Goal: Task Accomplishment & Management: Use online tool/utility

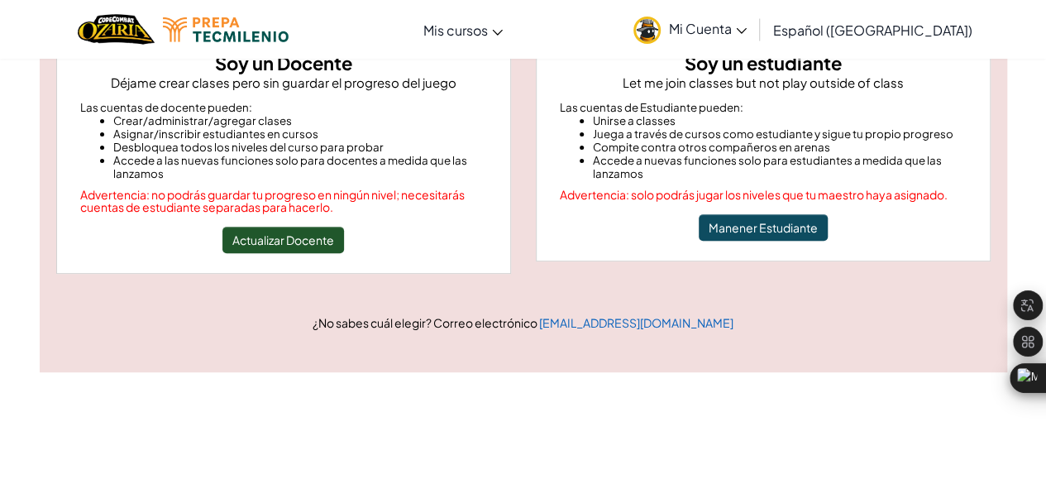
scroll to position [207, 0]
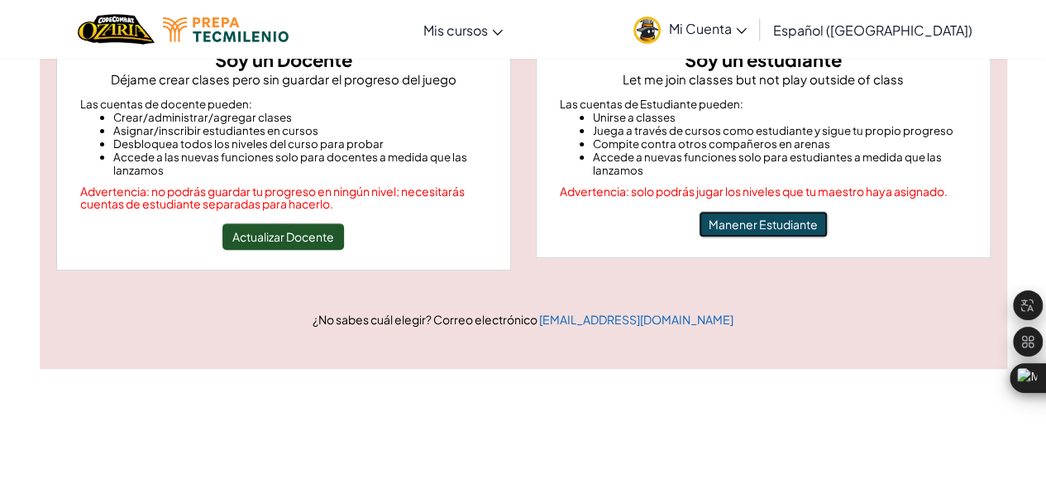
click at [776, 229] on button "Manener Estudiante" at bounding box center [763, 224] width 129 height 26
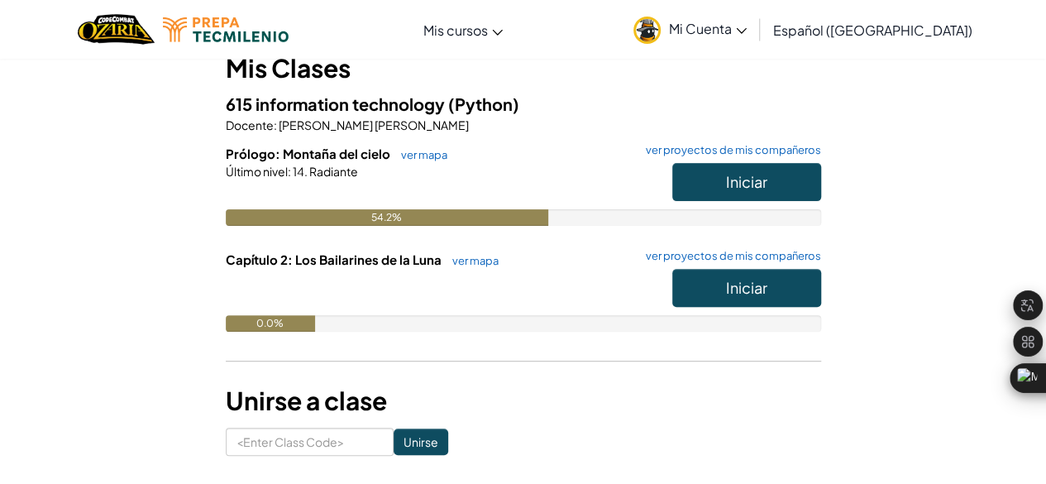
scroll to position [198, 0]
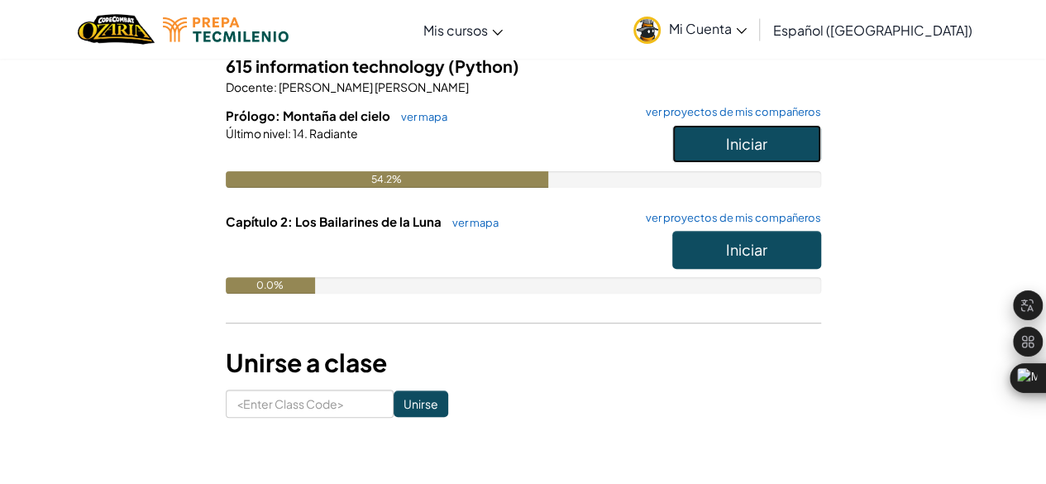
click at [776, 140] on button "Iniciar" at bounding box center [746, 144] width 149 height 38
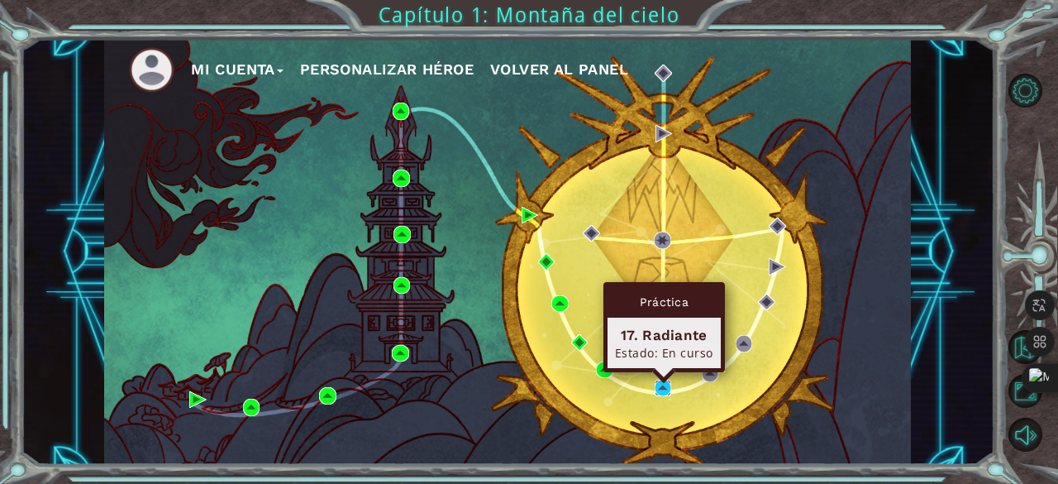
click at [657, 394] on img at bounding box center [663, 388] width 17 height 17
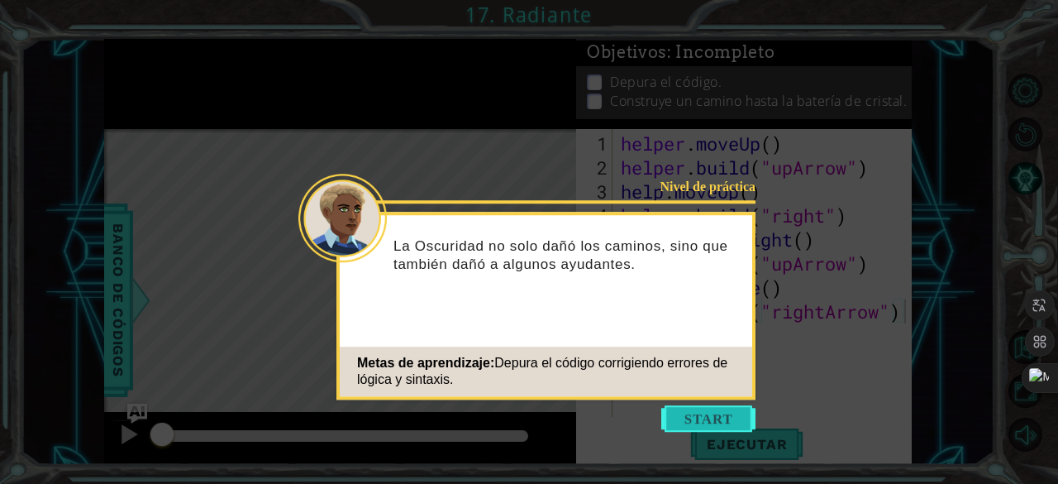
click at [719, 408] on button "Start" at bounding box center [709, 418] width 94 height 26
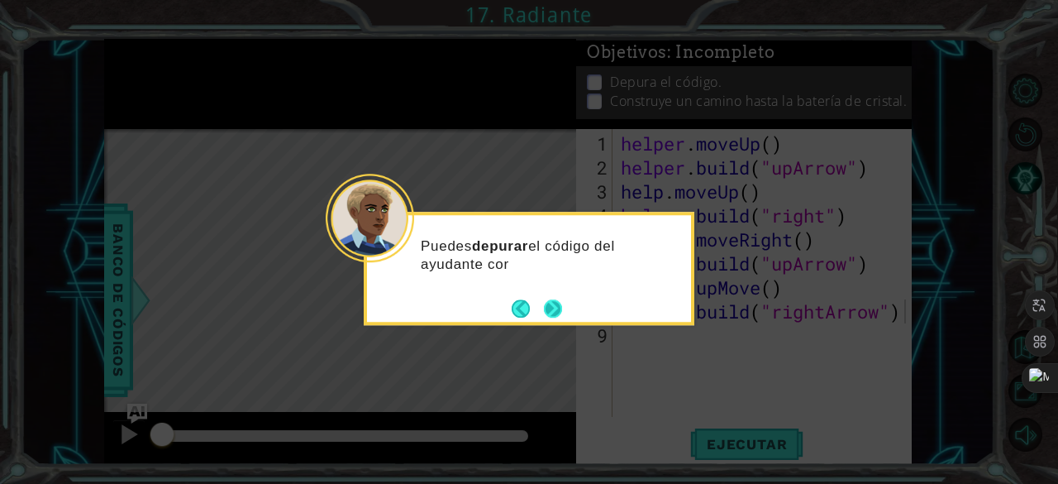
click at [562, 311] on button "Next" at bounding box center [553, 308] width 18 height 18
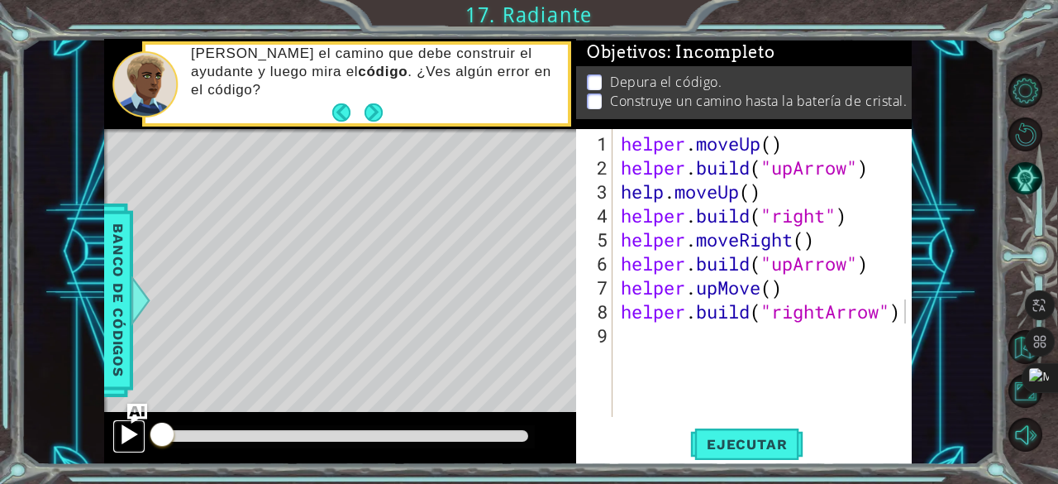
click at [129, 441] on div at bounding box center [128, 433] width 21 height 21
click at [719, 439] on span "Ejecutar" at bounding box center [746, 444] width 113 height 17
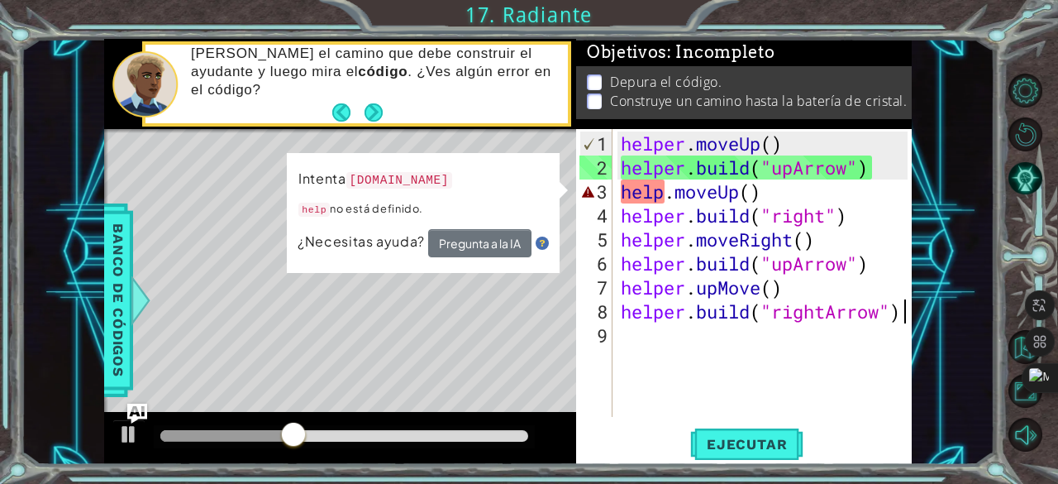
click at [660, 193] on div "helper . moveUp ( ) helper . build ( "upArrow" ) help . moveUp ( ) helper . bui…" at bounding box center [767, 299] width 299 height 336
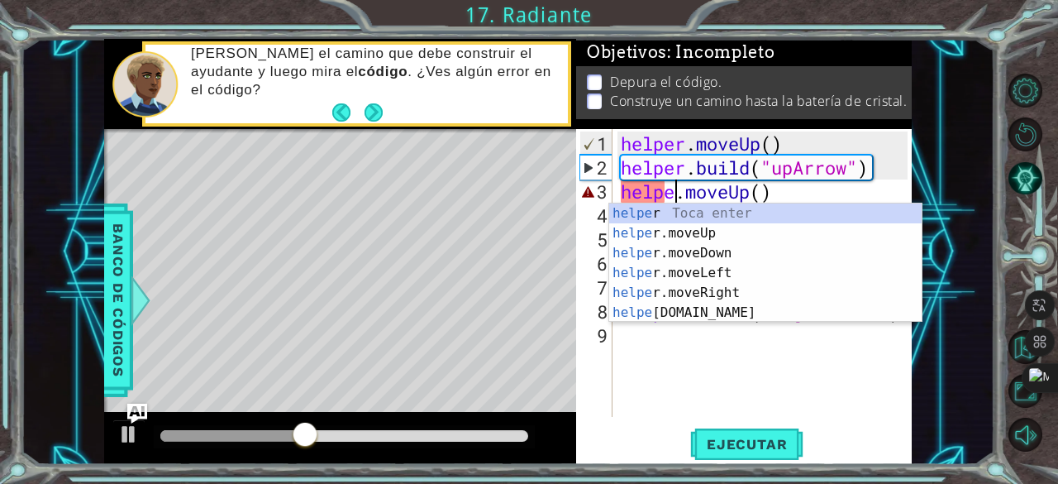
scroll to position [0, 2]
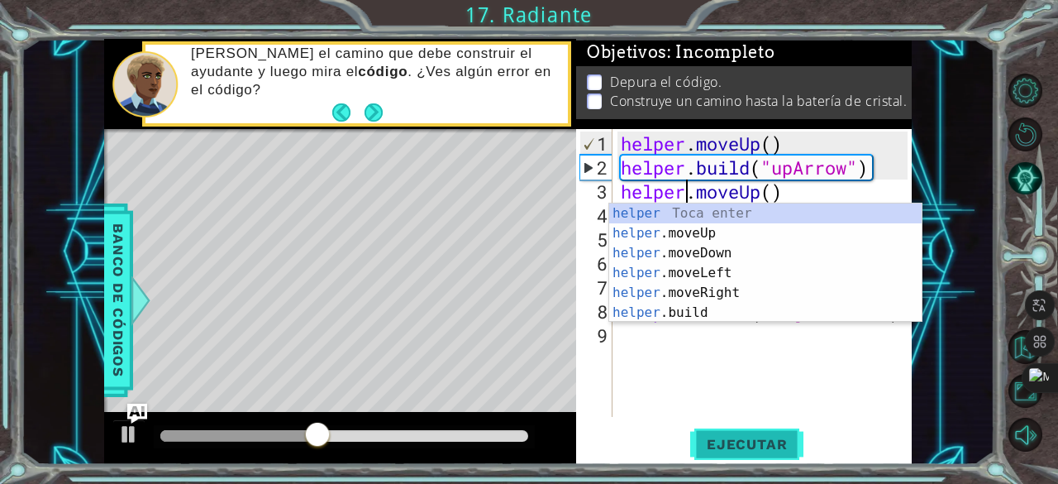
click at [731, 451] on span "Ejecutar" at bounding box center [746, 444] width 113 height 17
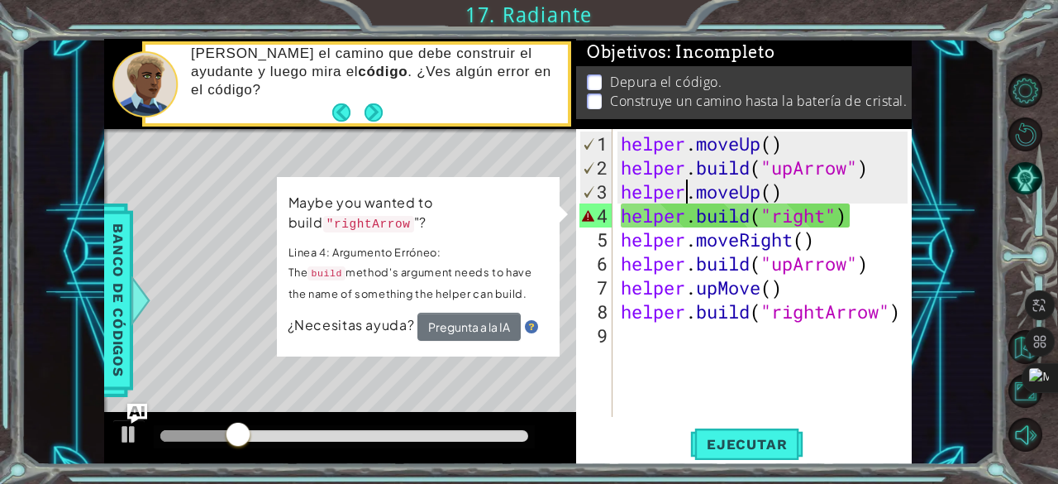
click at [826, 215] on div "helper . moveUp ( ) helper . build ( "upArrow" ) helper . moveUp ( ) helper . b…" at bounding box center [767, 299] width 299 height 336
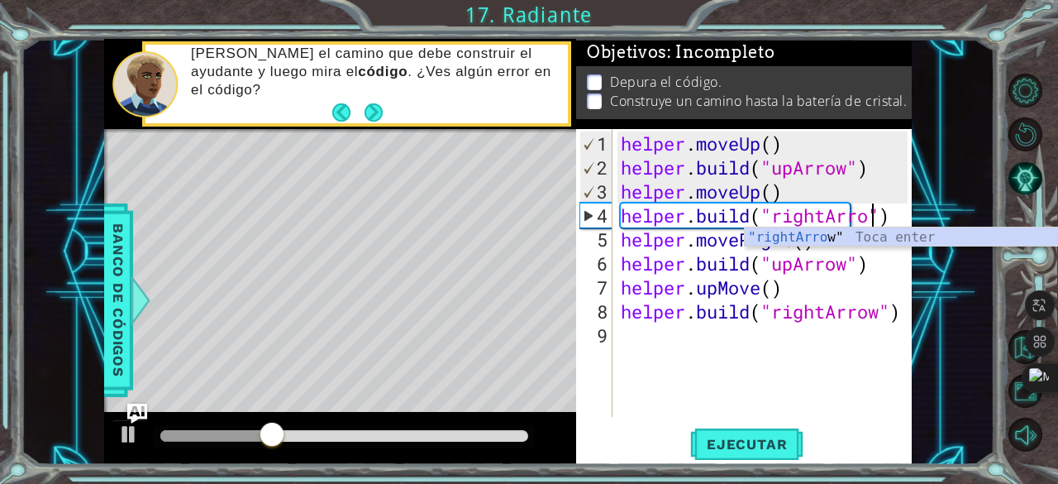
scroll to position [0, 12]
click at [755, 452] on button "Ejecutar" at bounding box center [746, 445] width 113 height 34
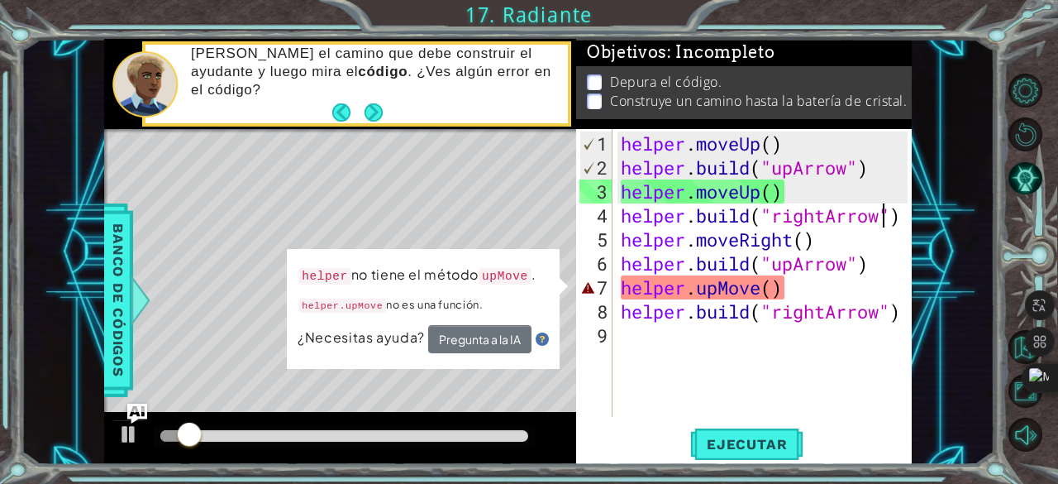
click at [761, 290] on div "helper . moveUp ( ) helper . build ( "upArrow" ) helper . moveUp ( ) helper . b…" at bounding box center [767, 299] width 299 height 336
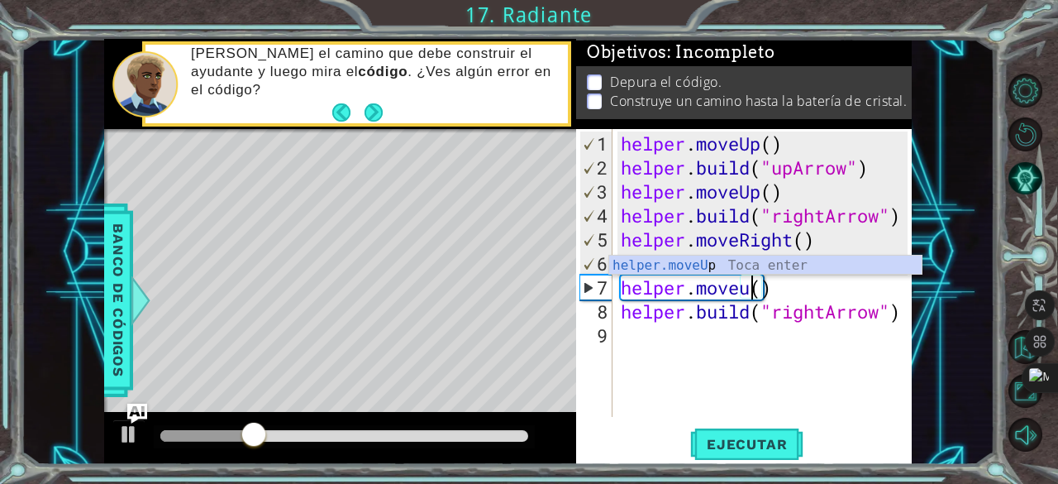
scroll to position [0, 6]
type textarea "helper.moveup()"
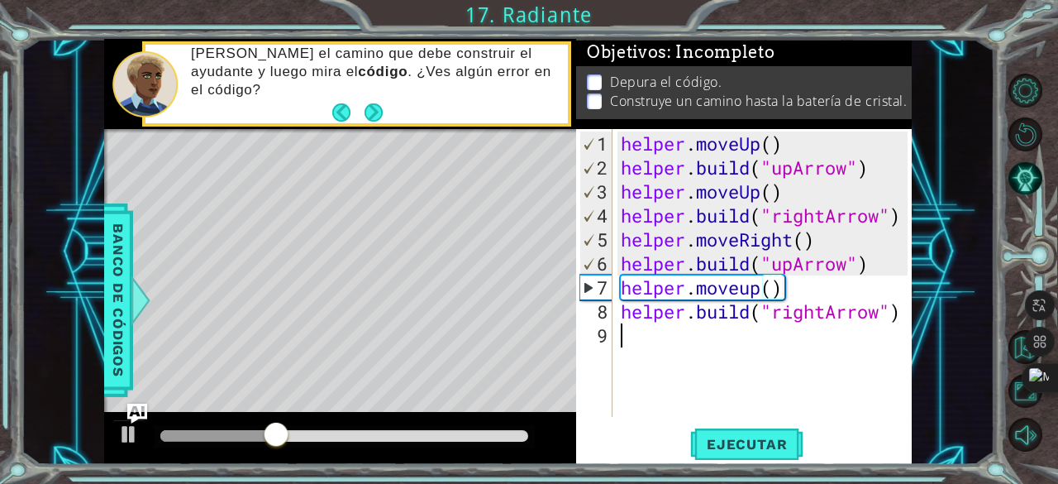
click at [716, 360] on div "helper . moveUp ( ) helper . build ( "upArrow" ) helper . moveUp ( ) helper . b…" at bounding box center [767, 299] width 299 height 336
click at [741, 444] on span "Ejecutar" at bounding box center [746, 444] width 113 height 17
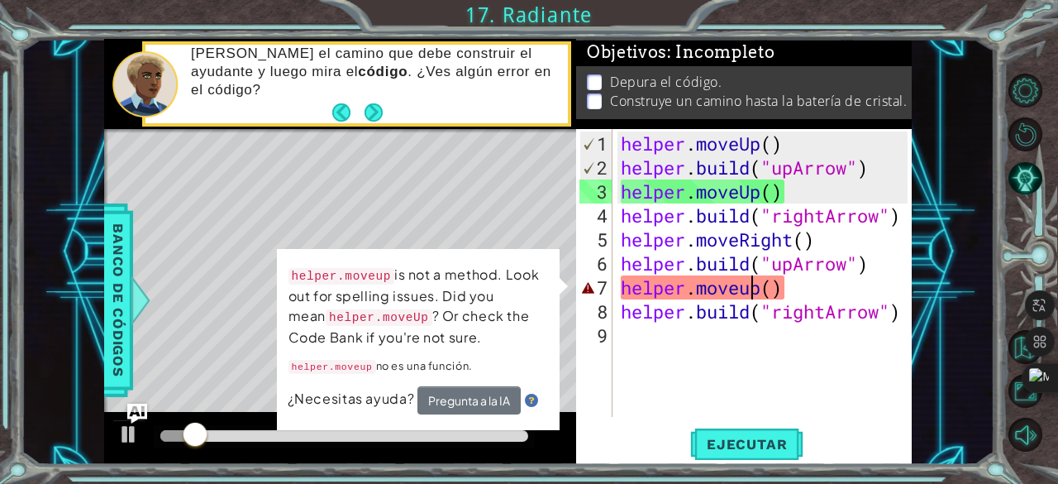
click at [754, 292] on div "helper . moveUp ( ) helper . build ( "upArrow" ) helper . moveUp ( ) helper . b…" at bounding box center [767, 299] width 299 height 336
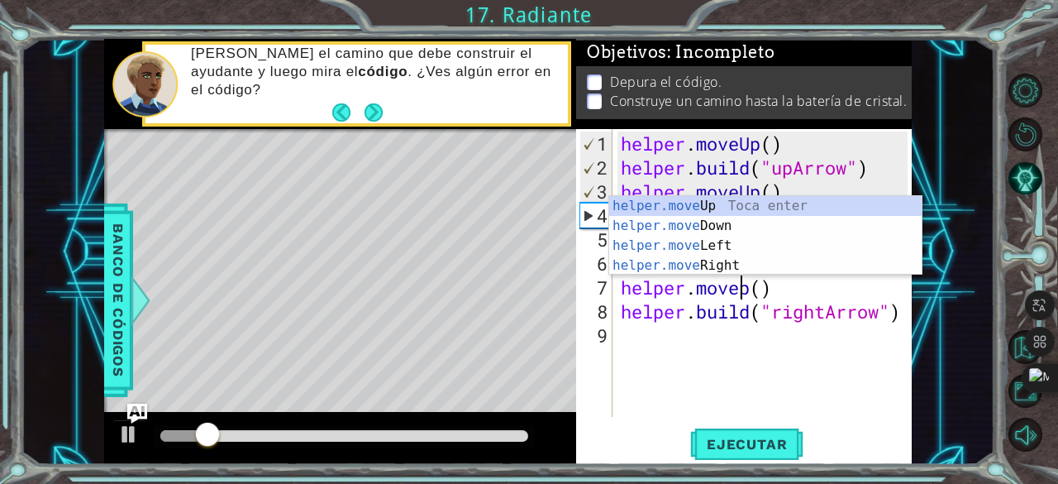
scroll to position [0, 6]
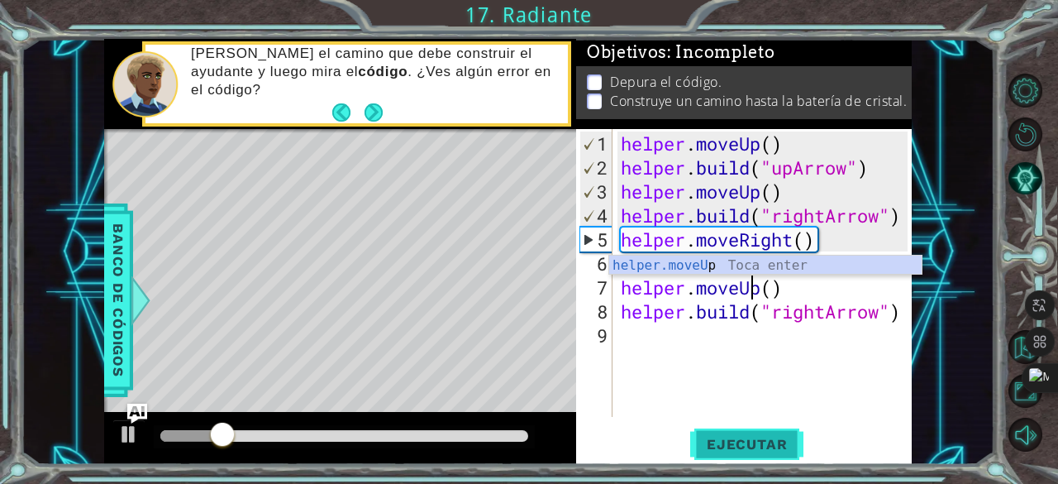
type textarea "helper.moveUp()"
click at [724, 435] on button "Ejecutar" at bounding box center [746, 445] width 113 height 34
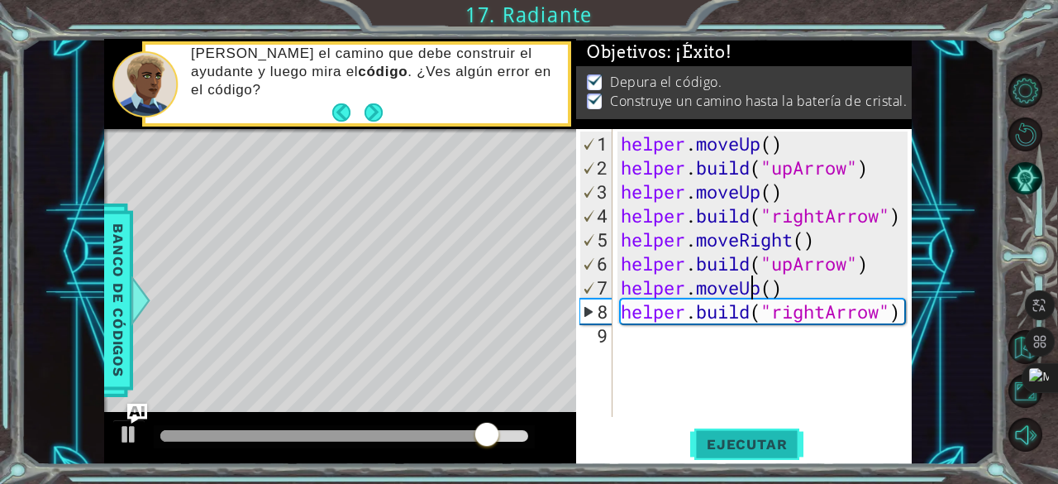
click at [727, 437] on span "Ejecutar" at bounding box center [746, 444] width 113 height 17
click at [650, 345] on div "helper . moveUp ( ) helper . build ( "upArrow" ) helper . moveUp ( ) helper . b…" at bounding box center [767, 299] width 299 height 336
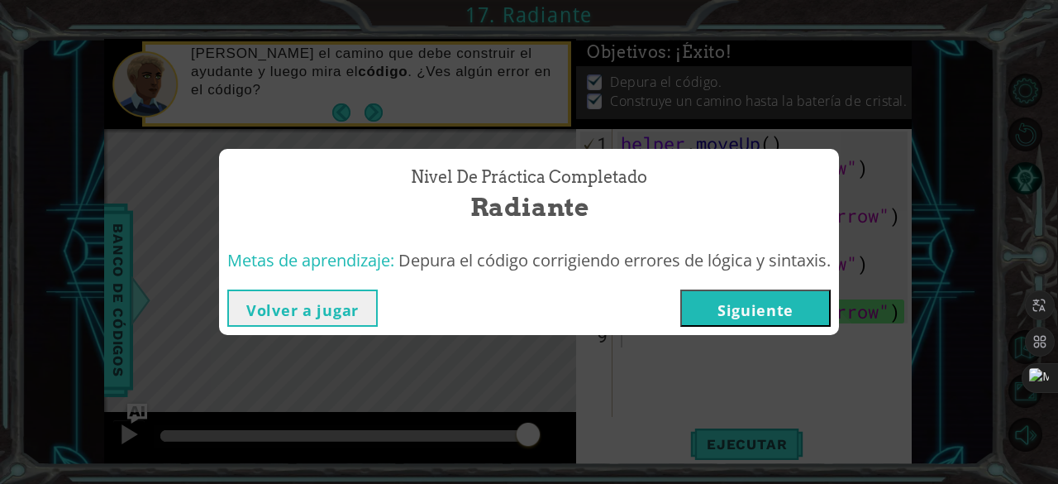
click at [738, 308] on button "Siguiente" at bounding box center [756, 307] width 150 height 37
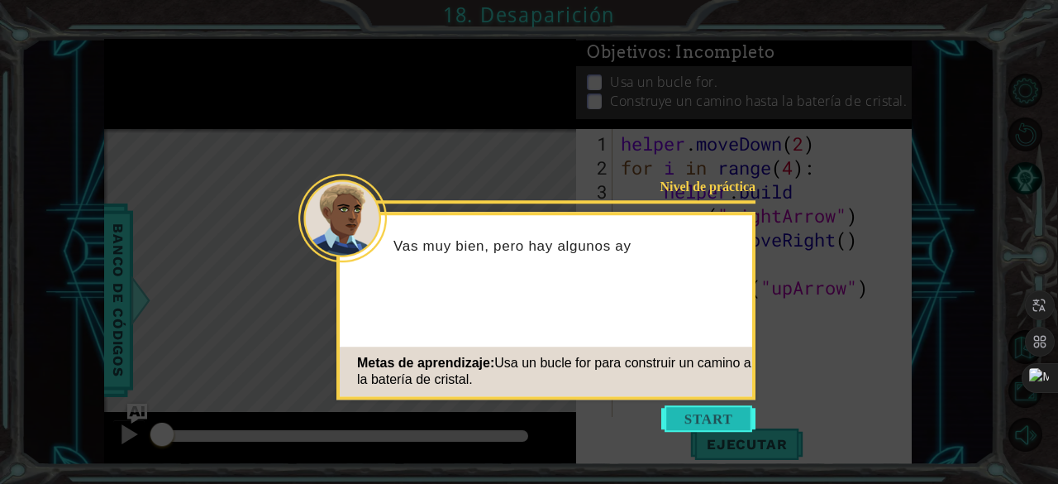
click at [685, 417] on button "Start" at bounding box center [709, 418] width 94 height 26
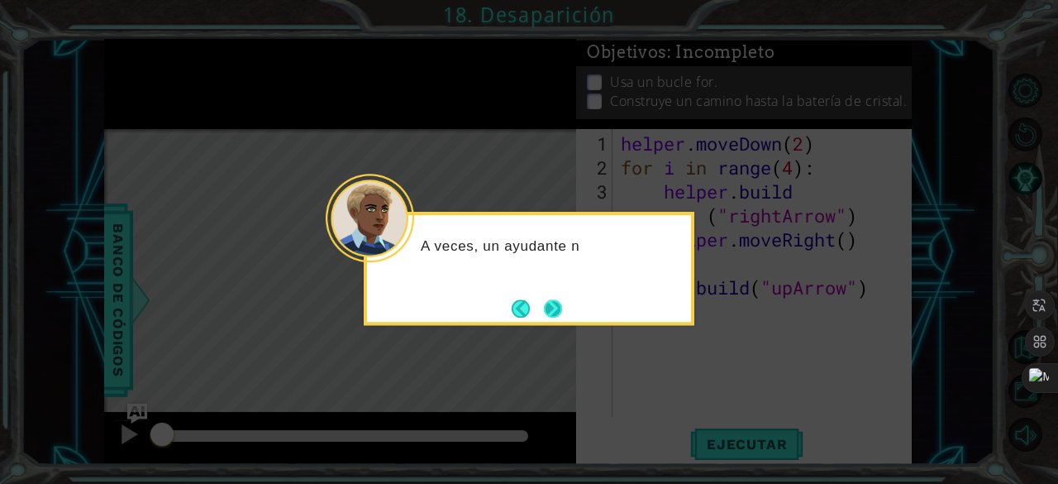
click at [561, 307] on button "Next" at bounding box center [553, 308] width 18 height 18
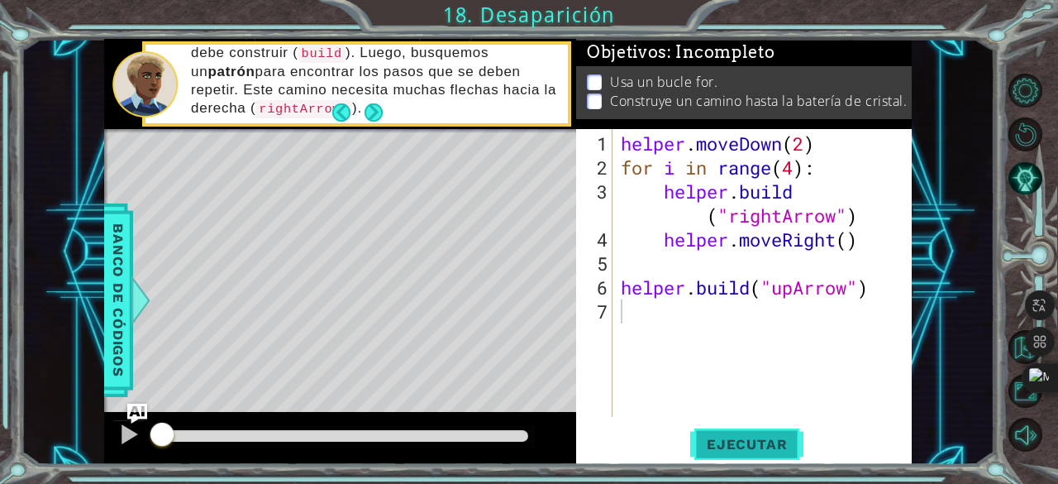
click at [730, 451] on span "Ejecutar" at bounding box center [746, 444] width 113 height 17
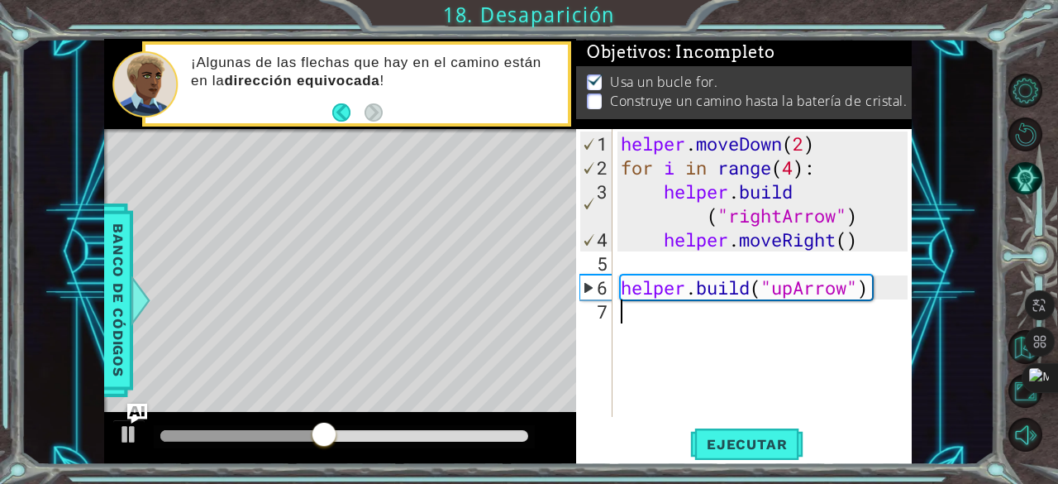
click at [677, 327] on div "helper . moveDown ( 2 ) for i in range ( 4 ) : helper . build ( "rightArrow" ) …" at bounding box center [767, 299] width 299 height 336
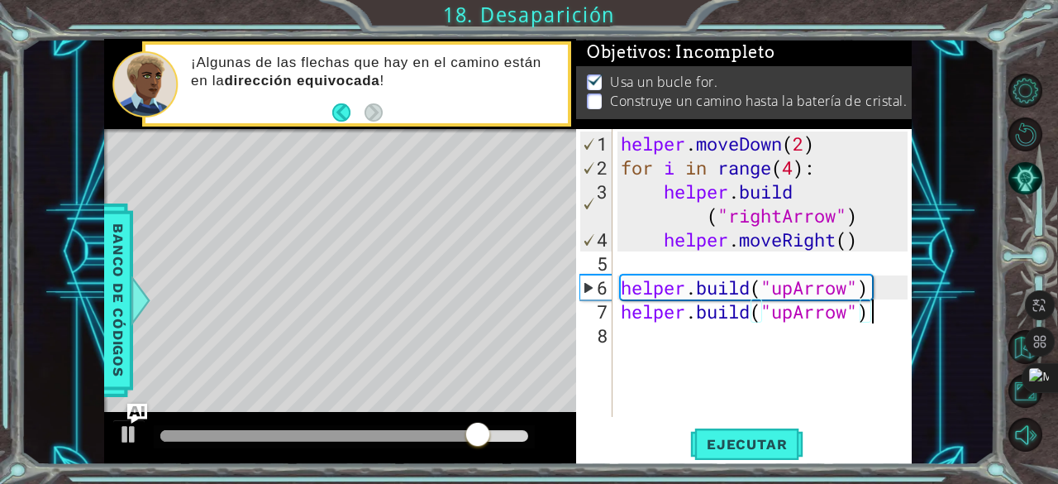
scroll to position [0, 10]
click at [729, 448] on span "Ejecutar" at bounding box center [746, 444] width 113 height 17
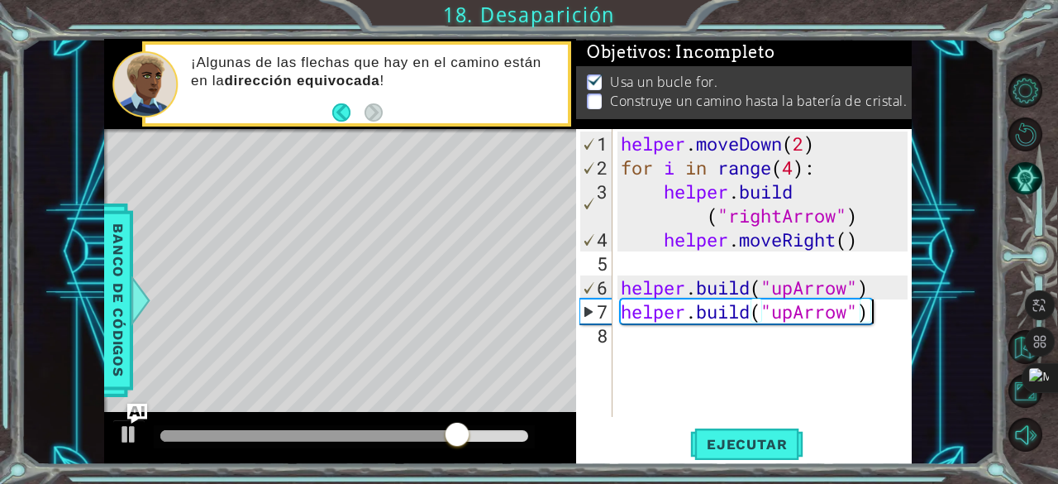
click at [872, 316] on div "helper . moveDown ( 2 ) for i in range ( 4 ) : helper . build ( "rightArrow" ) …" at bounding box center [767, 299] width 299 height 336
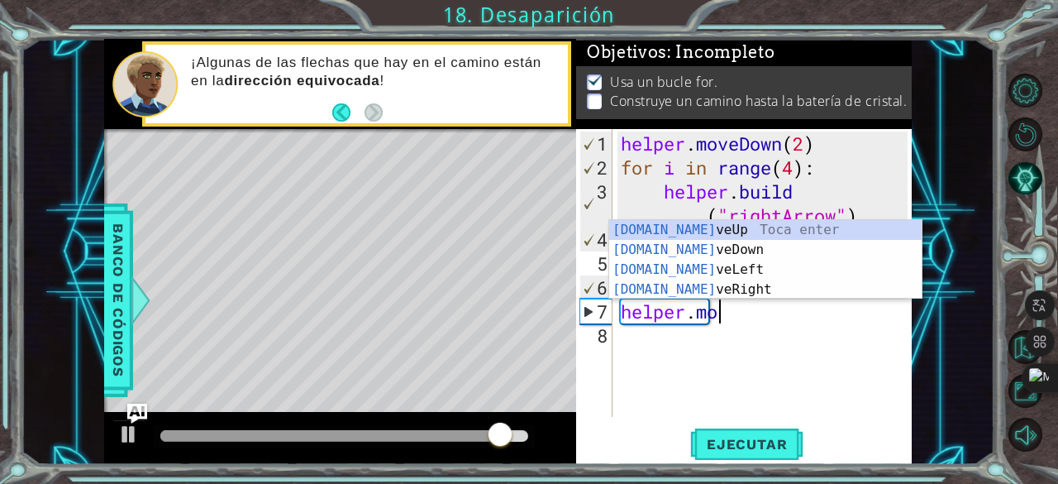
scroll to position [0, 4]
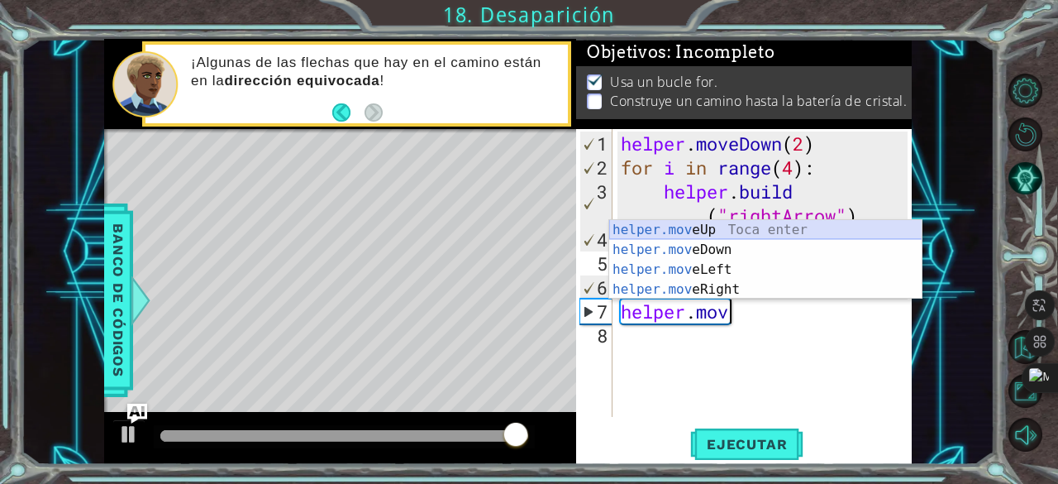
click at [716, 224] on div "helper.mov eUp Toca enter helper.mov eDown Toca enter helper.mov eLeft Toca ent…" at bounding box center [765, 279] width 313 height 119
type textarea "helper.moveUp(1)"
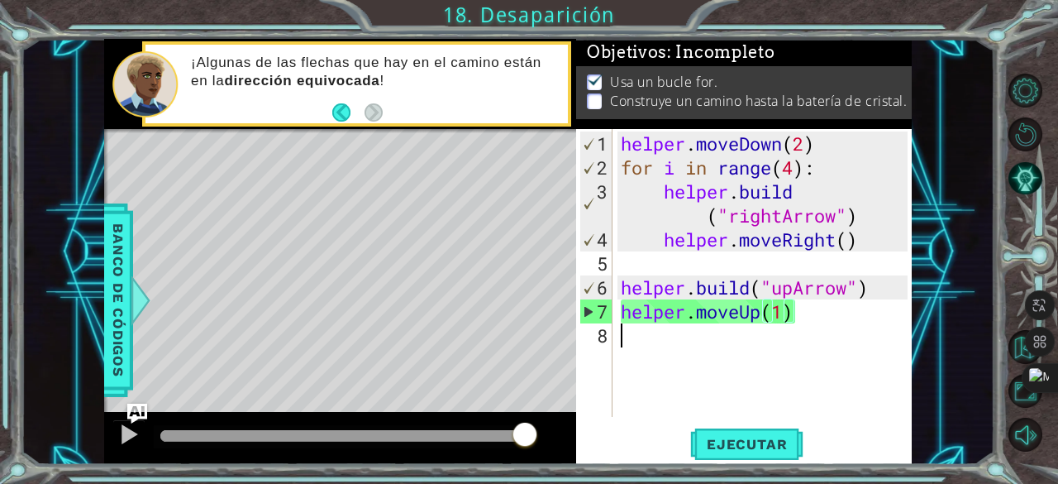
click at [663, 342] on div "helper . moveDown ( 2 ) for i in range ( 4 ) : helper . build ( "rightArrow" ) …" at bounding box center [767, 299] width 299 height 336
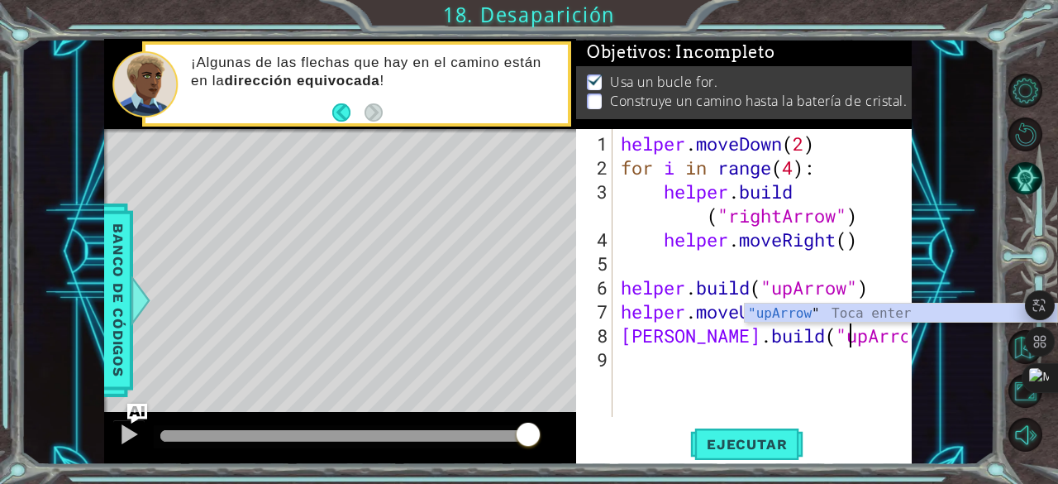
scroll to position [0, 10]
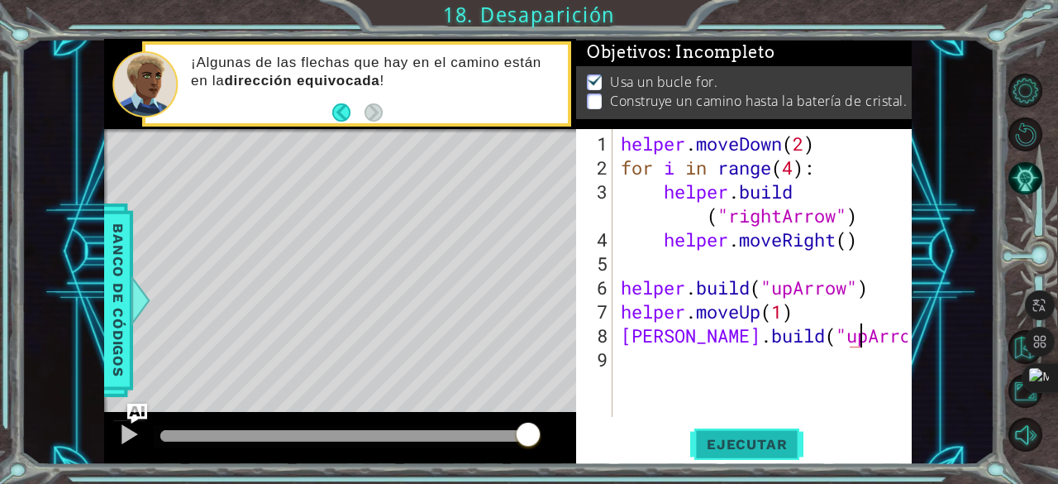
click at [769, 442] on span "Ejecutar" at bounding box center [746, 444] width 113 height 17
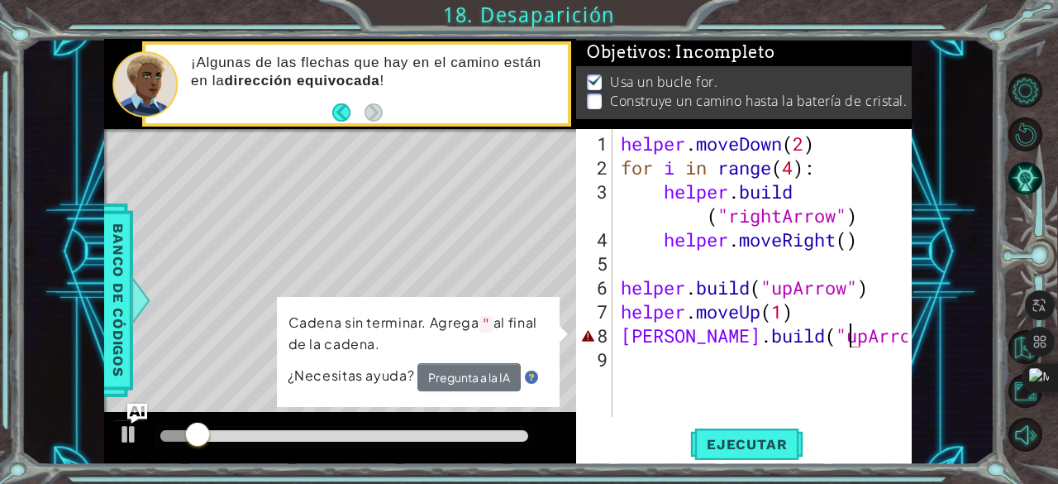
click at [847, 339] on div "helper . moveDown ( 2 ) for i in range ( 4 ) : helper . build ( "rightArrow" ) …" at bounding box center [767, 299] width 299 height 336
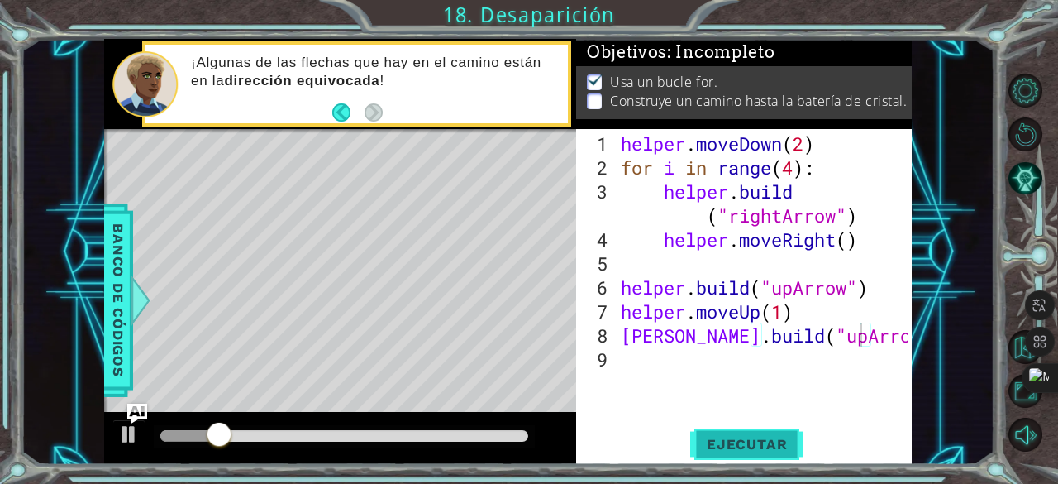
click at [752, 444] on span "Ejecutar" at bounding box center [746, 444] width 113 height 17
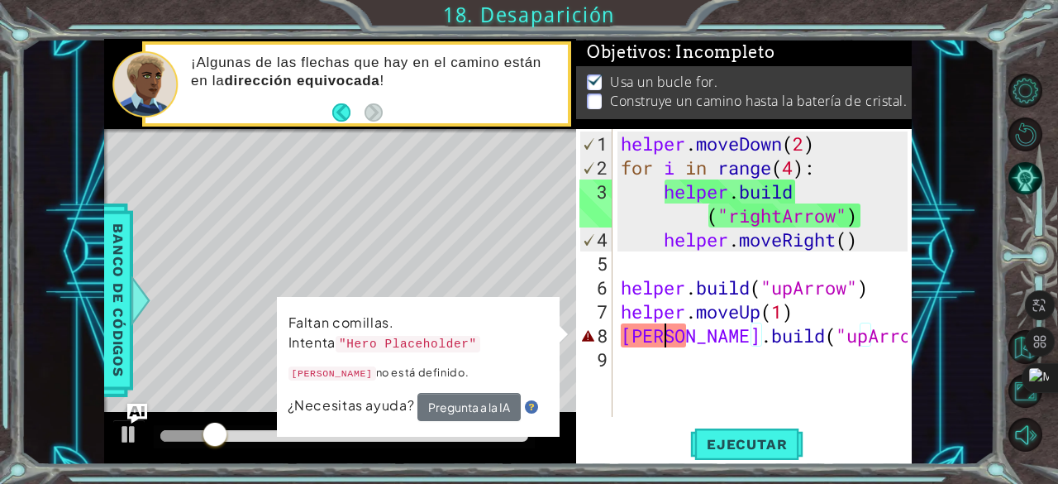
click at [660, 338] on div "helper . moveDown ( 2 ) for i in range ( 4 ) : helper . build ( "rightArrow" ) …" at bounding box center [767, 299] width 299 height 336
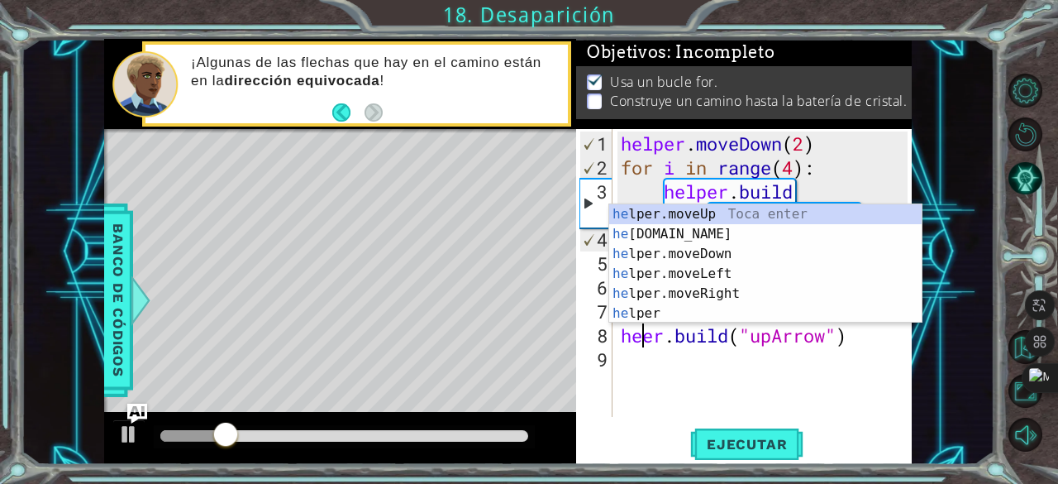
scroll to position [0, 2]
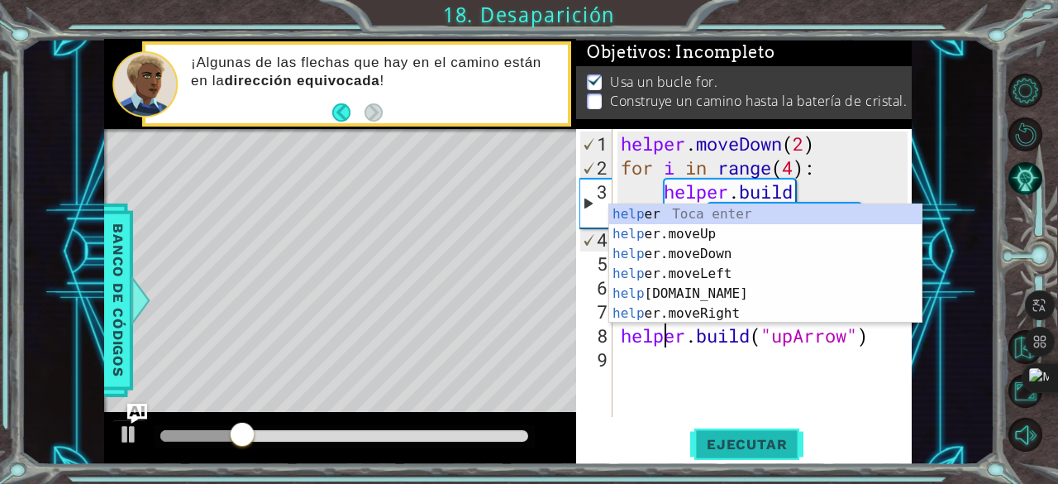
type textarea "[DOMAIN_NAME]("upArrow")"
click at [741, 442] on span "Ejecutar" at bounding box center [746, 444] width 113 height 17
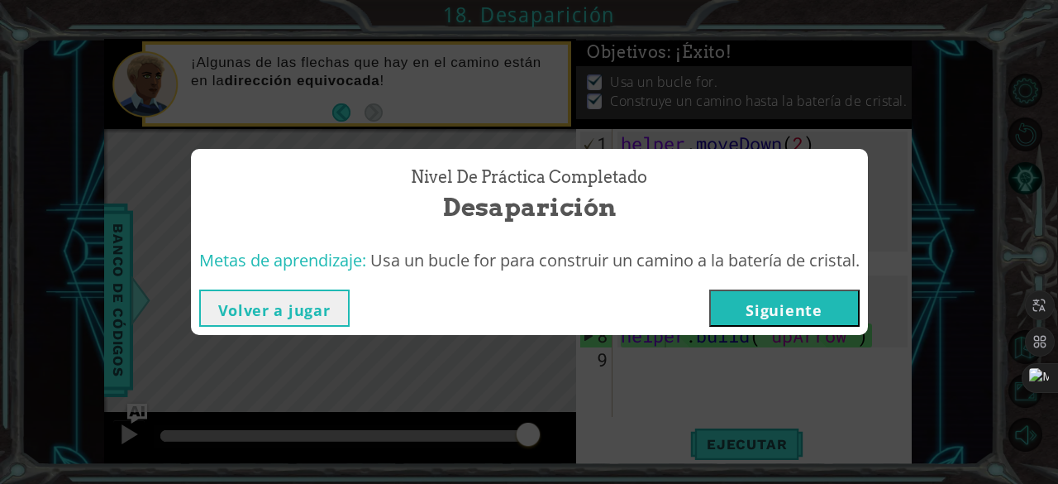
click at [792, 303] on button "Siguiente" at bounding box center [784, 307] width 150 height 37
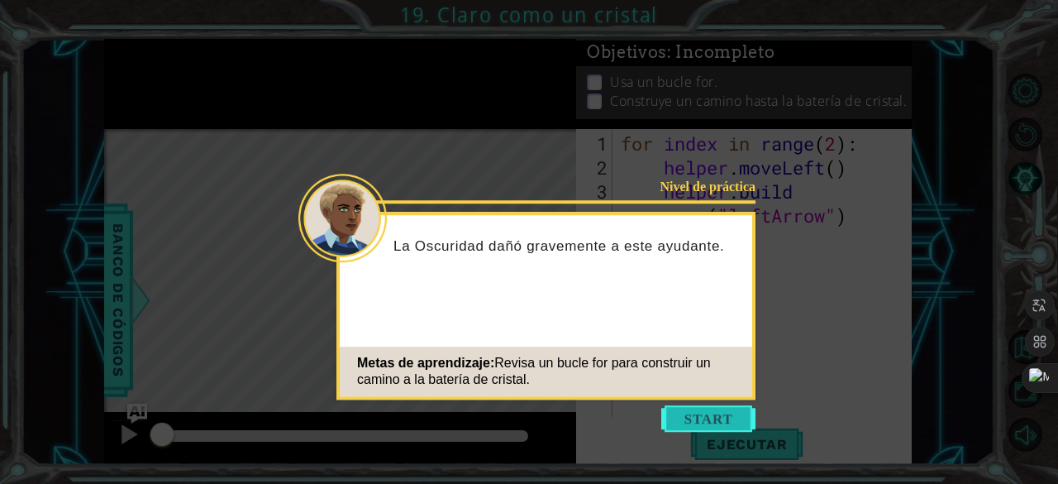
click at [707, 420] on button "Start" at bounding box center [709, 418] width 94 height 26
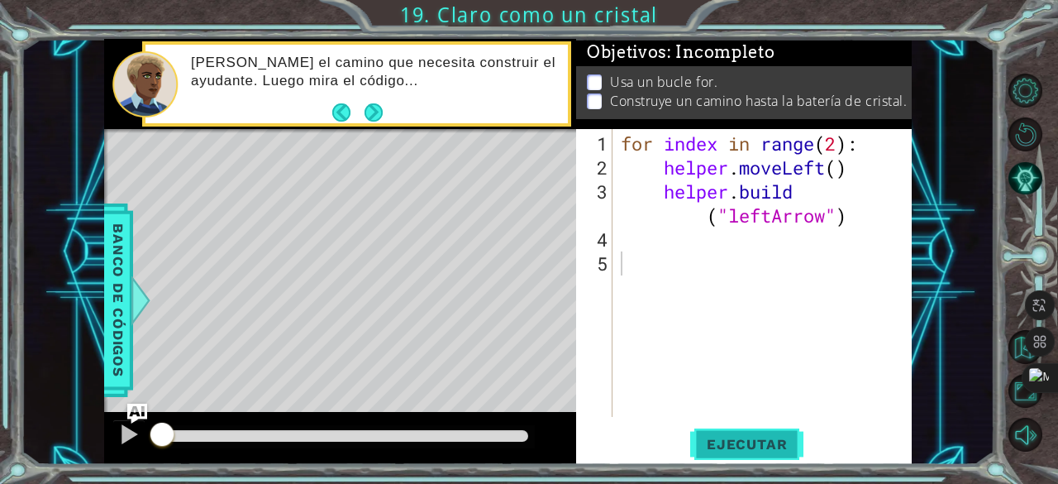
click at [721, 450] on span "Ejecutar" at bounding box center [746, 444] width 113 height 17
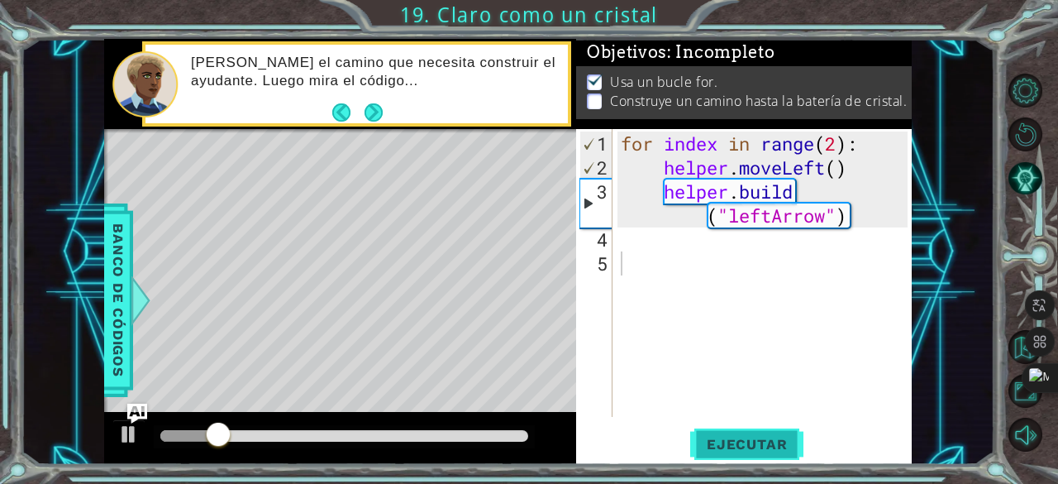
click at [733, 451] on span "Ejecutar" at bounding box center [746, 444] width 113 height 17
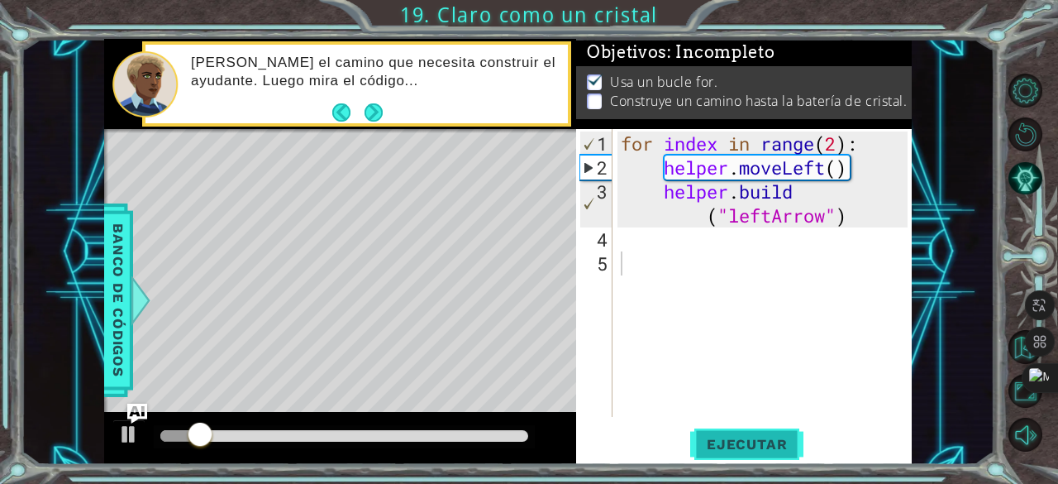
click at [733, 451] on span "Ejecutar" at bounding box center [746, 444] width 113 height 17
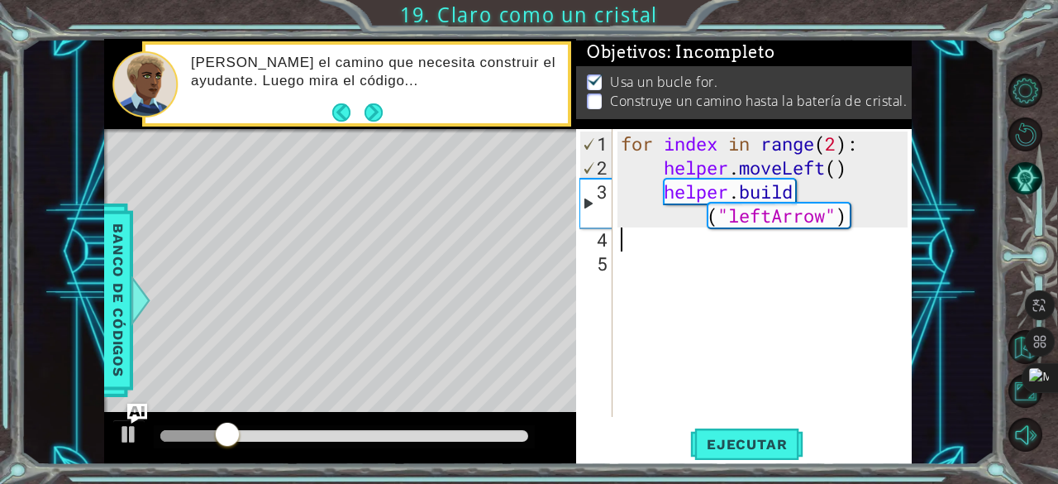
click at [674, 242] on div "for index in range ( 2 ) : helper . moveLeft ( ) helper . build ( "leftArrow" )" at bounding box center [767, 299] width 299 height 336
type textarea "j"
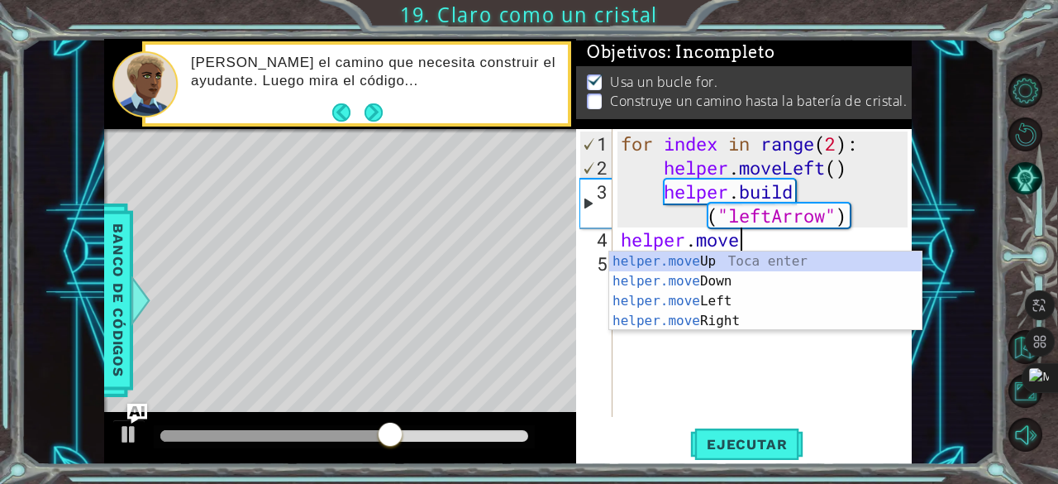
scroll to position [0, 5]
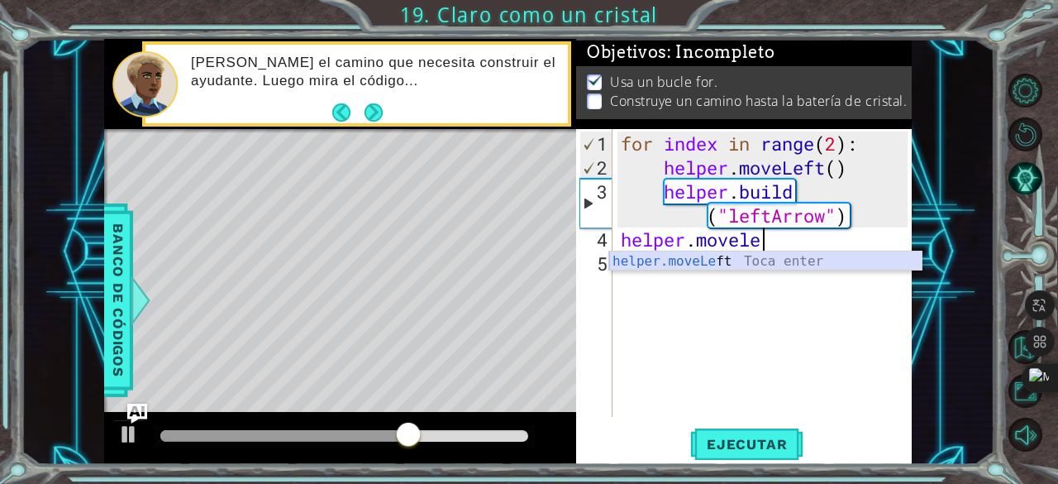
click at [693, 265] on div "helper.moveLe ft Toca enter" at bounding box center [765, 281] width 313 height 60
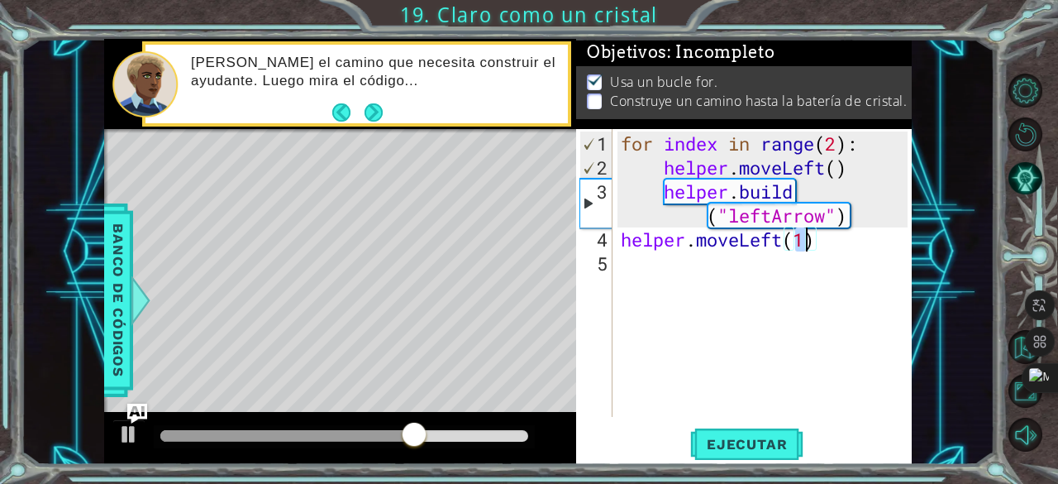
click at [674, 259] on div "for index in range ( 2 ) : helper . moveLeft ( ) helper . build ( "leftArrow" )…" at bounding box center [767, 299] width 299 height 336
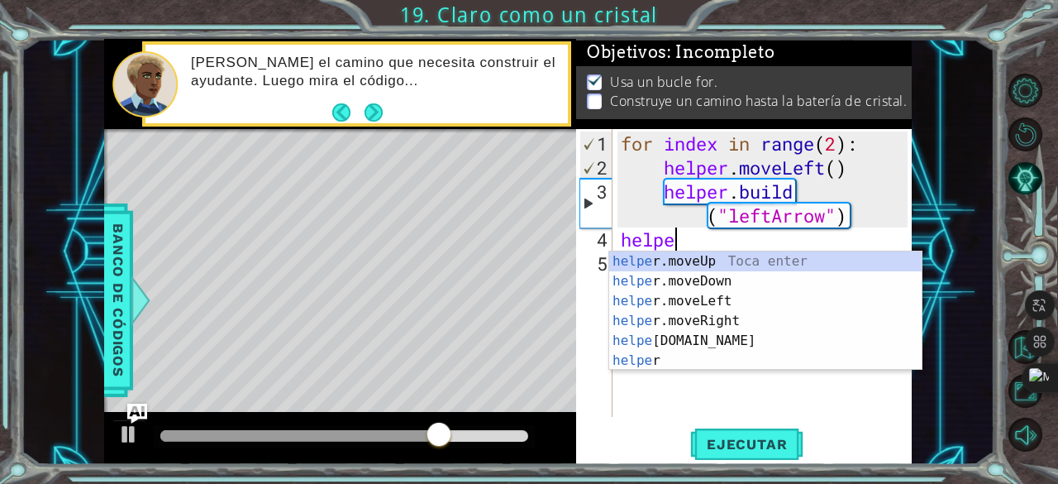
scroll to position [0, 2]
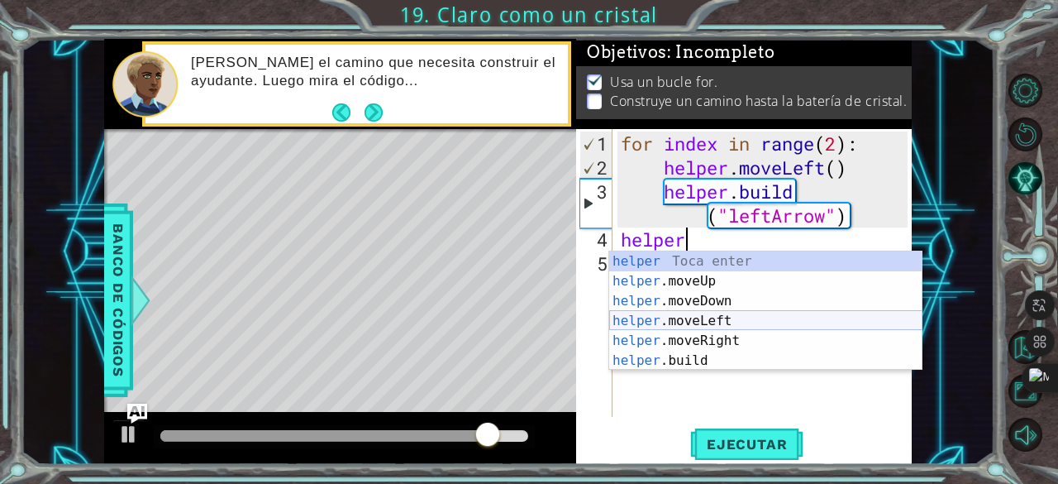
click at [705, 322] on div "helper Toca enter helper .moveUp Toca enter helper .moveDown Toca enter helper …" at bounding box center [765, 330] width 313 height 159
type textarea "helper.moveLeft(1)"
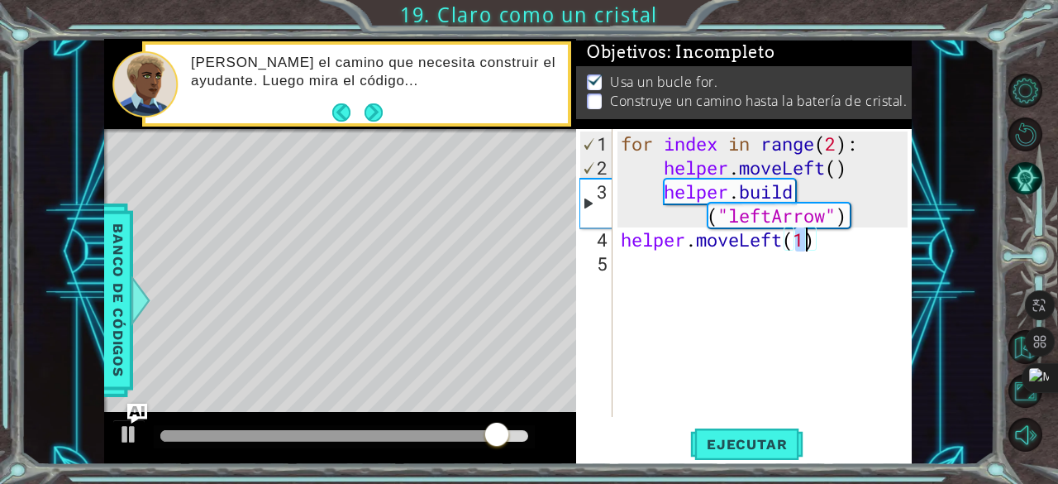
click at [668, 253] on div "for index in range ( 2 ) : helper . moveLeft ( ) helper . build ( "leftArrow" )…" at bounding box center [767, 299] width 299 height 336
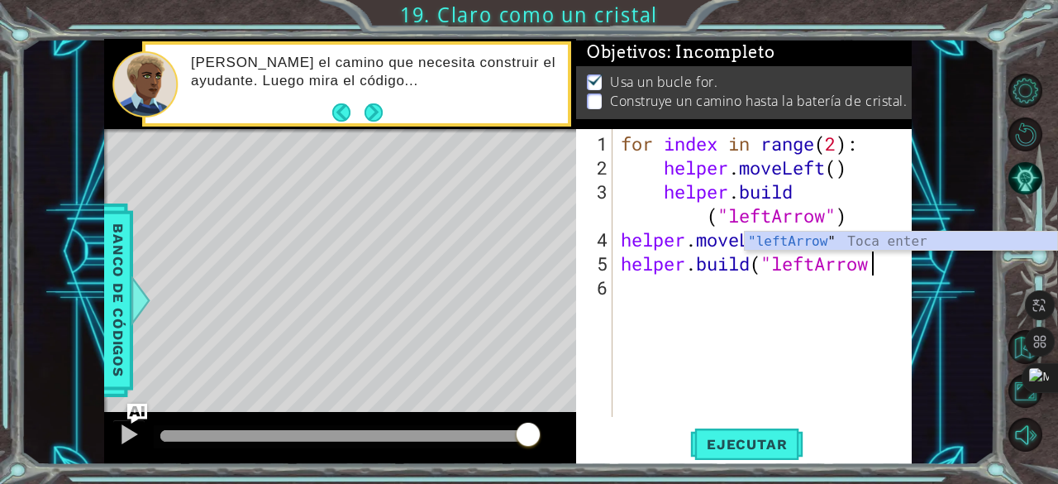
scroll to position [0, 10]
type textarea "[DOMAIN_NAME]("leftArrow")"
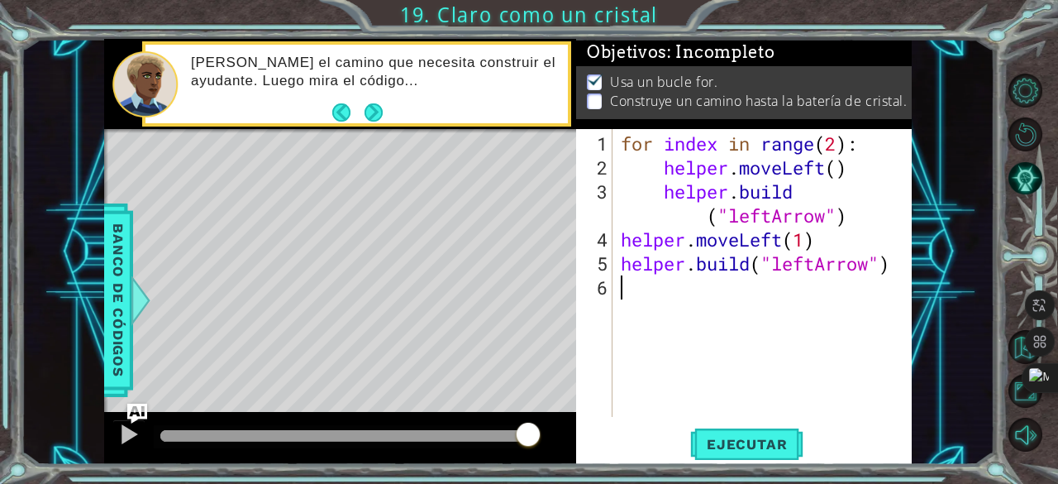
click at [691, 295] on div "for index in range ( 2 ) : helper . moveLeft ( ) helper . build ( "leftArrow" )…" at bounding box center [767, 299] width 299 height 336
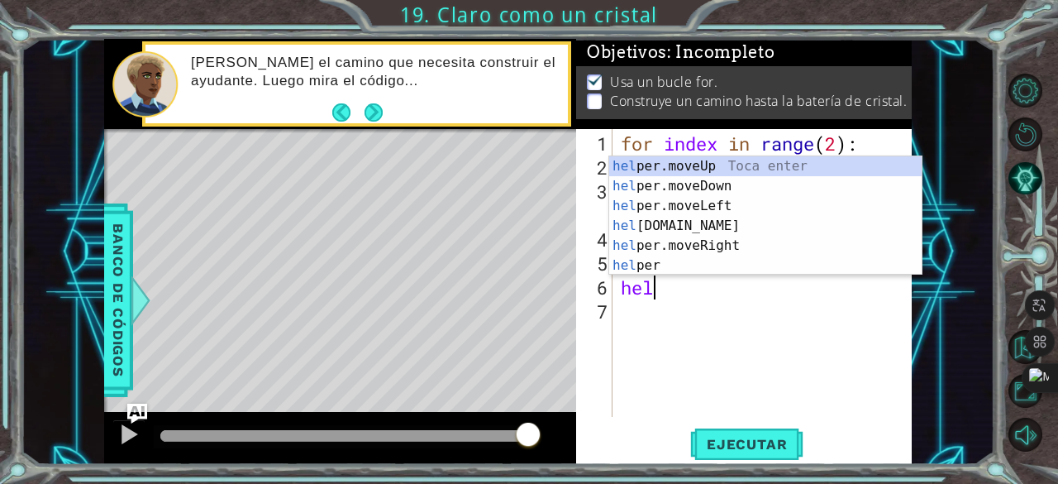
scroll to position [0, 2]
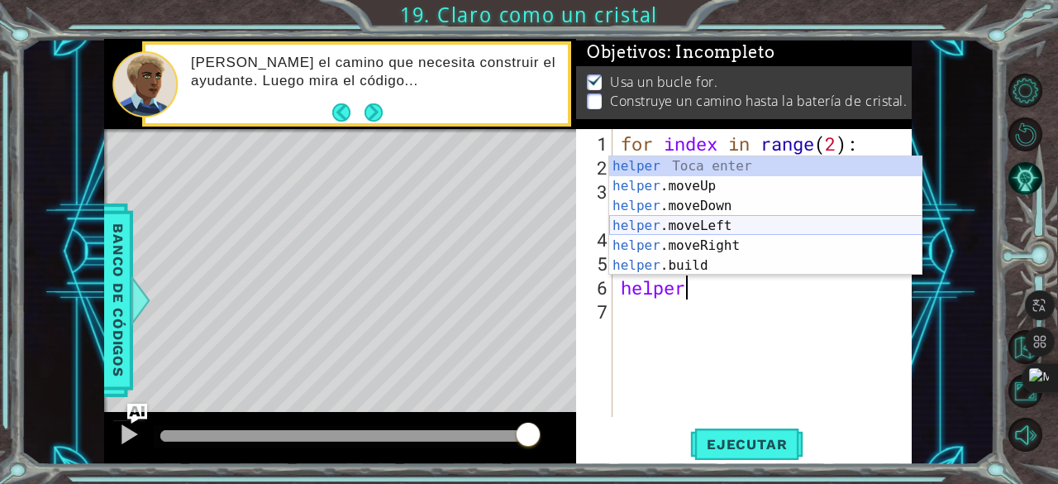
click at [703, 226] on div "helper Toca enter helper .moveUp Toca enter helper .moveDown Toca enter helper …" at bounding box center [765, 235] width 313 height 159
type textarea "helper.moveLeft(1)"
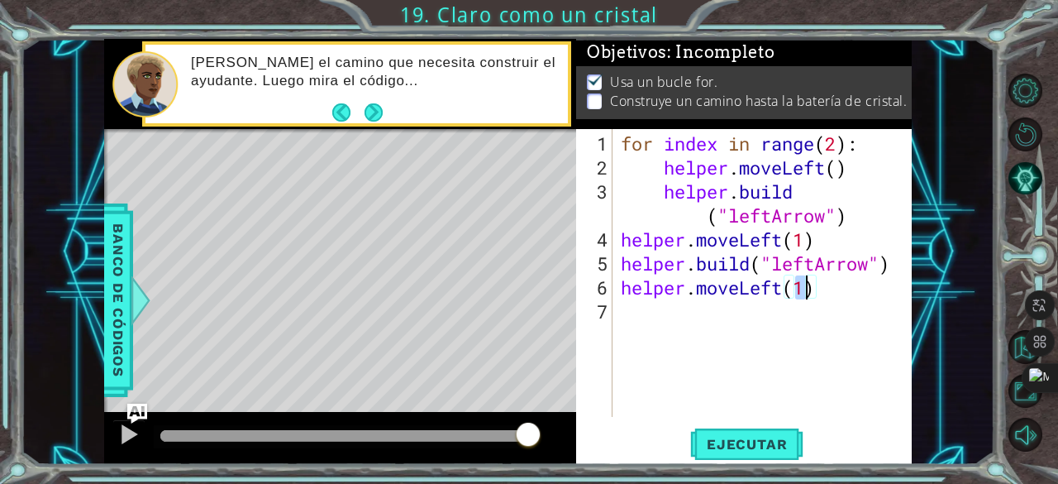
click at [643, 318] on div "for index in range ( 2 ) : helper . moveLeft ( ) helper . build ( "leftArrow" )…" at bounding box center [767, 299] width 299 height 336
type textarea "j"
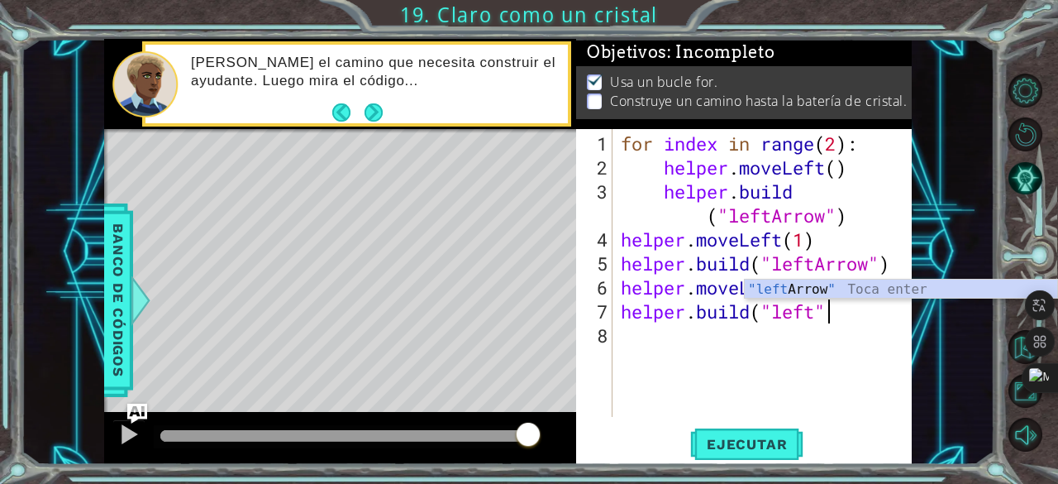
scroll to position [0, 9]
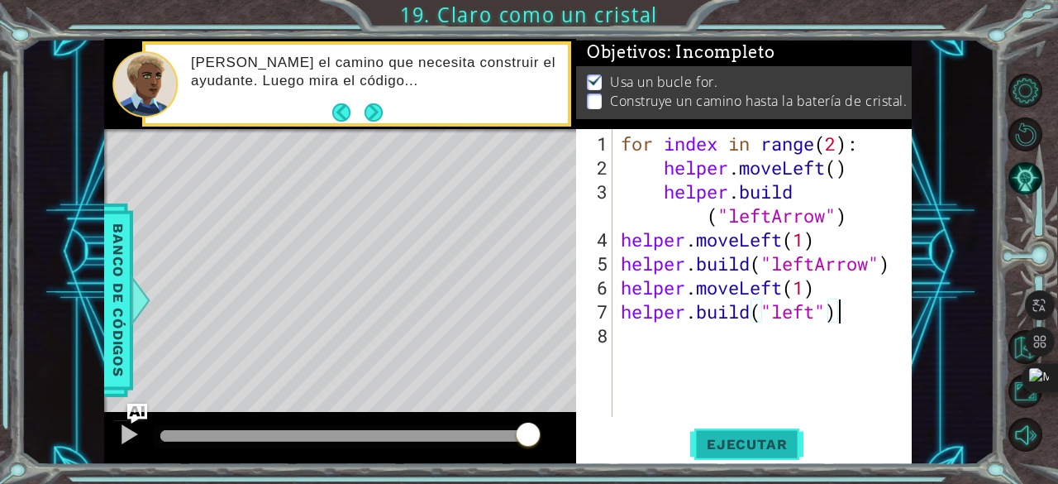
click at [757, 441] on span "Ejecutar" at bounding box center [746, 444] width 113 height 17
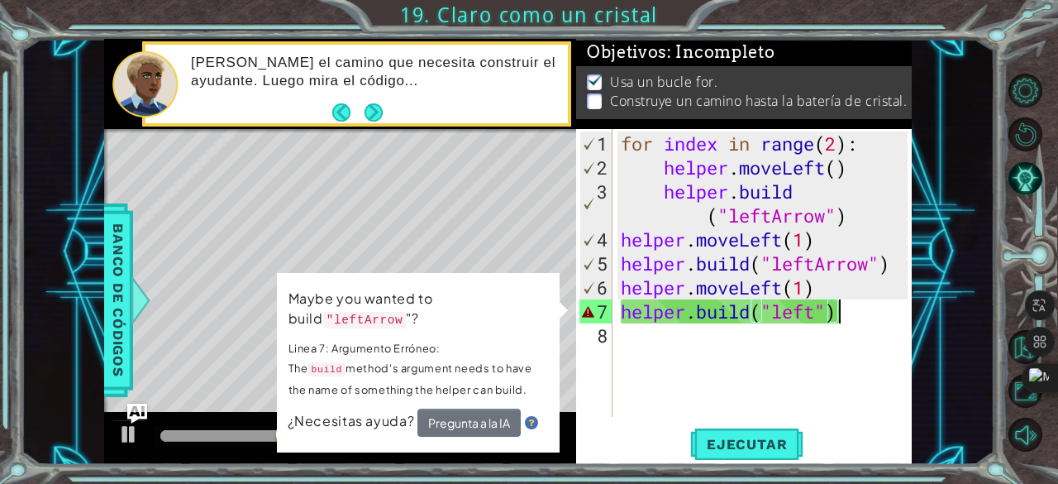
click at [815, 317] on div "for index in range ( 2 ) : helper . moveLeft ( ) helper . build ( "leftArrow" )…" at bounding box center [767, 299] width 299 height 336
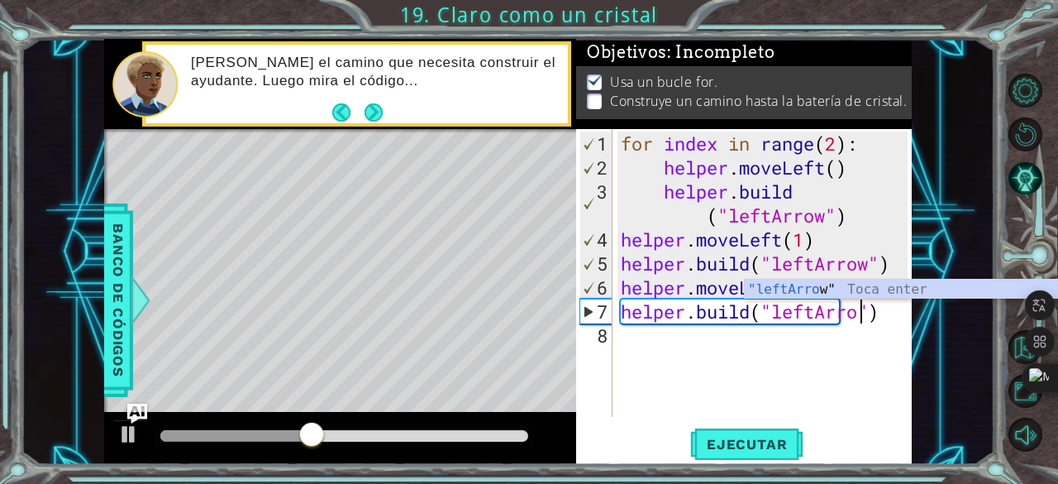
scroll to position [0, 11]
type textarea "[DOMAIN_NAME]("leftArrow")"
click at [737, 444] on span "Ejecutar" at bounding box center [746, 444] width 113 height 17
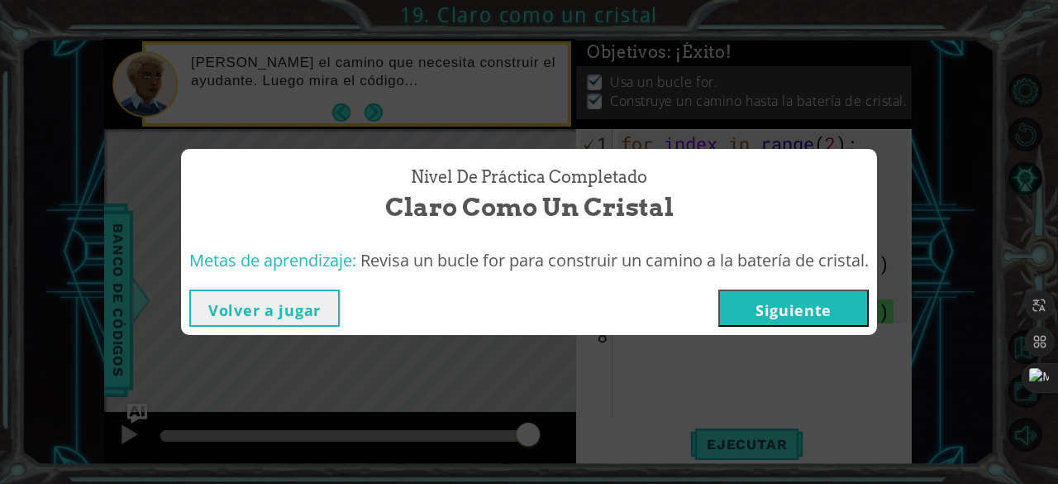
click at [794, 290] on button "Siguiente" at bounding box center [794, 307] width 150 height 37
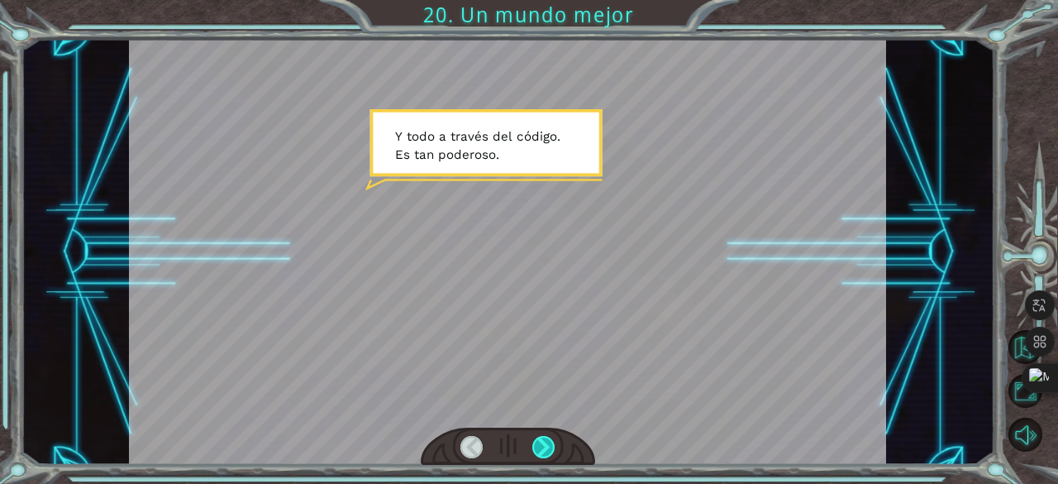
click at [546, 438] on div at bounding box center [544, 447] width 23 height 23
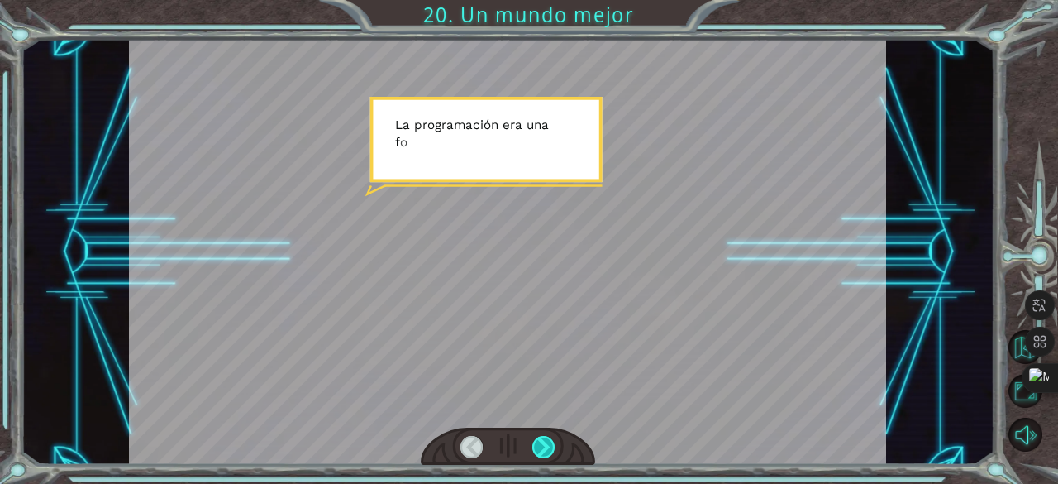
click at [546, 438] on div at bounding box center [544, 447] width 23 height 23
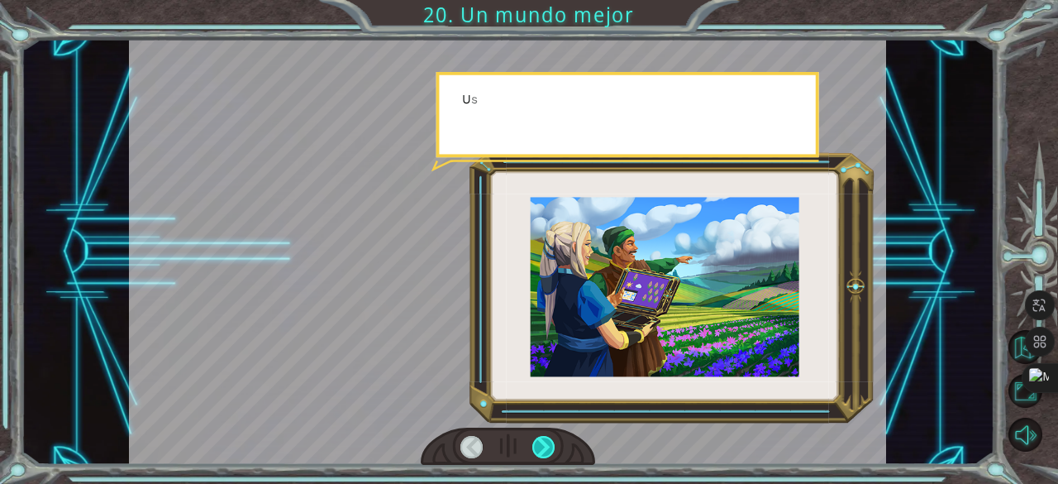
click at [546, 438] on div at bounding box center [544, 447] width 23 height 23
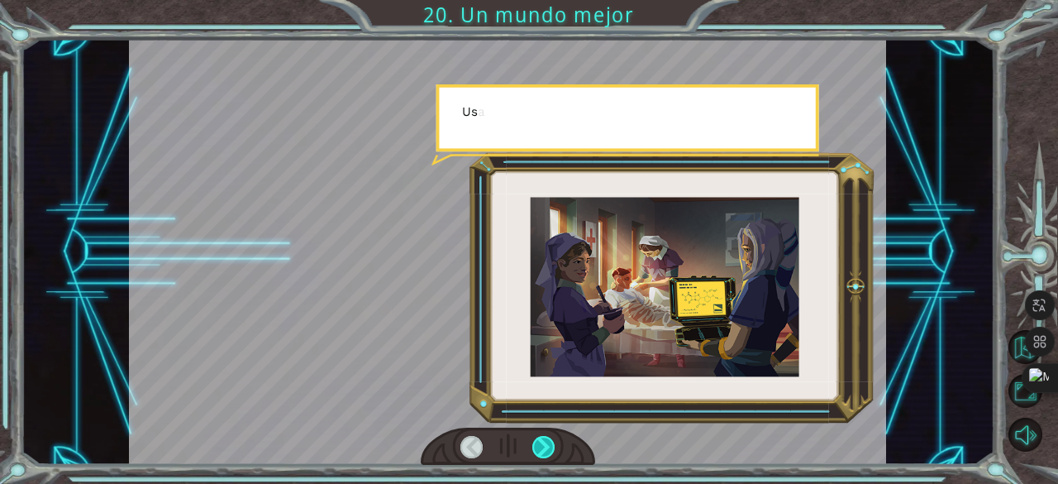
click at [546, 438] on div at bounding box center [544, 447] width 23 height 23
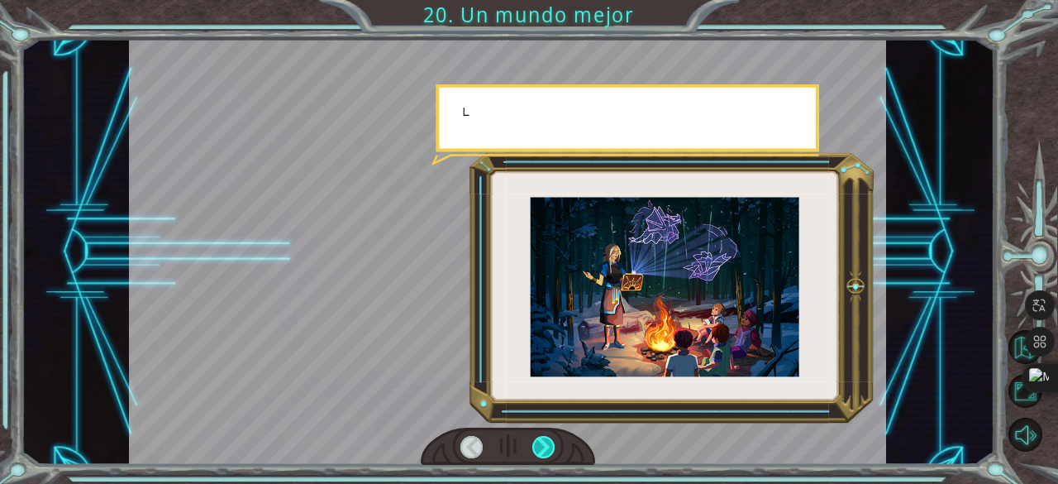
click at [546, 438] on div at bounding box center [544, 447] width 23 height 23
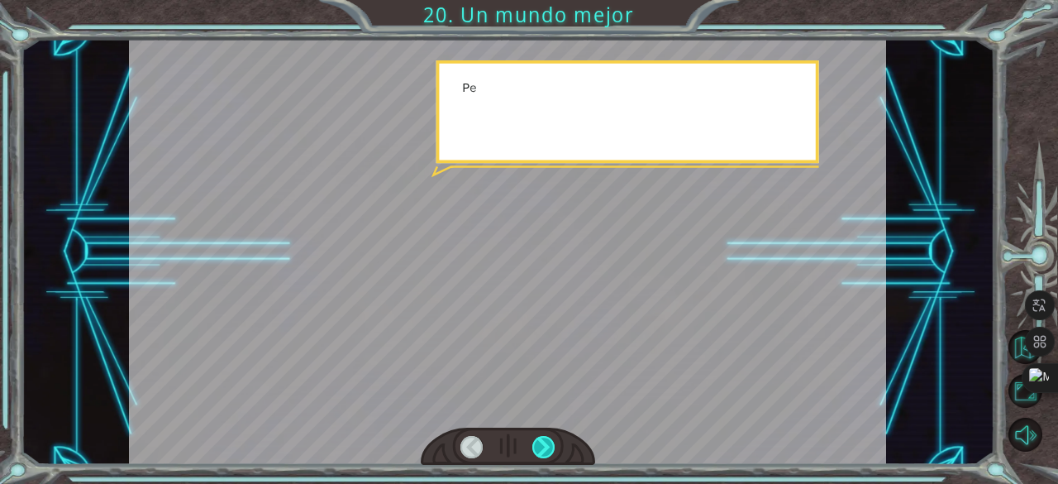
click at [546, 438] on div at bounding box center [544, 447] width 23 height 23
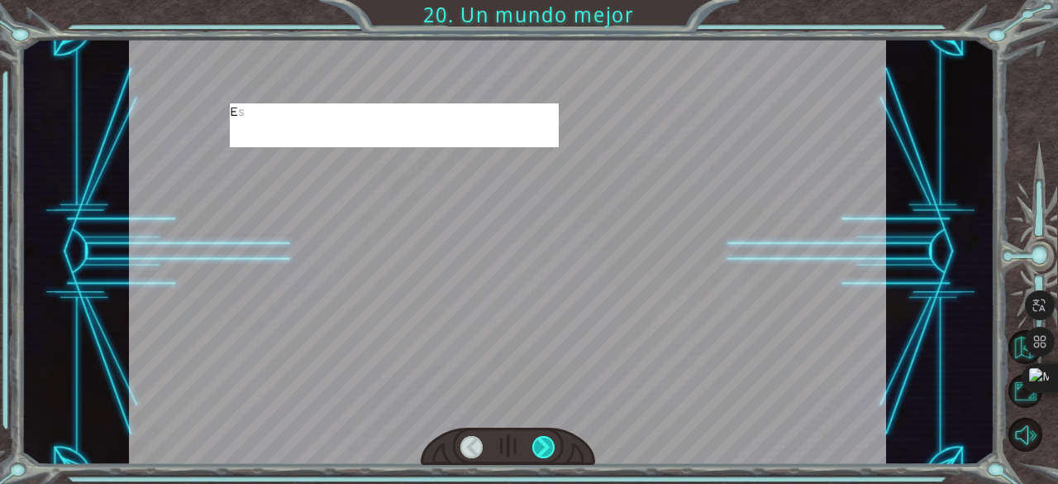
click at [546, 438] on div at bounding box center [544, 447] width 23 height 23
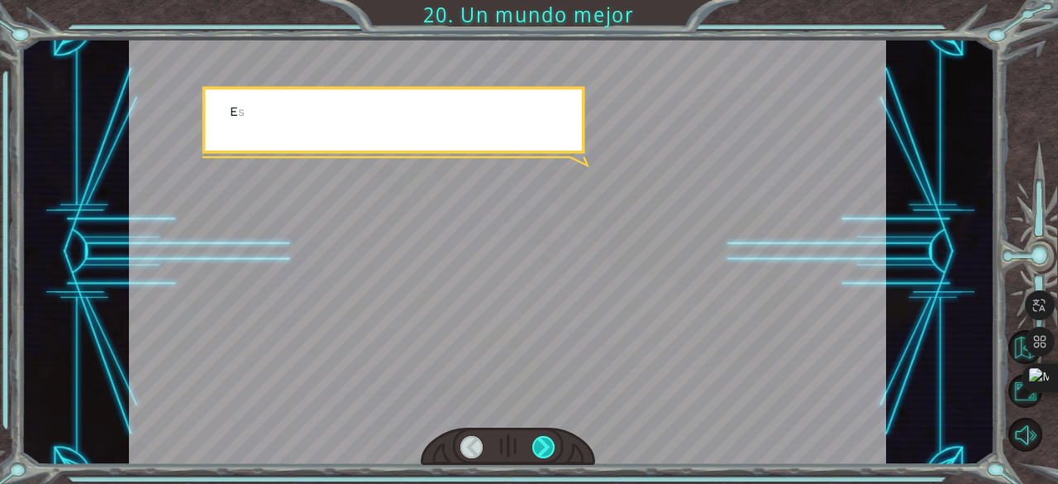
click at [546, 438] on div at bounding box center [544, 447] width 23 height 23
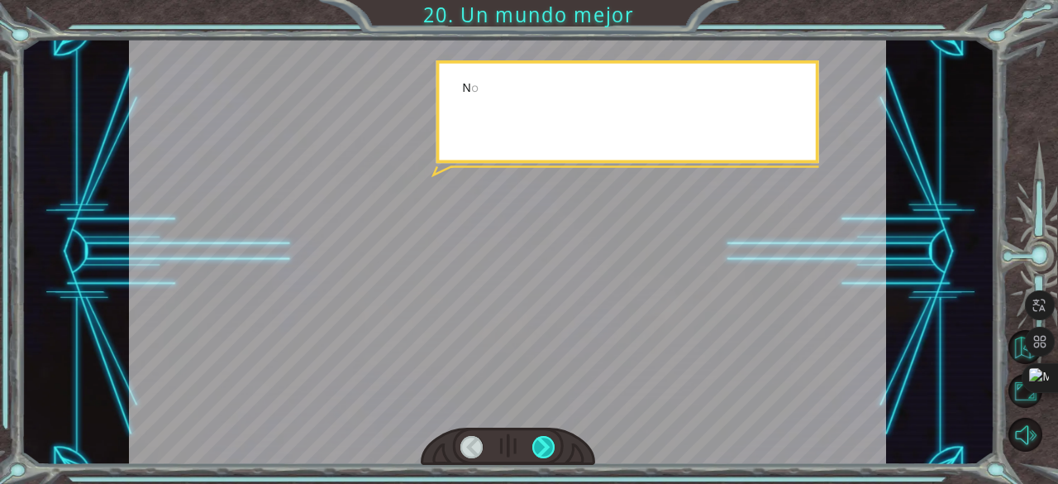
click at [546, 438] on div at bounding box center [544, 447] width 23 height 23
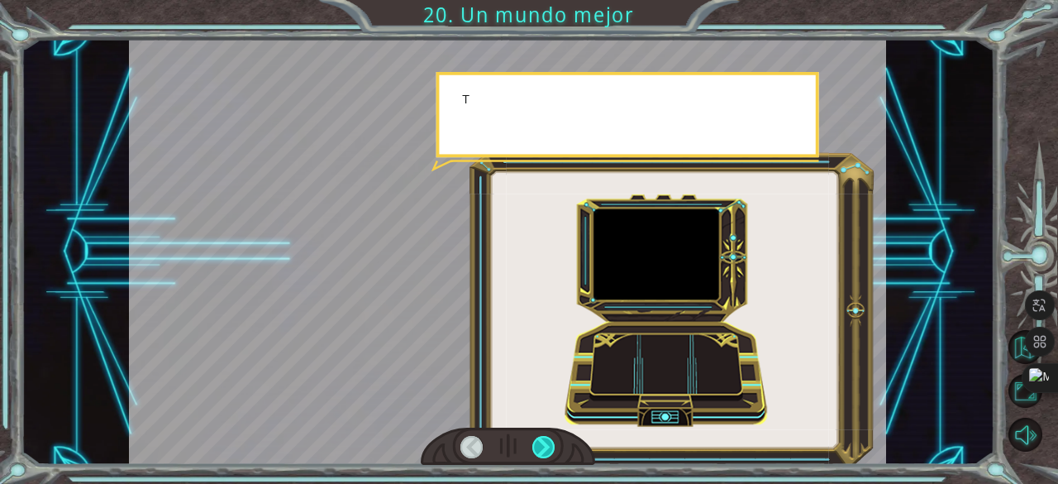
click at [546, 438] on div at bounding box center [544, 447] width 23 height 23
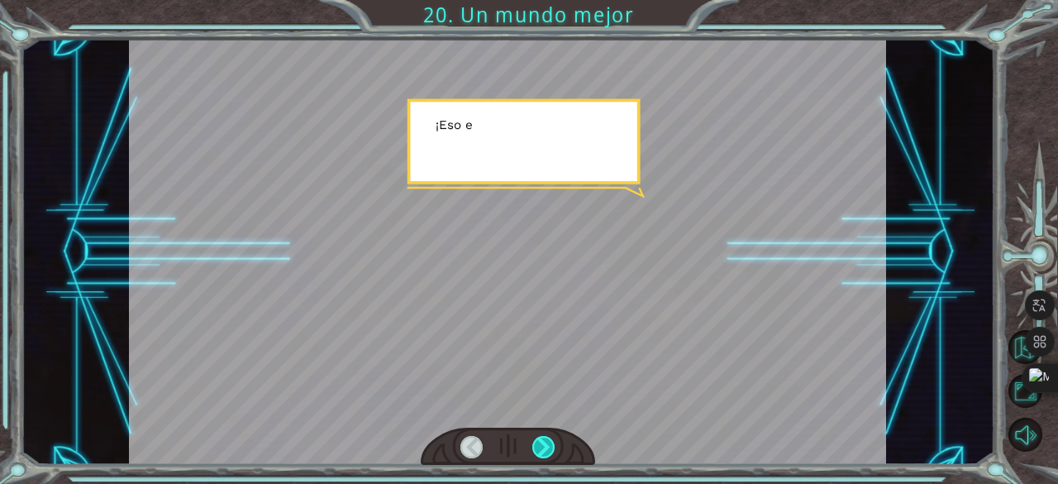
click at [546, 438] on div at bounding box center [544, 447] width 23 height 23
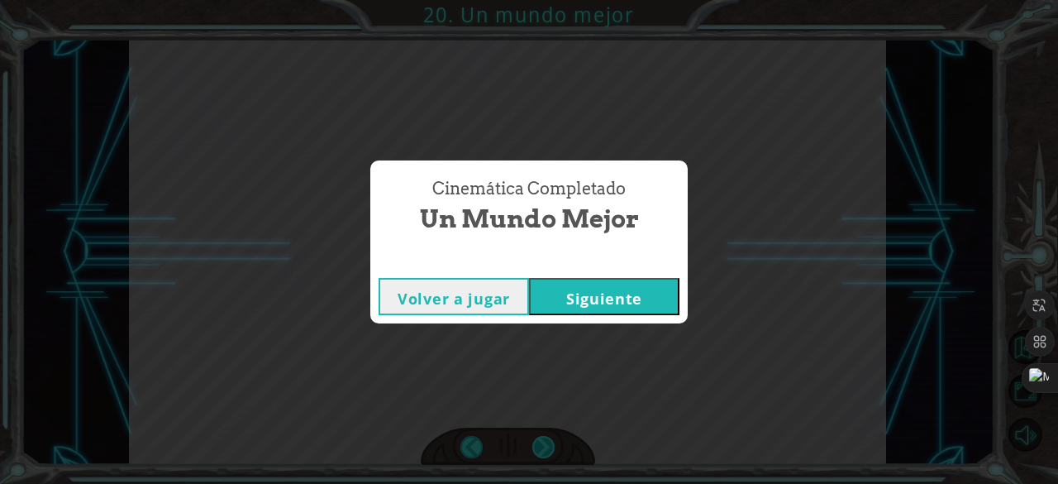
click at [546, 0] on div "¡ A h , r e p a r a s t e e l M o n o l i t o ! ¡ E x c e l e n t e ! Y t o d o…" at bounding box center [529, 0] width 1058 height 0
click at [546, 438] on div "Cinemática Completado Un mundo mejor Volver a jugar [GEOGRAPHIC_DATA]" at bounding box center [529, 242] width 1058 height 484
click at [762, 325] on div "Cinemática Completado Un mundo mejor Volver a jugar [GEOGRAPHIC_DATA]" at bounding box center [529, 242] width 1058 height 484
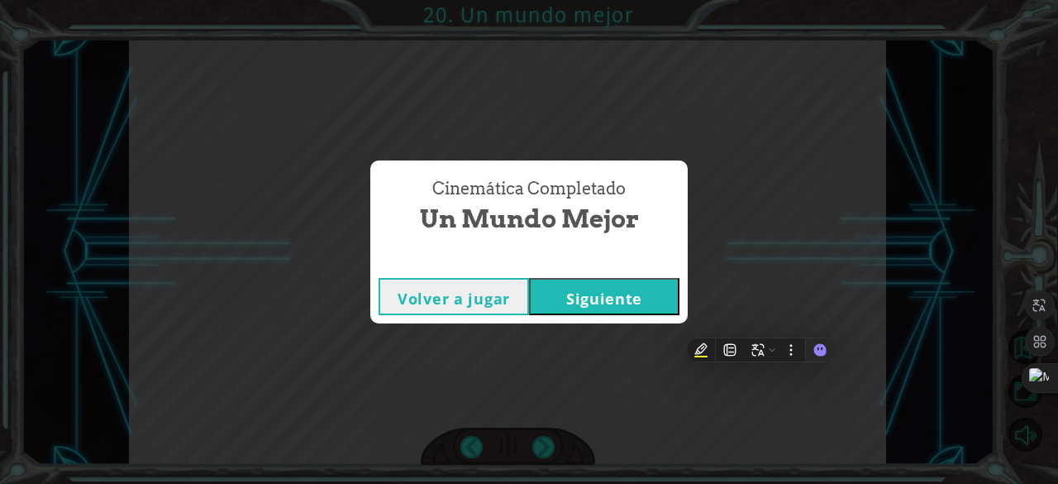
click at [666, 305] on button "Siguiente" at bounding box center [604, 296] width 150 height 37
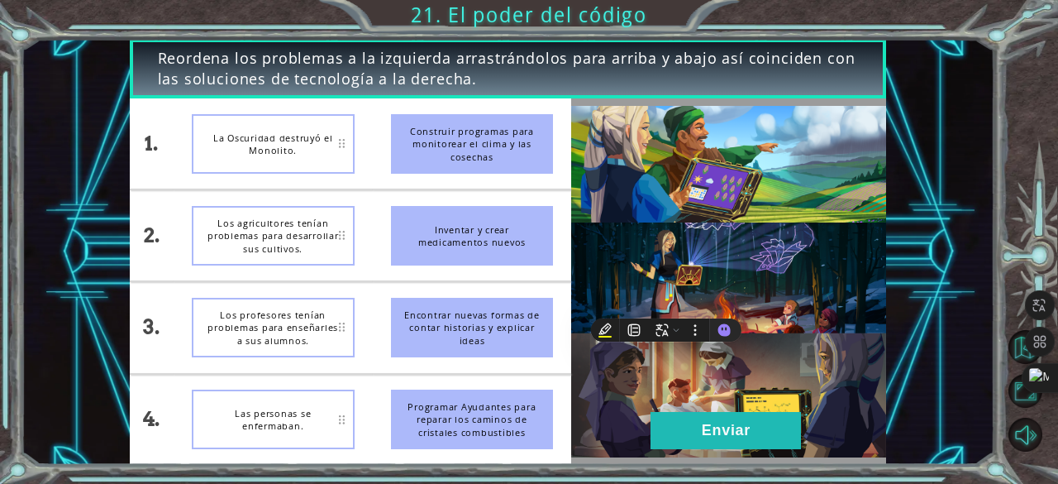
click at [902, 312] on div "Reordena los problemas a la izquierda arrastrándolos para arriba y abajo así co…" at bounding box center [508, 252] width 974 height 426
click at [352, 150] on div "La Oscuridad destruyó el Monolito." at bounding box center [273, 144] width 163 height 60
drag, startPoint x: 352, startPoint y: 150, endPoint x: 323, endPoint y: 164, distance: 32.2
click at [323, 164] on div "La Oscuridad destruyó el Monolito." at bounding box center [273, 144] width 163 height 60
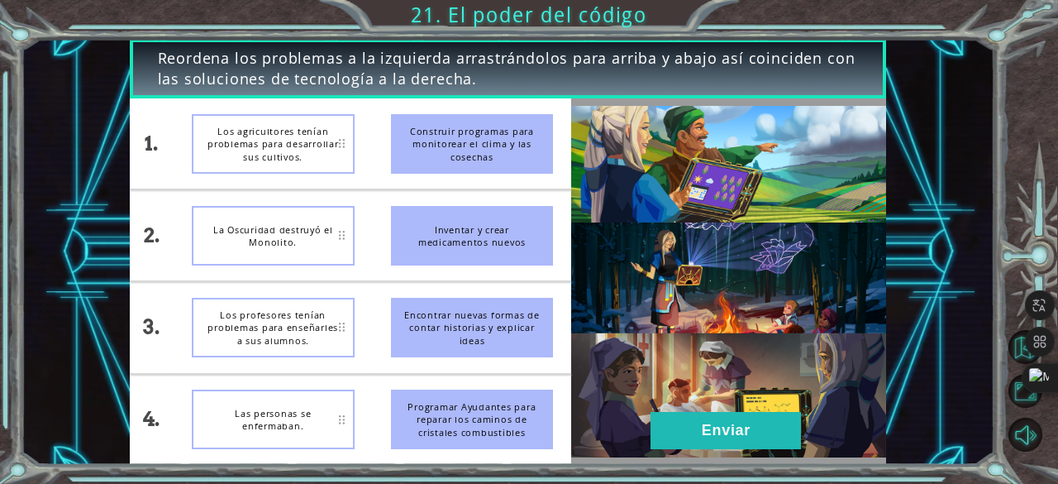
click at [443, 318] on div "Encontrar nuevas formas de contar historias y explicar ideas" at bounding box center [472, 328] width 163 height 60
click at [310, 327] on div "Los profesores tenían problemas para enseñarles a sus alumnos." at bounding box center [273, 328] width 163 height 60
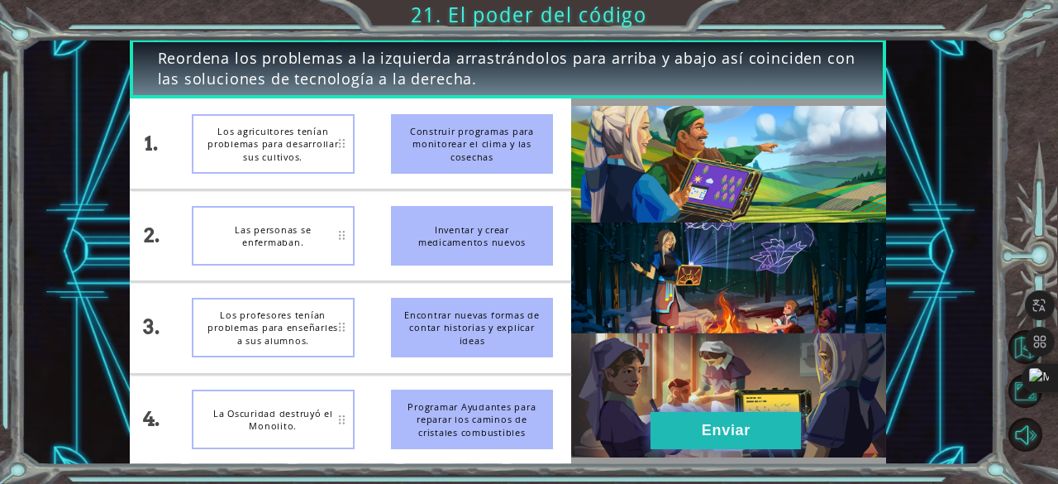
click at [748, 434] on button "Enviar" at bounding box center [726, 430] width 150 height 37
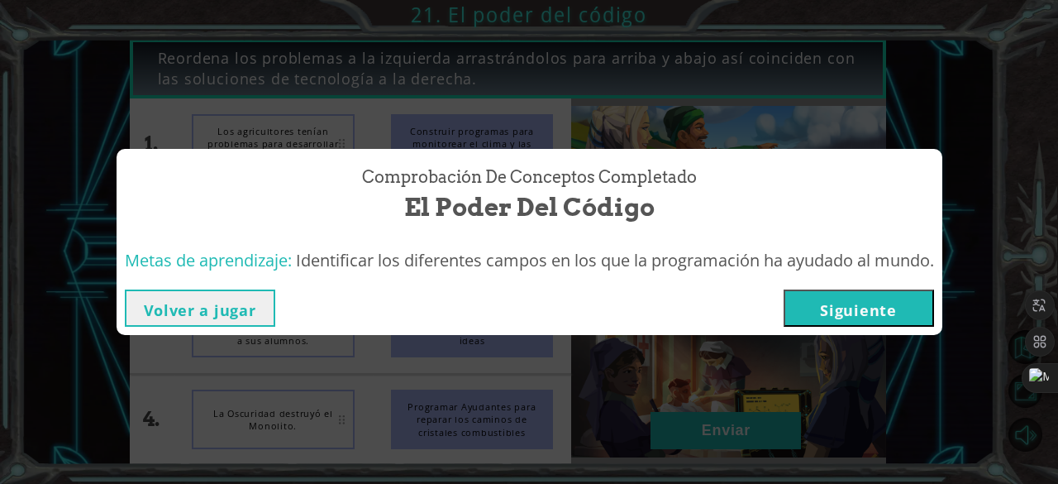
click at [895, 317] on button "Siguiente" at bounding box center [859, 307] width 150 height 37
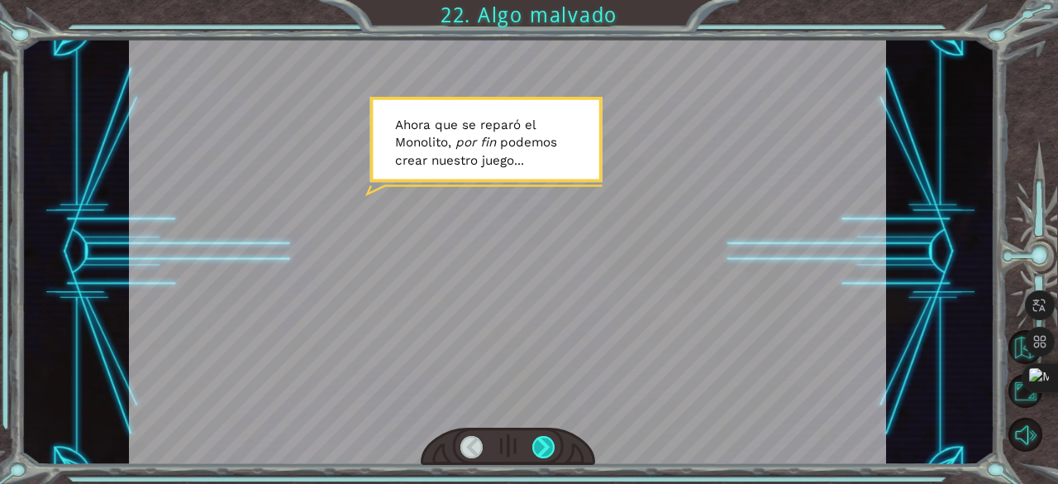
click at [542, 449] on div at bounding box center [544, 447] width 23 height 23
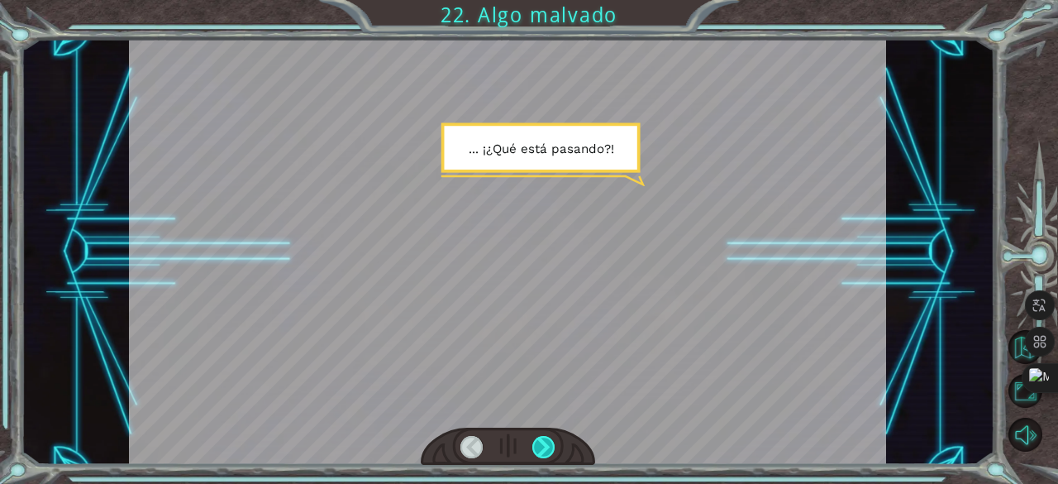
click at [542, 449] on div at bounding box center [544, 447] width 23 height 23
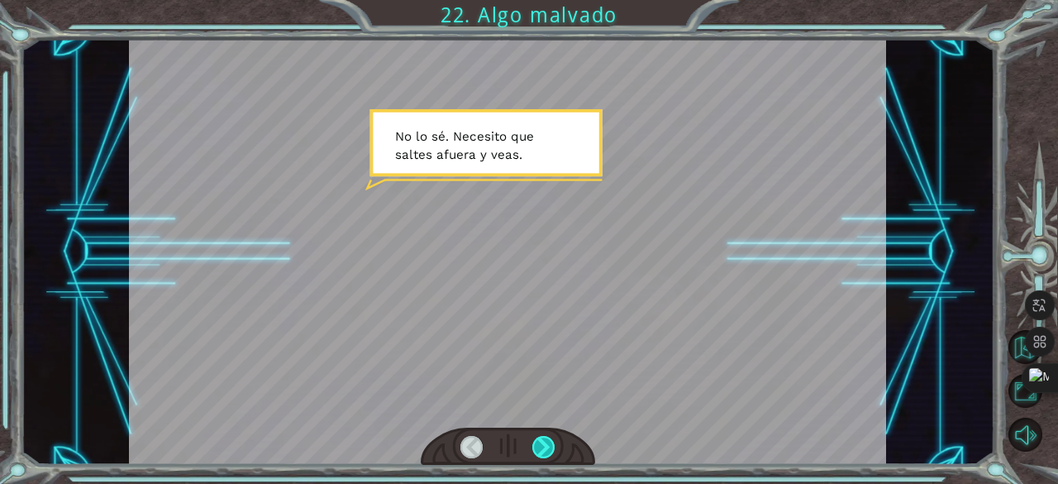
click at [542, 449] on div at bounding box center [544, 447] width 23 height 23
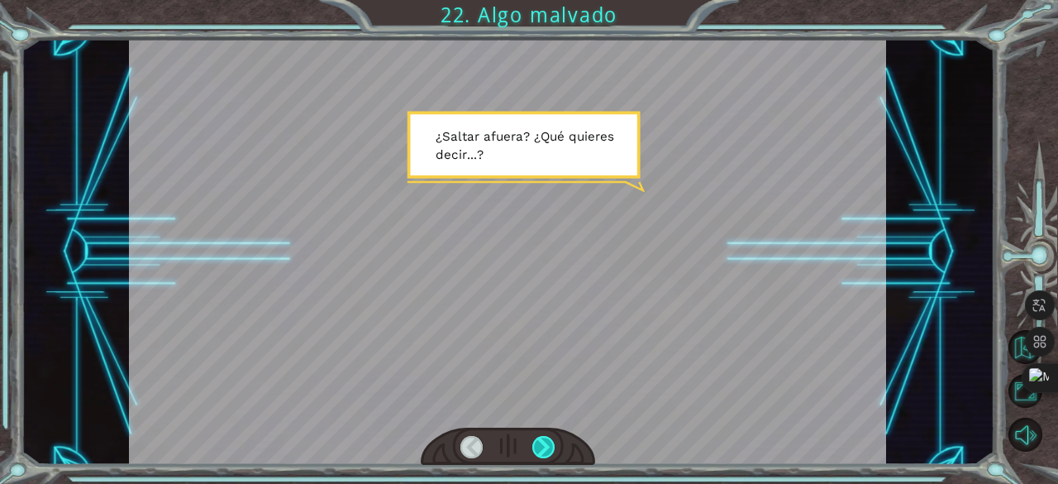
click at [542, 449] on div at bounding box center [544, 447] width 23 height 23
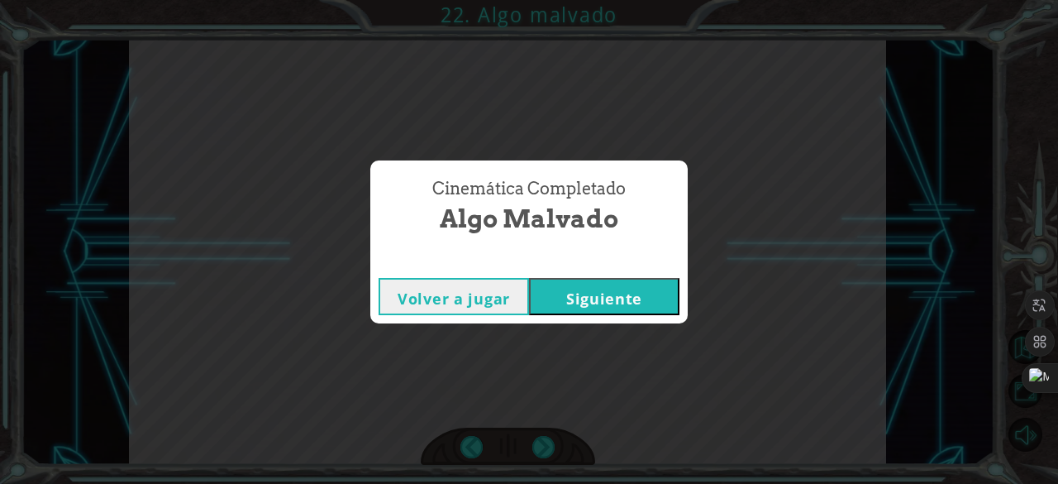
click at [597, 292] on button "Siguiente" at bounding box center [604, 296] width 150 height 37
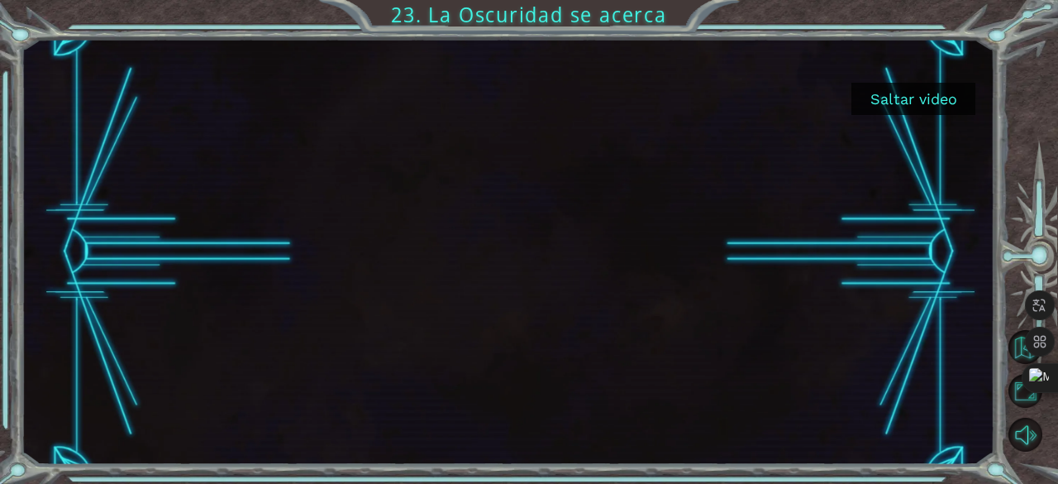
click at [896, 93] on button "Saltar video" at bounding box center [914, 99] width 124 height 32
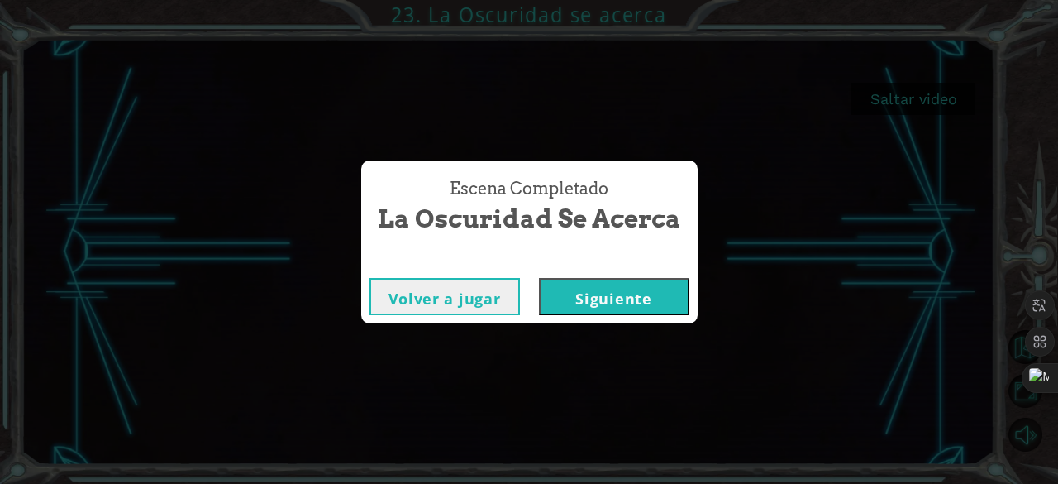
click at [580, 302] on button "Siguiente" at bounding box center [614, 296] width 150 height 37
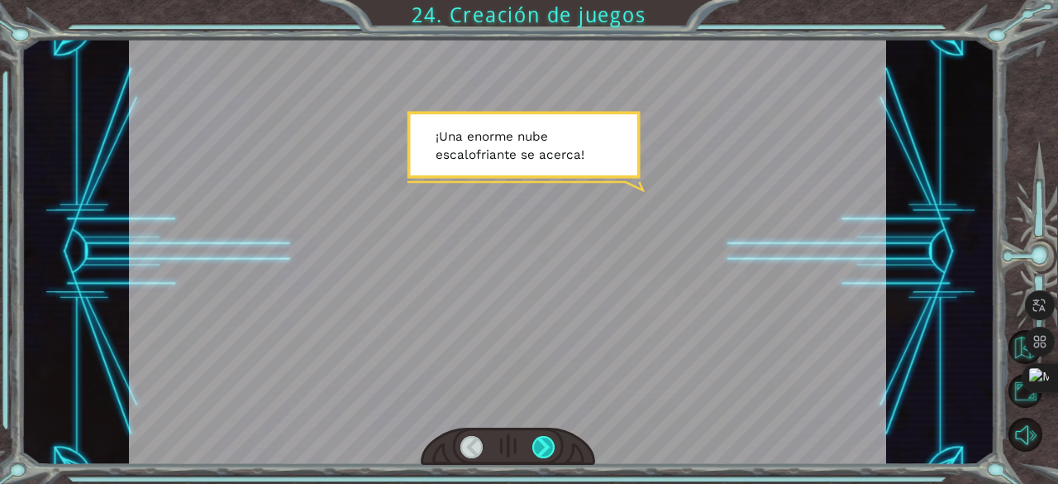
click at [548, 441] on div at bounding box center [544, 447] width 23 height 23
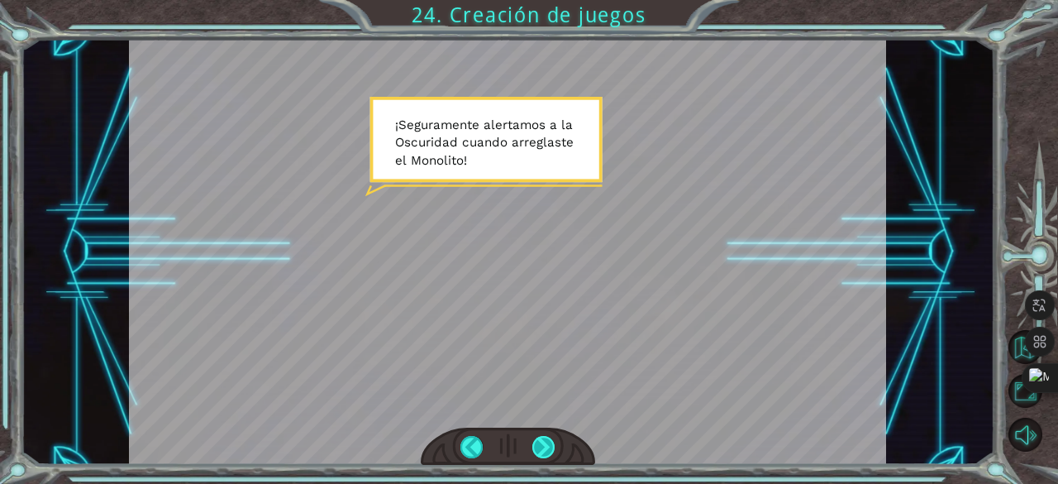
click at [539, 449] on div at bounding box center [544, 447] width 23 height 23
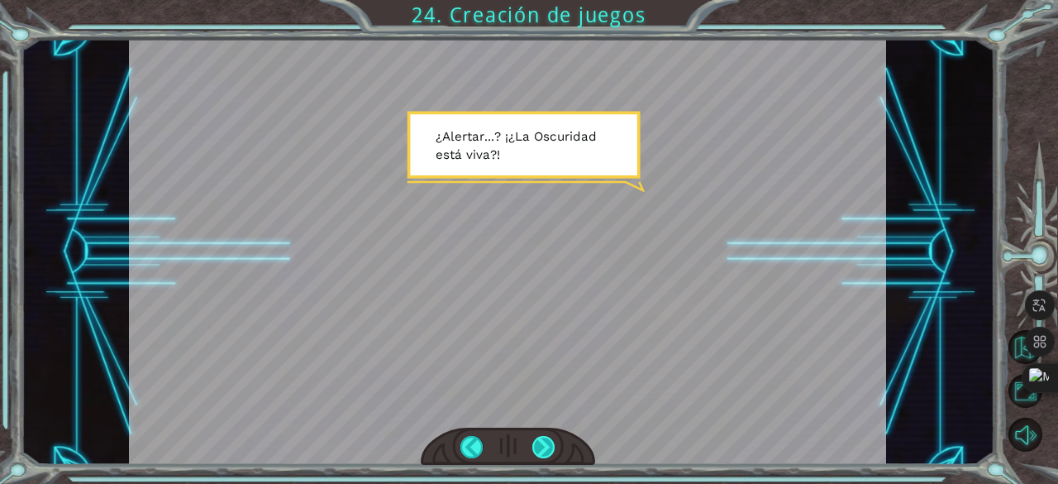
click at [545, 456] on div at bounding box center [544, 447] width 23 height 23
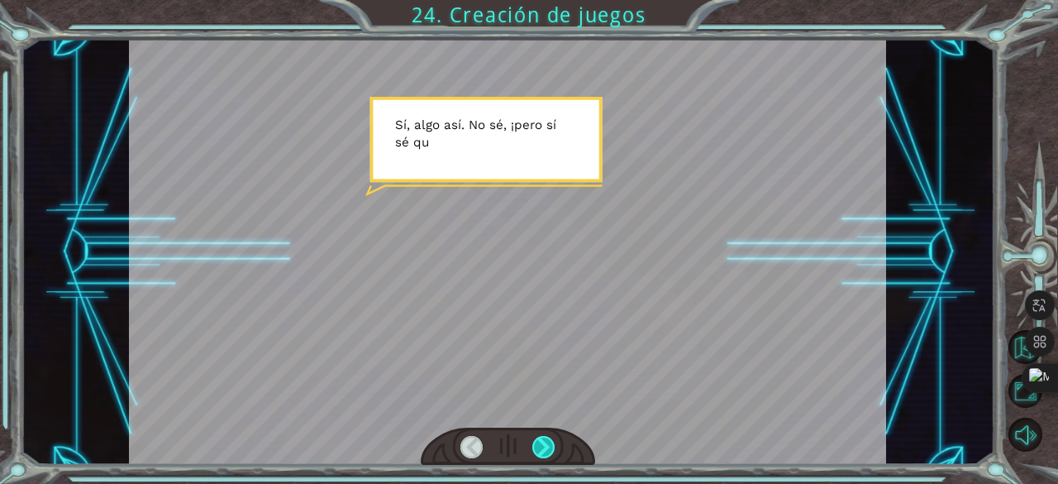
click at [545, 456] on div at bounding box center [544, 447] width 23 height 23
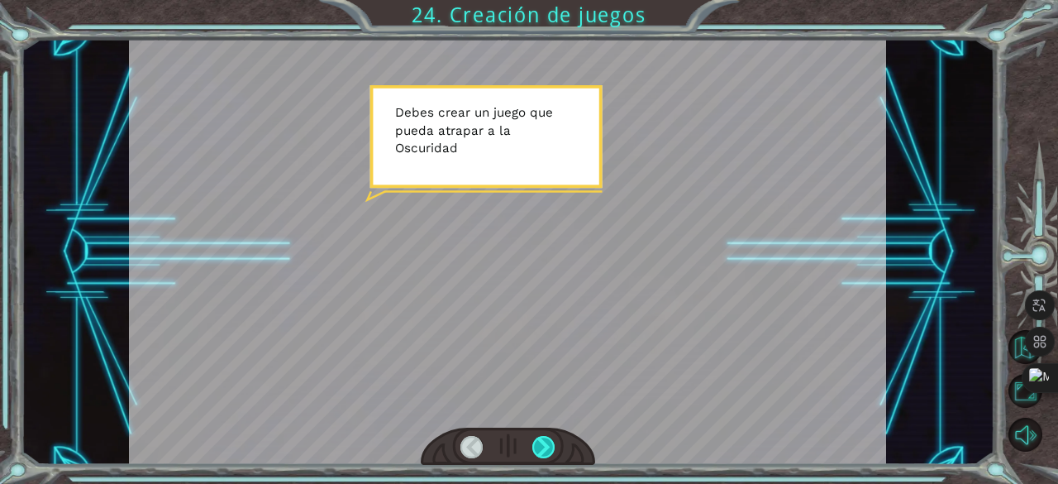
click at [545, 456] on div at bounding box center [544, 447] width 23 height 23
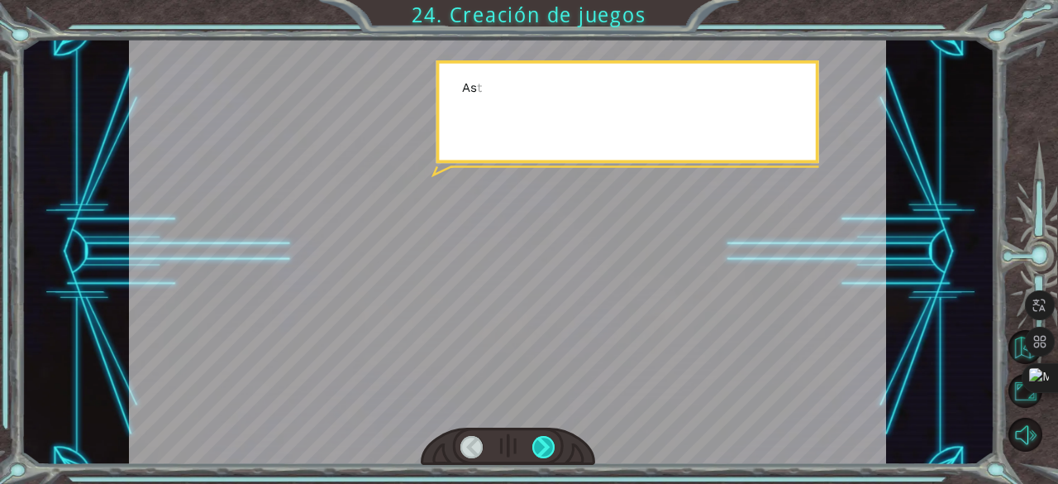
click at [545, 456] on div at bounding box center [544, 447] width 23 height 23
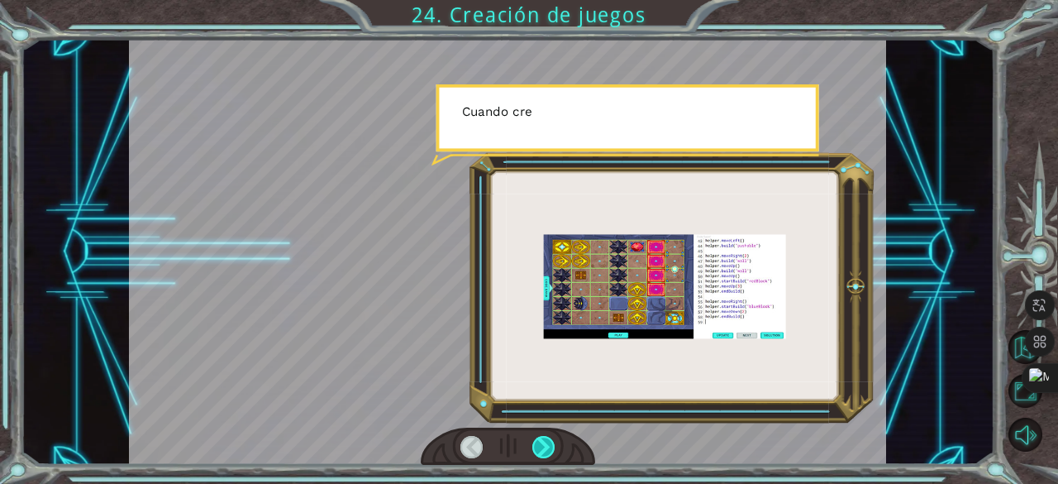
click at [545, 456] on div at bounding box center [544, 447] width 23 height 23
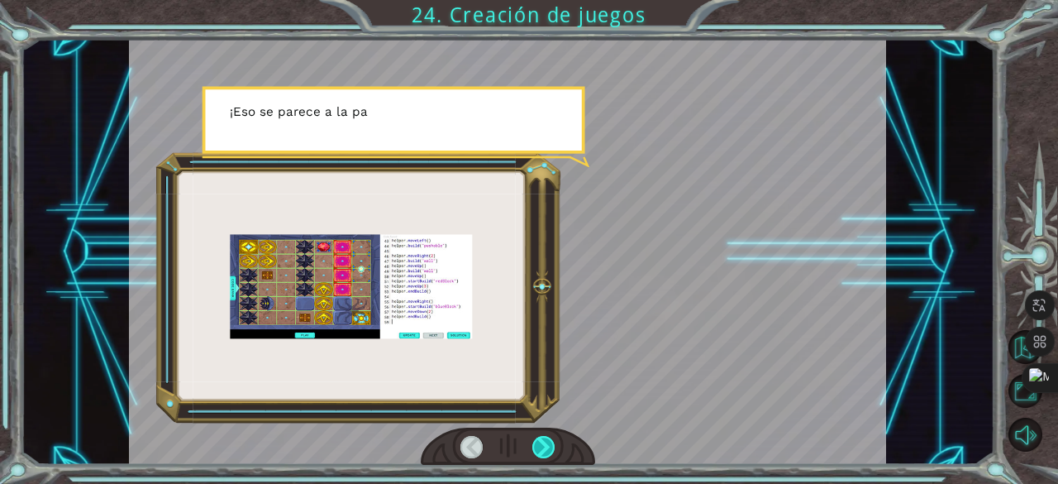
click at [545, 456] on div at bounding box center [544, 447] width 23 height 23
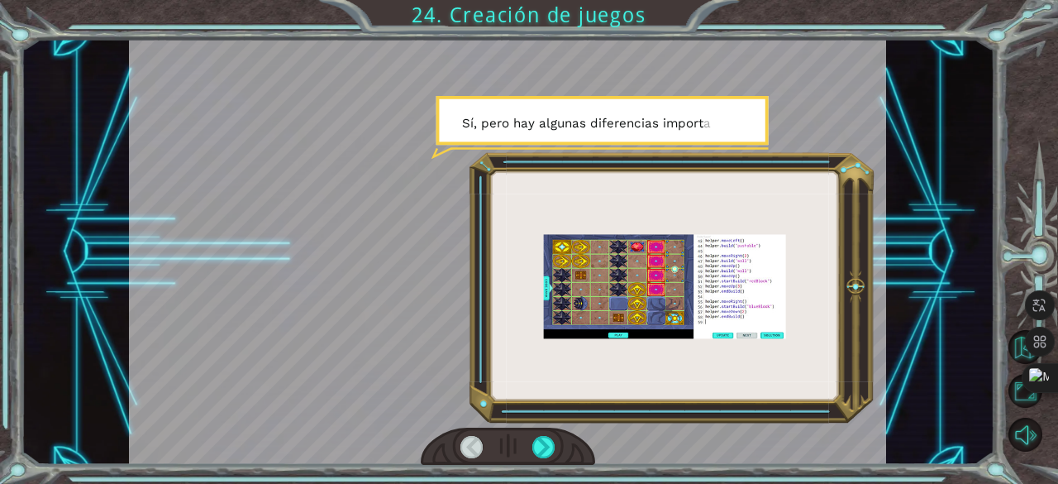
click at [559, 458] on div at bounding box center [508, 447] width 174 height 38
click at [549, 446] on div at bounding box center [544, 447] width 23 height 23
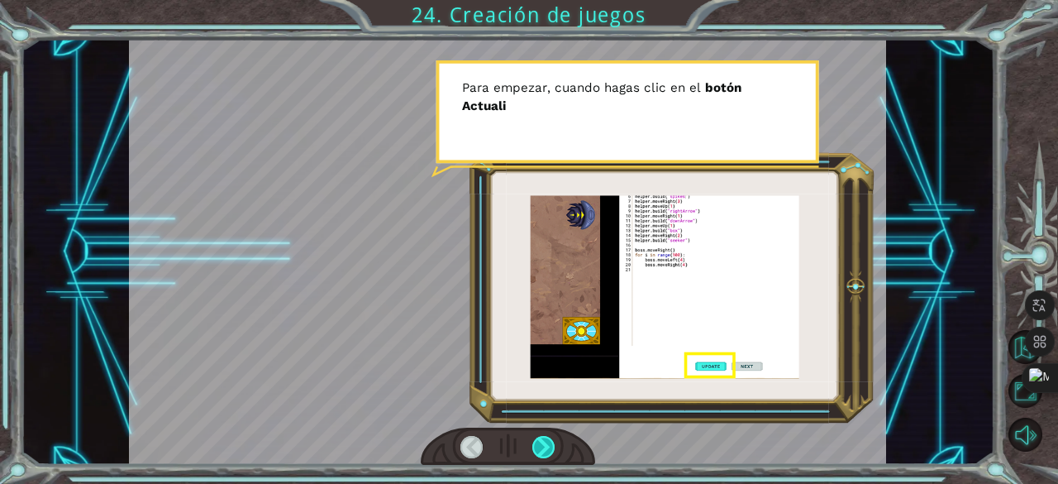
click at [549, 446] on div at bounding box center [544, 447] width 23 height 23
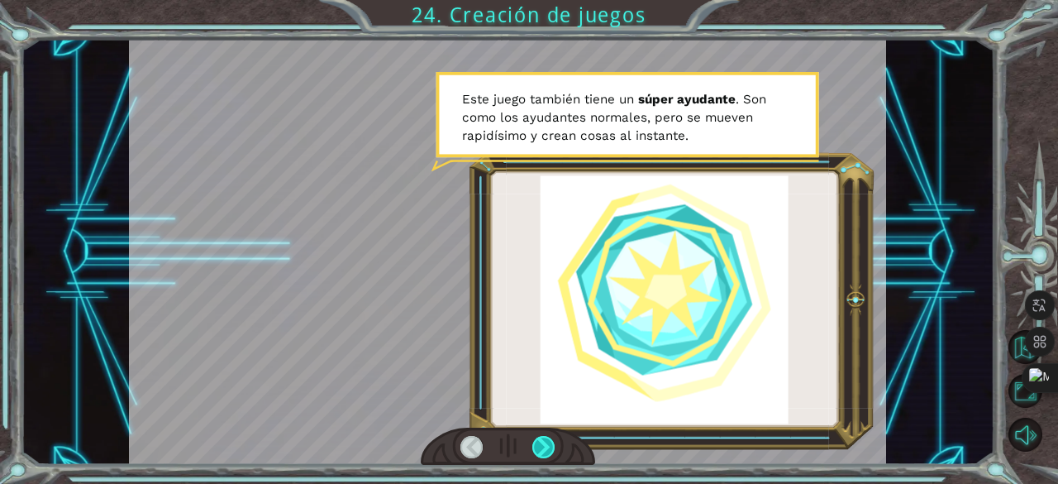
click at [549, 446] on div at bounding box center [544, 447] width 23 height 23
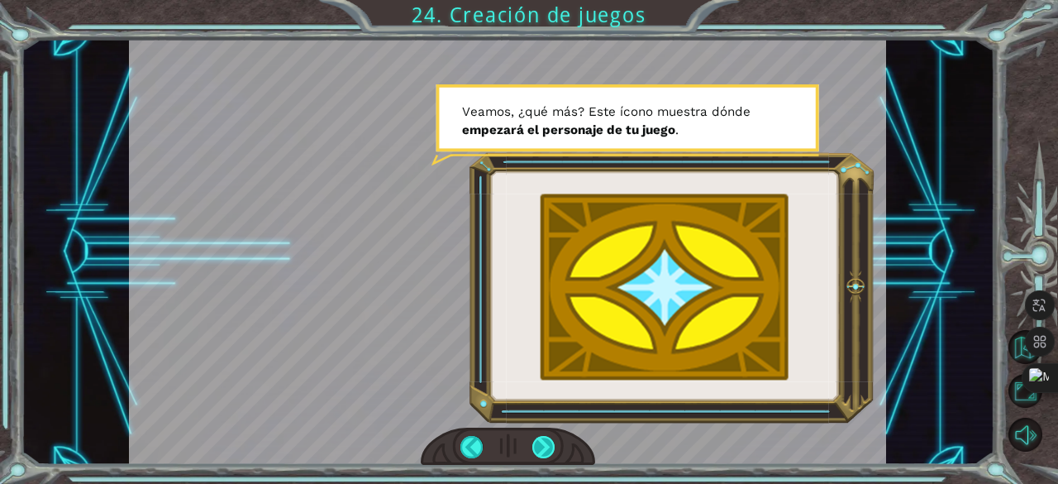
click at [549, 446] on div at bounding box center [544, 447] width 23 height 23
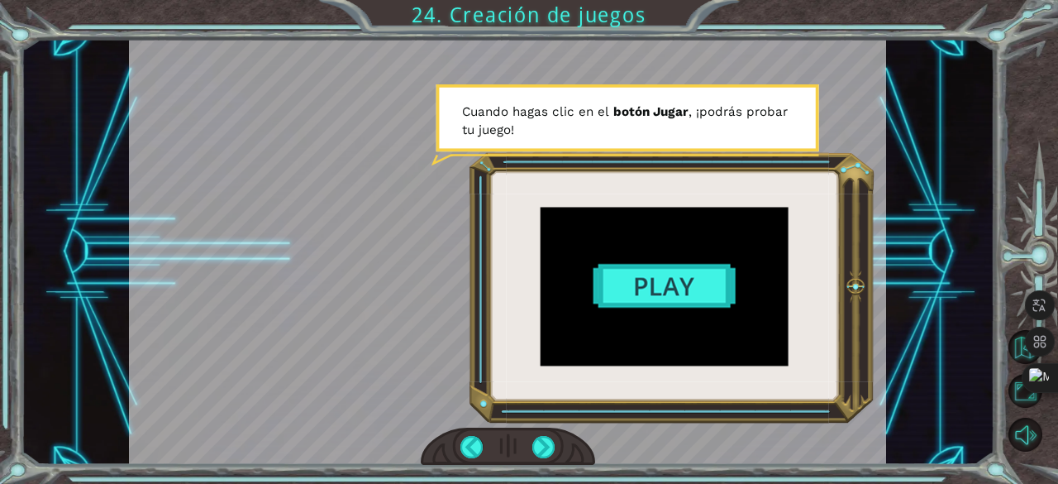
click at [686, 286] on div at bounding box center [507, 252] width 757 height 426
click at [675, 286] on div at bounding box center [507, 252] width 757 height 426
click at [542, 454] on div at bounding box center [544, 447] width 23 height 23
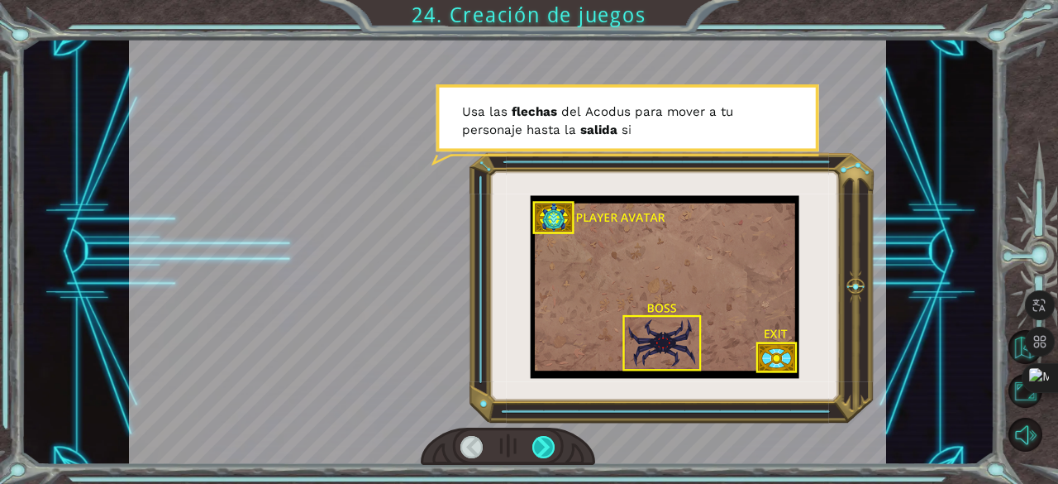
click at [542, 454] on div at bounding box center [544, 447] width 23 height 23
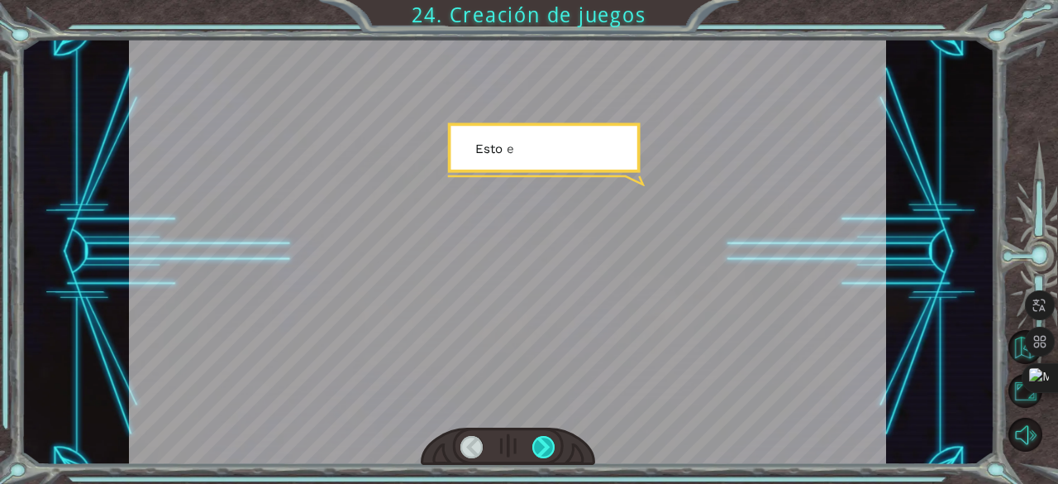
click at [542, 454] on div at bounding box center [544, 447] width 23 height 23
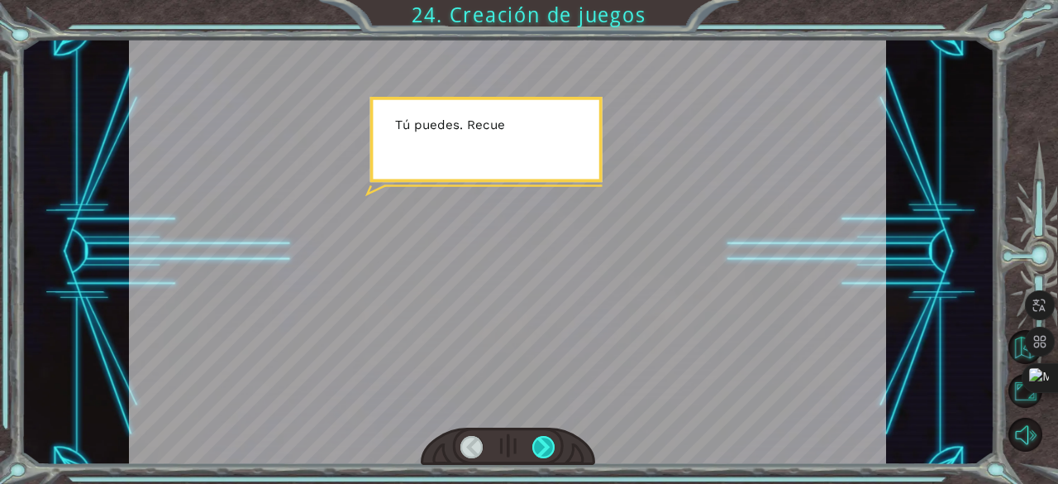
click at [542, 454] on div at bounding box center [544, 447] width 23 height 23
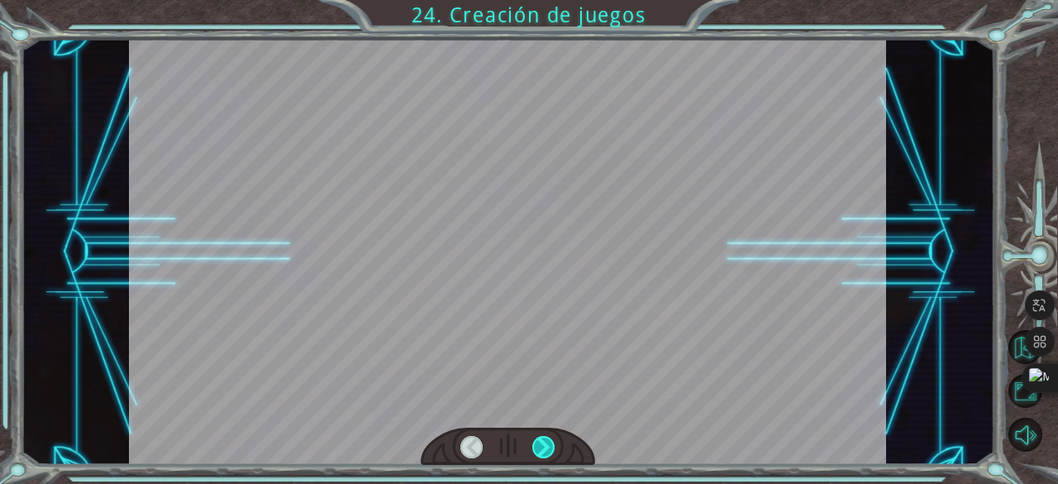
click at [542, 454] on div at bounding box center [544, 447] width 23 height 23
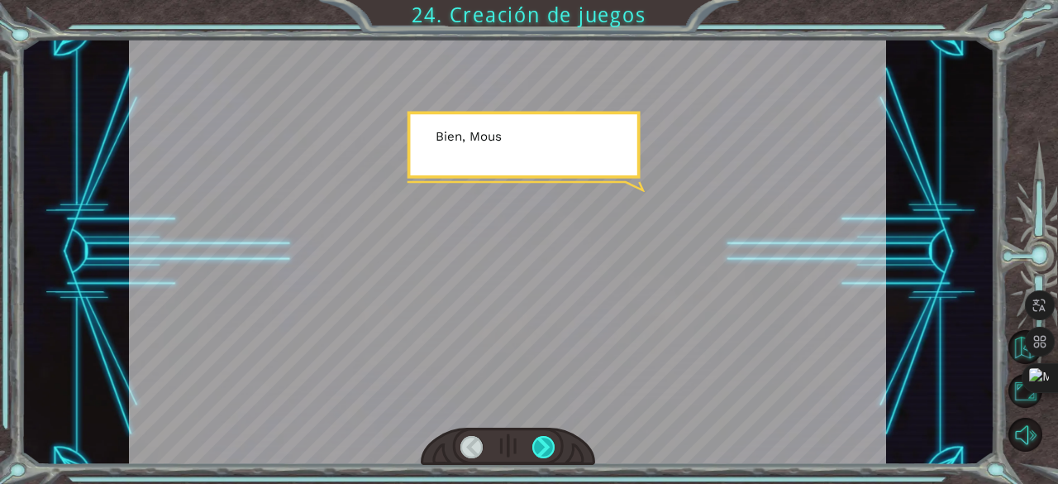
click at [542, 454] on div at bounding box center [544, 447] width 23 height 23
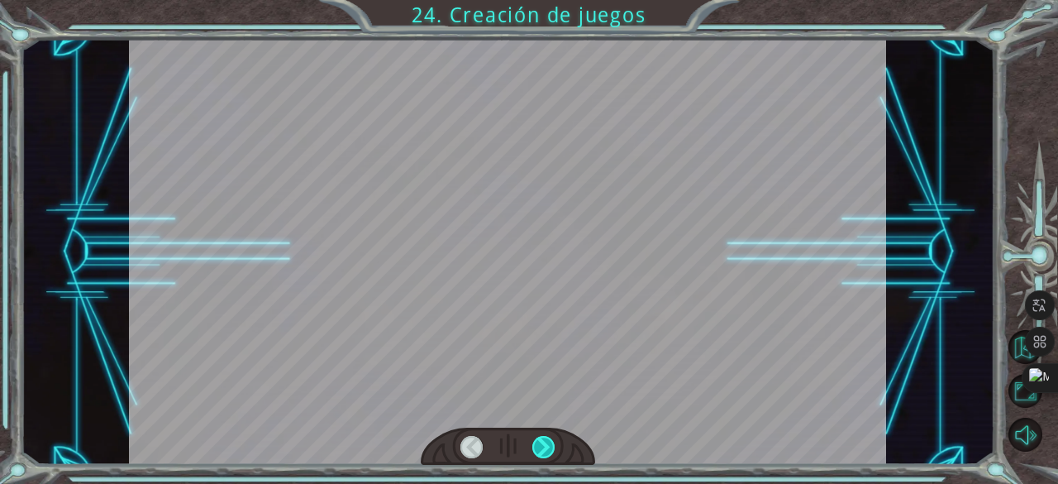
click at [542, 454] on div at bounding box center [544, 447] width 23 height 23
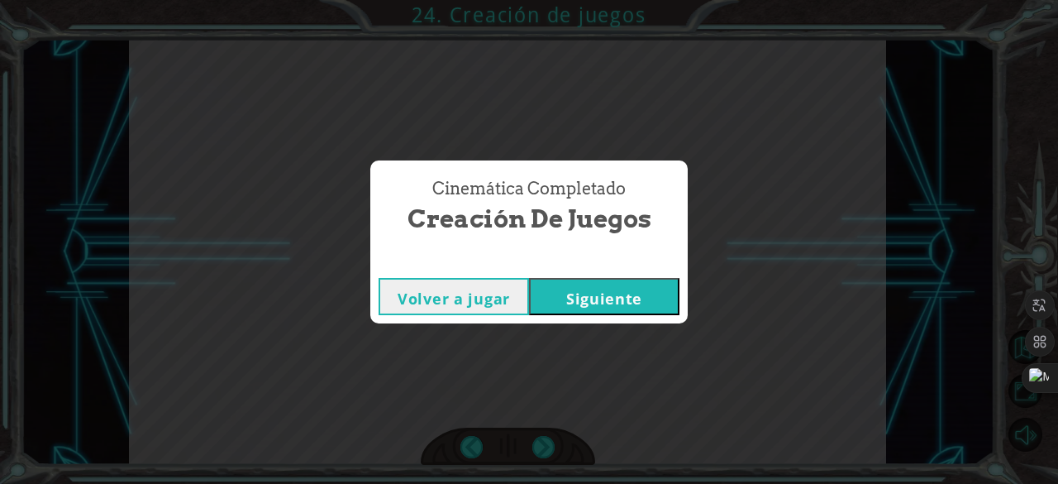
click at [600, 294] on button "Siguiente" at bounding box center [604, 296] width 150 height 37
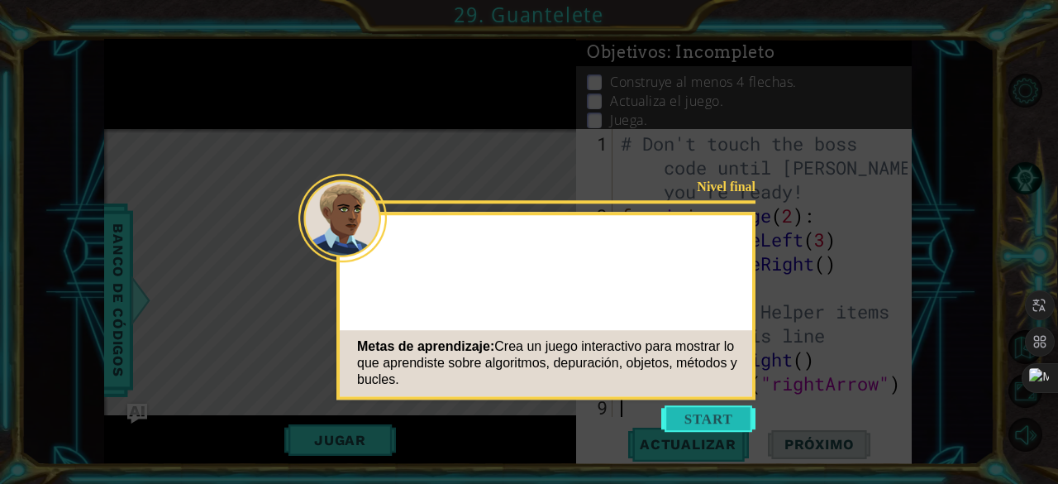
click at [715, 418] on button "Start" at bounding box center [709, 418] width 94 height 26
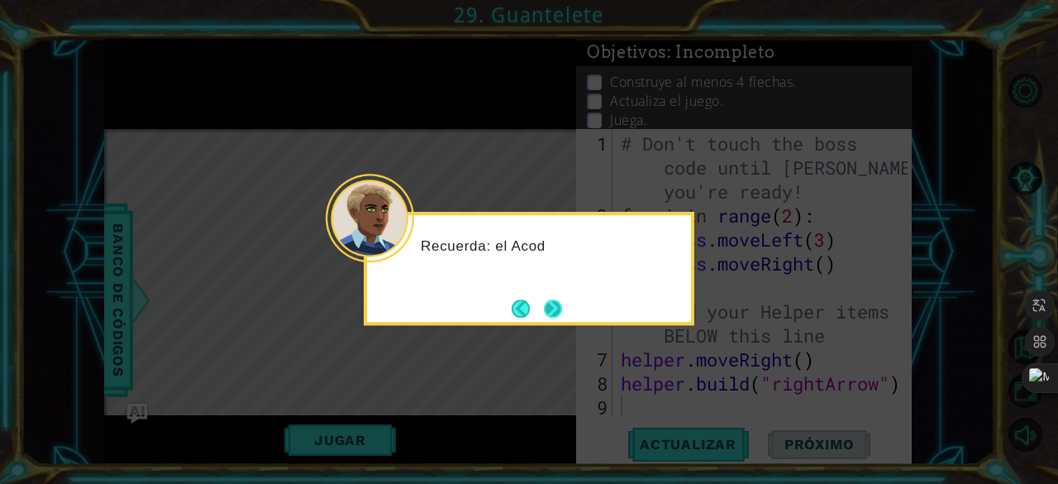
click at [562, 308] on button "Next" at bounding box center [553, 308] width 18 height 18
click at [563, 308] on icon at bounding box center [529, 242] width 1058 height 484
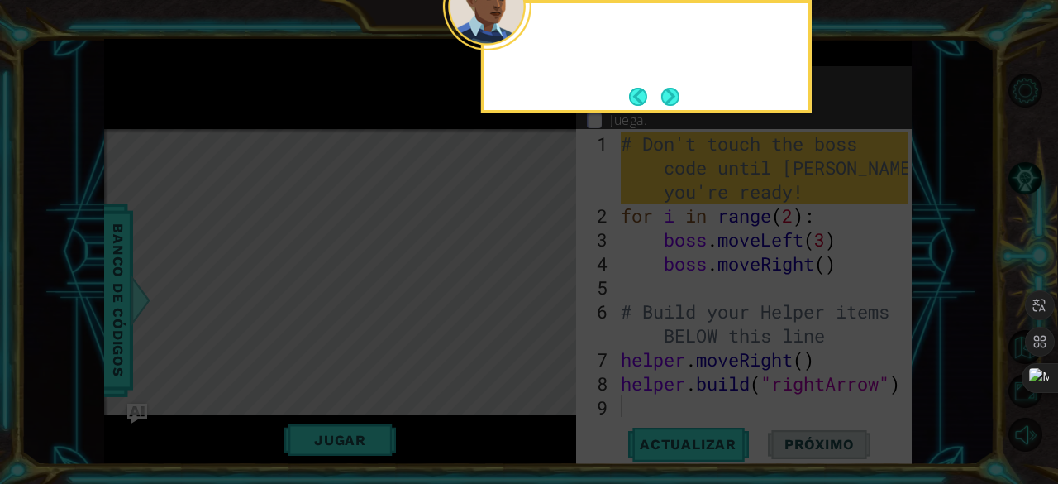
click at [563, 308] on icon at bounding box center [529, 72] width 1058 height 823
click at [672, 95] on button "Next" at bounding box center [671, 97] width 18 height 18
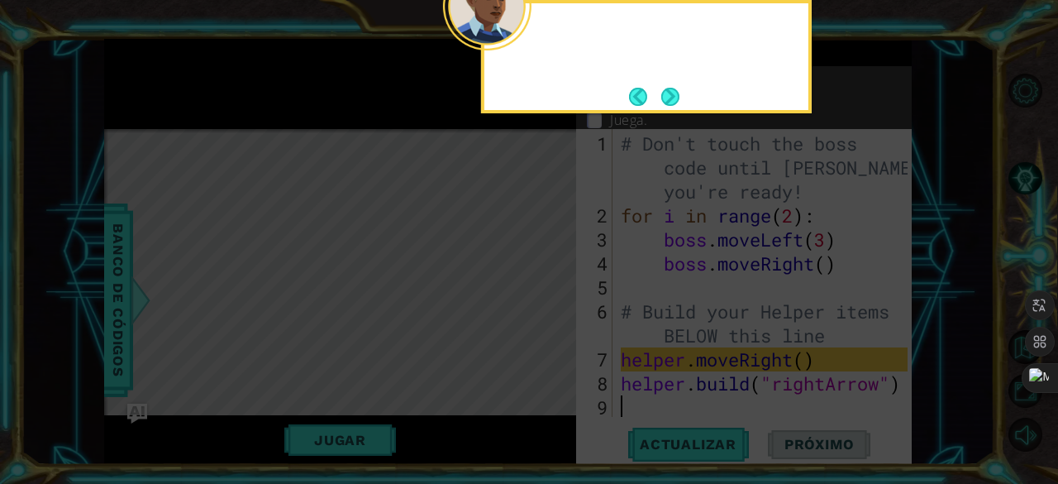
click at [672, 95] on button "Next" at bounding box center [671, 97] width 18 height 18
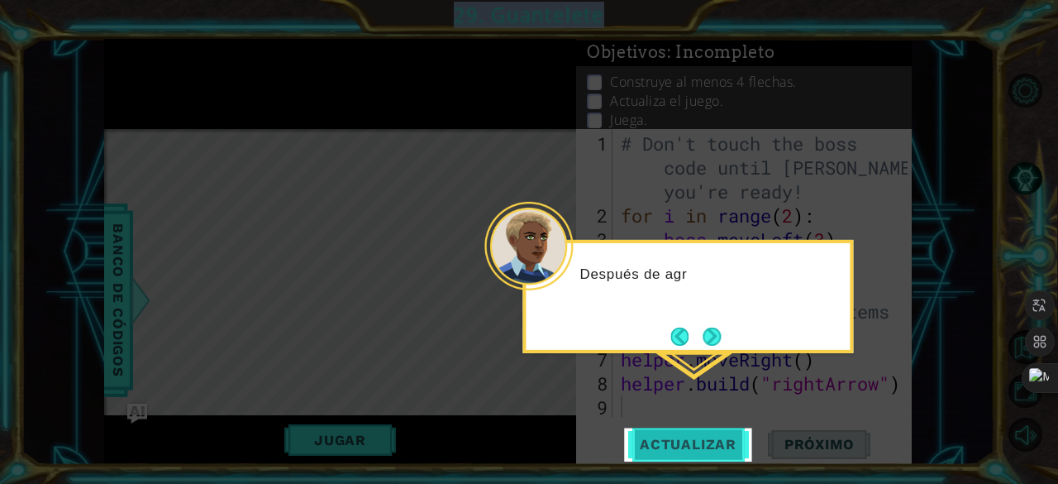
drag, startPoint x: 672, startPoint y: 95, endPoint x: 699, endPoint y: 446, distance: 351.6
click at [699, 446] on body "1 ההההההההההההההההההההההההההההההההההההההההההההההההההההההההההההההההההההההההההההה…" at bounding box center [529, 242] width 1058 height 484
click at [699, 446] on span "Actualizar" at bounding box center [688, 444] width 130 height 17
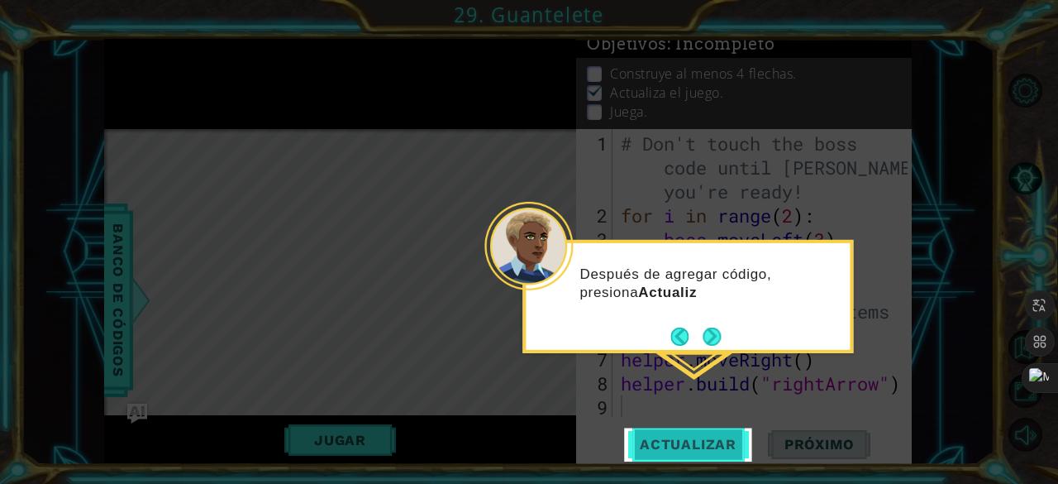
click at [699, 446] on span "Actualizar" at bounding box center [688, 444] width 130 height 17
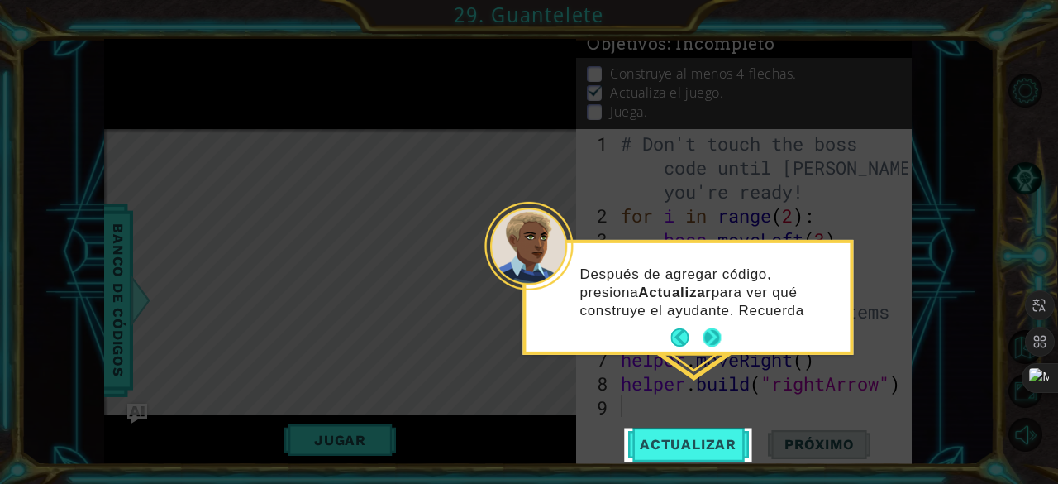
click at [715, 334] on button "Next" at bounding box center [712, 337] width 18 height 18
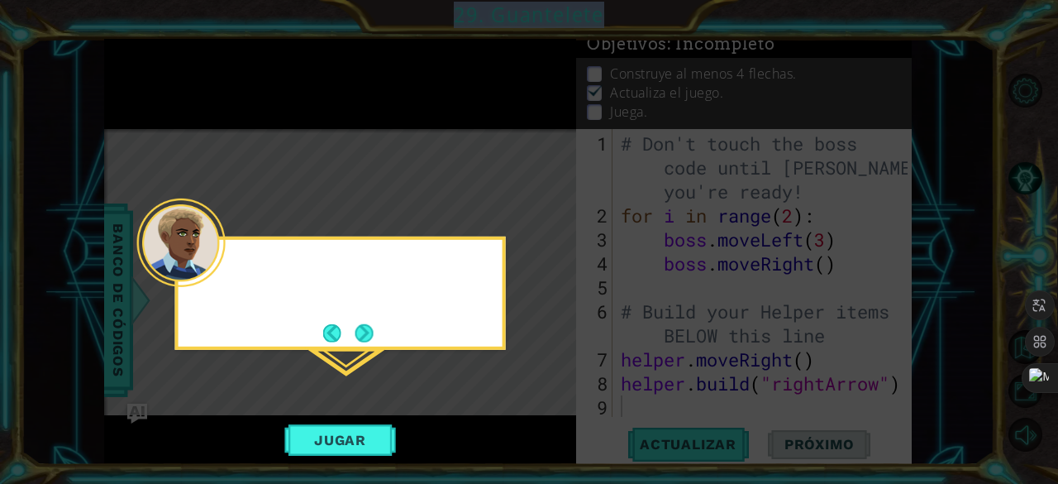
click at [715, 334] on icon at bounding box center [529, 242] width 1058 height 484
click at [359, 337] on button "Next" at bounding box center [365, 333] width 18 height 18
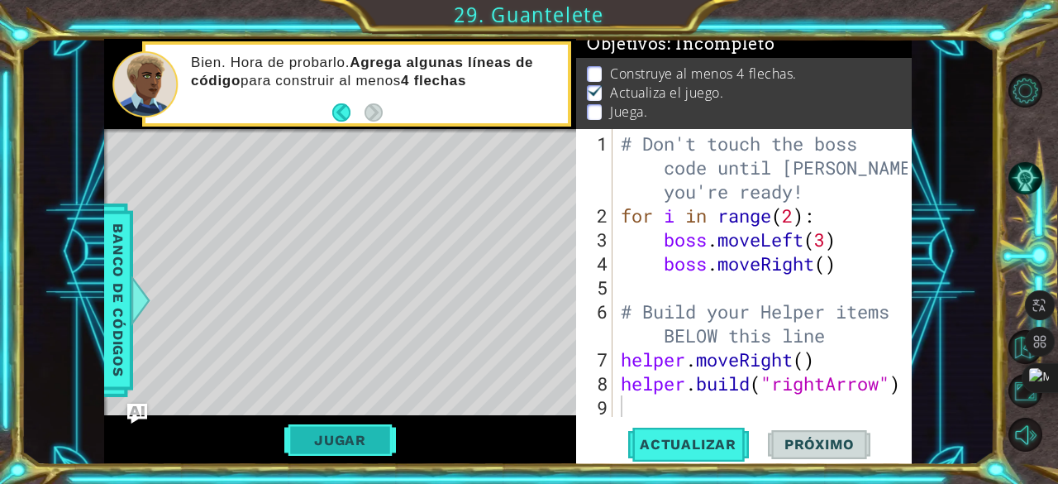
click at [321, 436] on button "Jugar" at bounding box center [340, 439] width 112 height 31
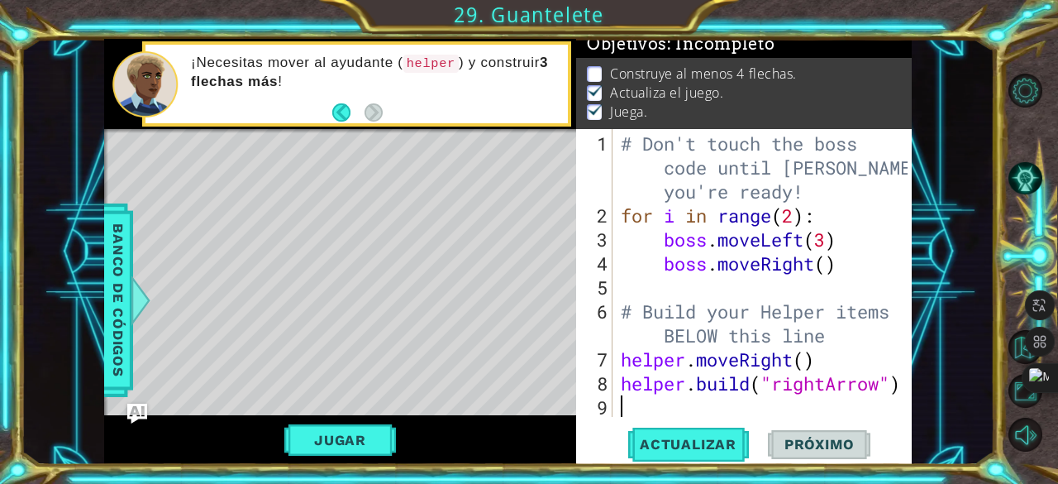
click at [817, 438] on span "Próximo" at bounding box center [819, 444] width 103 height 17
click at [690, 434] on button "Actualizar" at bounding box center [688, 445] width 130 height 34
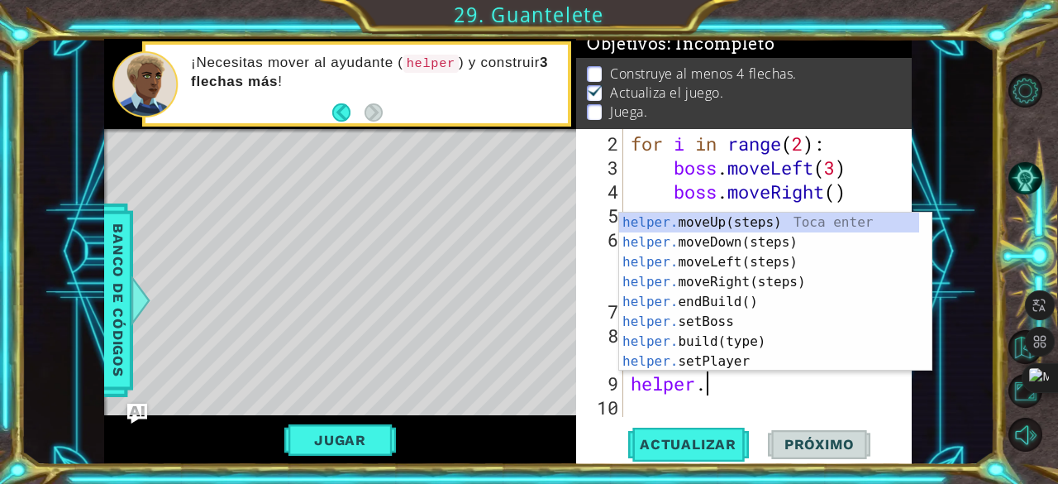
scroll to position [0, 3]
type textarea "[DOMAIN_NAME]"
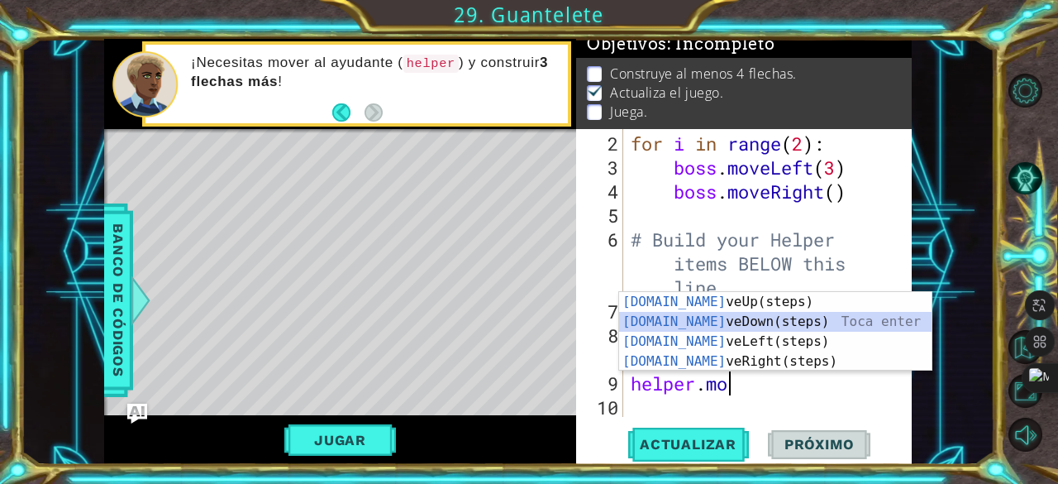
click at [748, 322] on div "[DOMAIN_NAME] veUp(steps) Toca enter [DOMAIN_NAME] veDown(steps) Toca enter [DO…" at bounding box center [775, 351] width 313 height 119
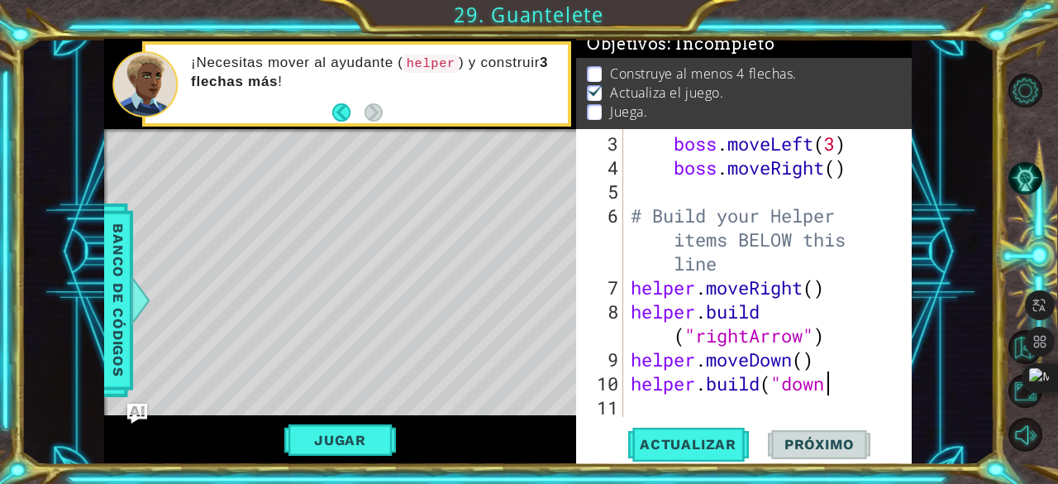
scroll to position [0, 8]
type textarea "[DOMAIN_NAME]("downArrow")"
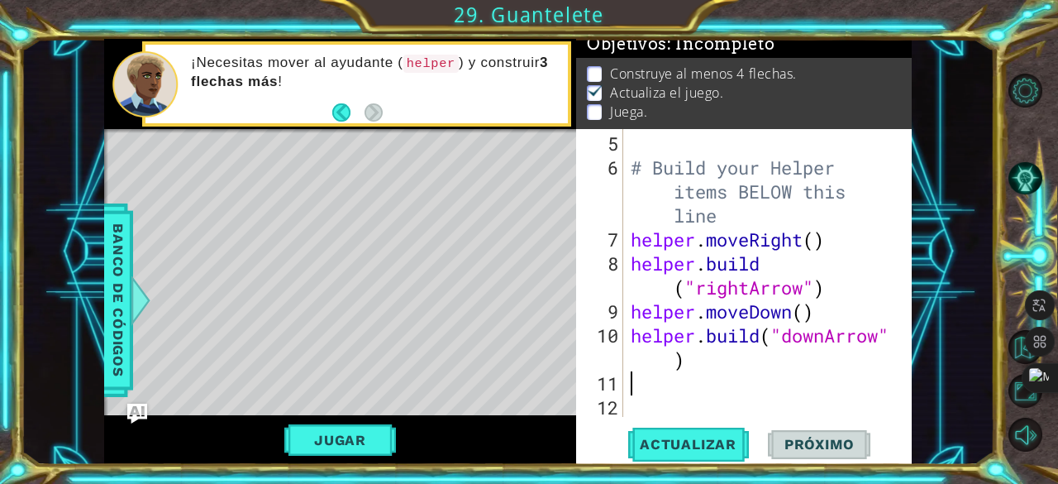
scroll to position [144, 0]
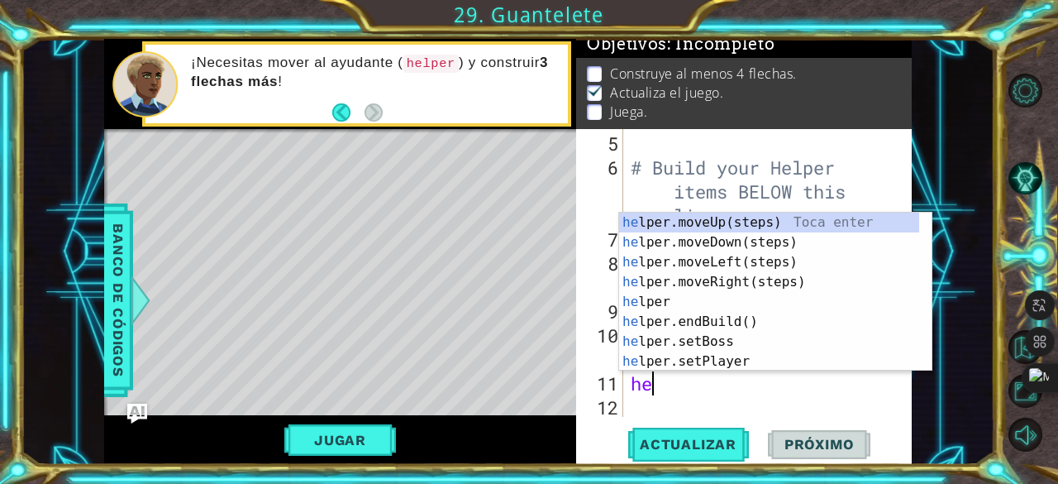
type textarea "h"
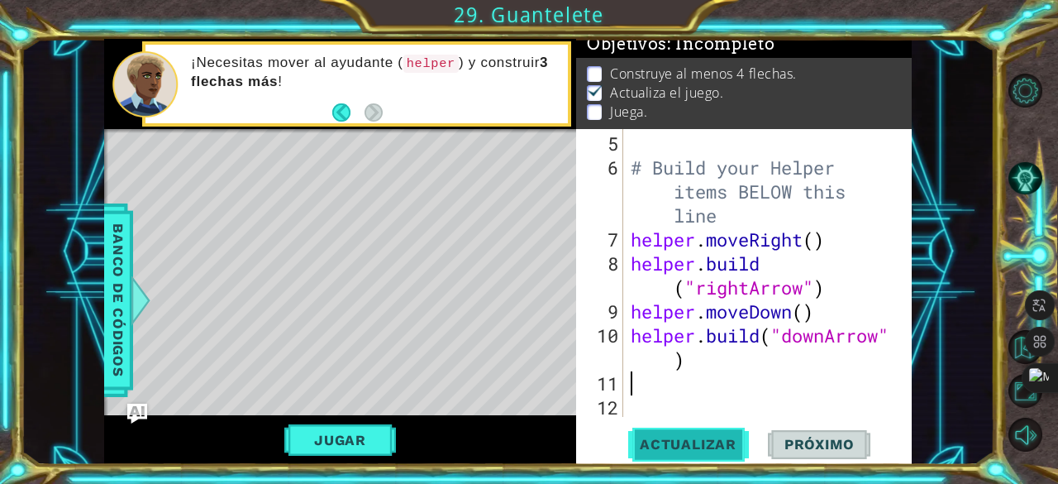
click at [686, 438] on span "Actualizar" at bounding box center [688, 444] width 130 height 17
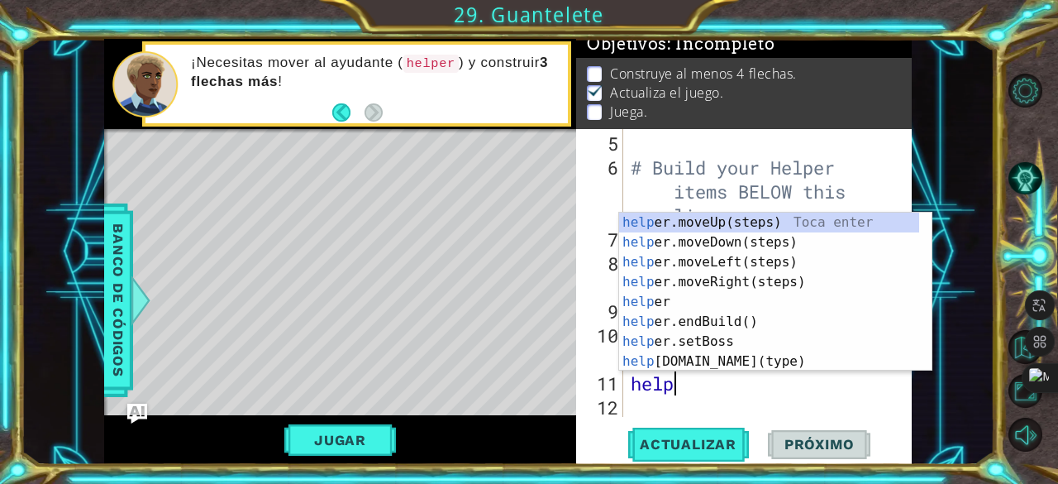
scroll to position [0, 0]
type textarea "h"
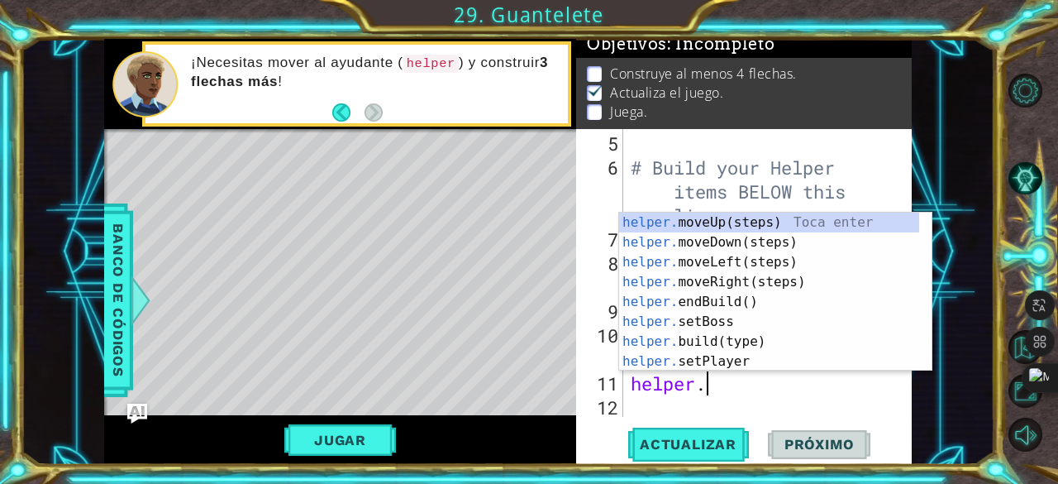
type textarea "helper.m"
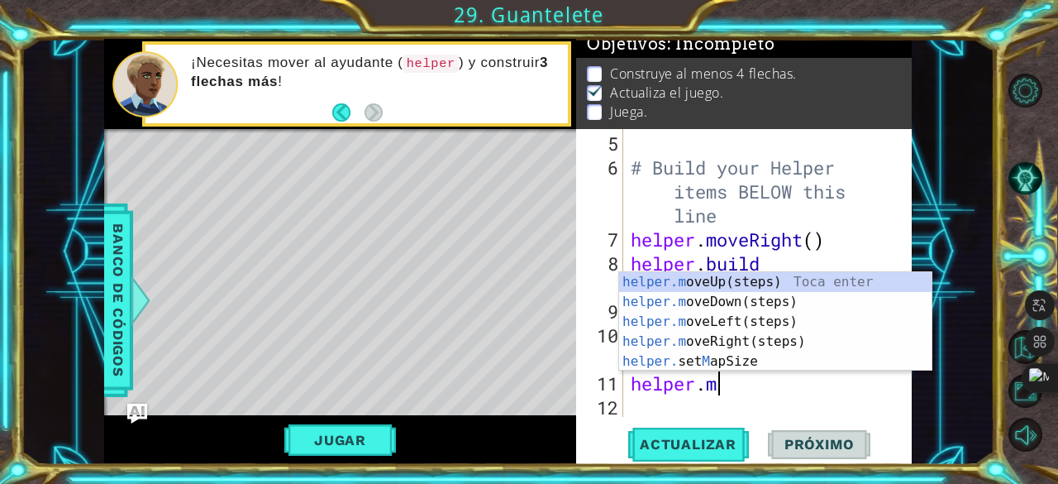
scroll to position [0, 3]
click at [743, 345] on div "helper.m oveUp(steps) Toca enter helper.m oveDown(steps) Toca enter helper.m ov…" at bounding box center [775, 341] width 313 height 139
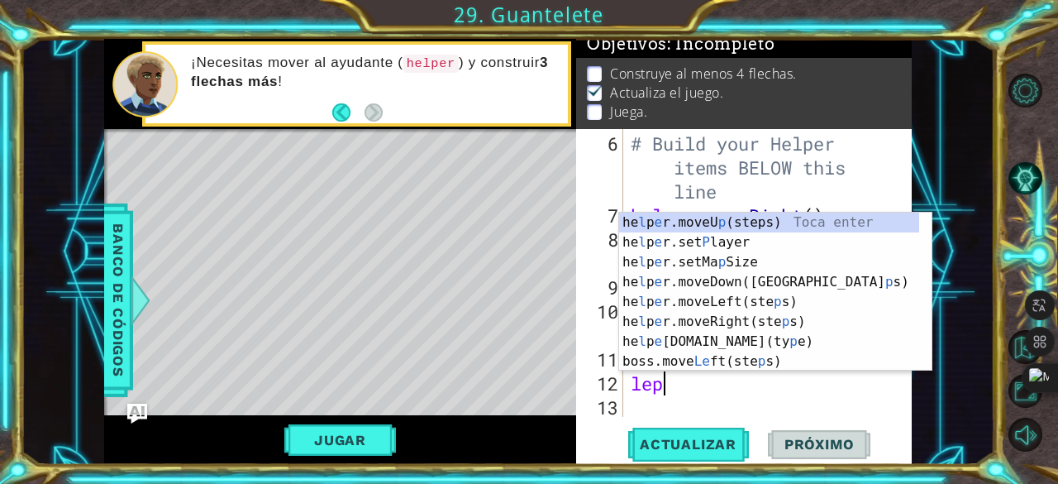
scroll to position [0, 0]
type textarea "l"
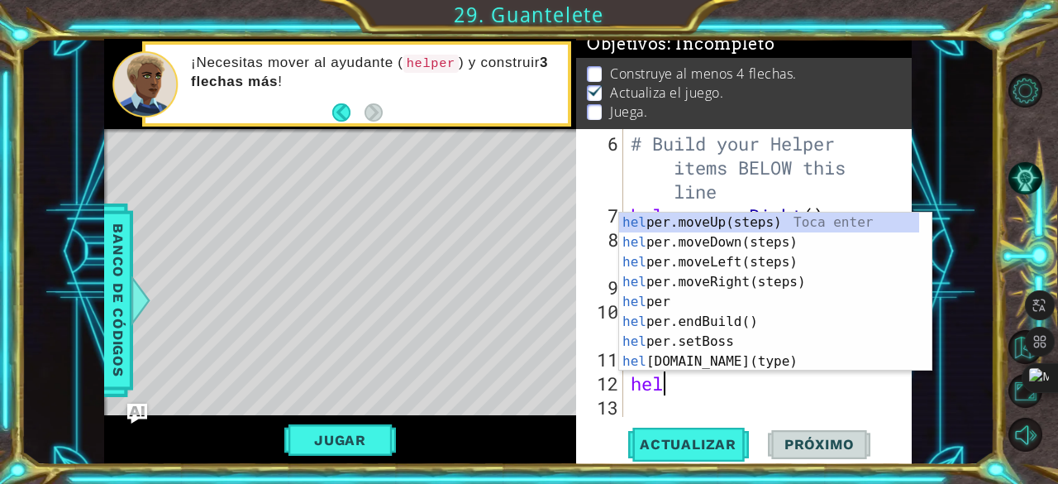
type textarea "h"
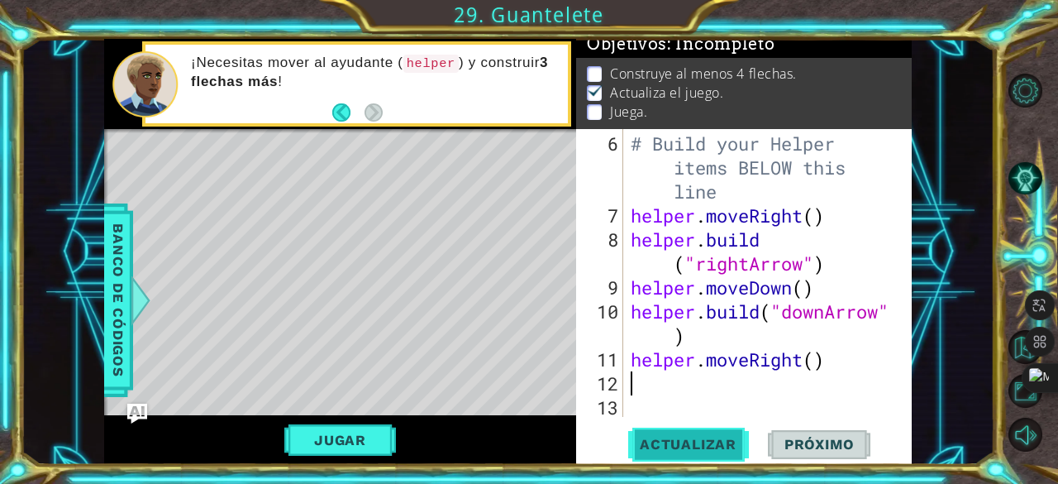
click at [705, 439] on span "Actualizar" at bounding box center [688, 444] width 130 height 17
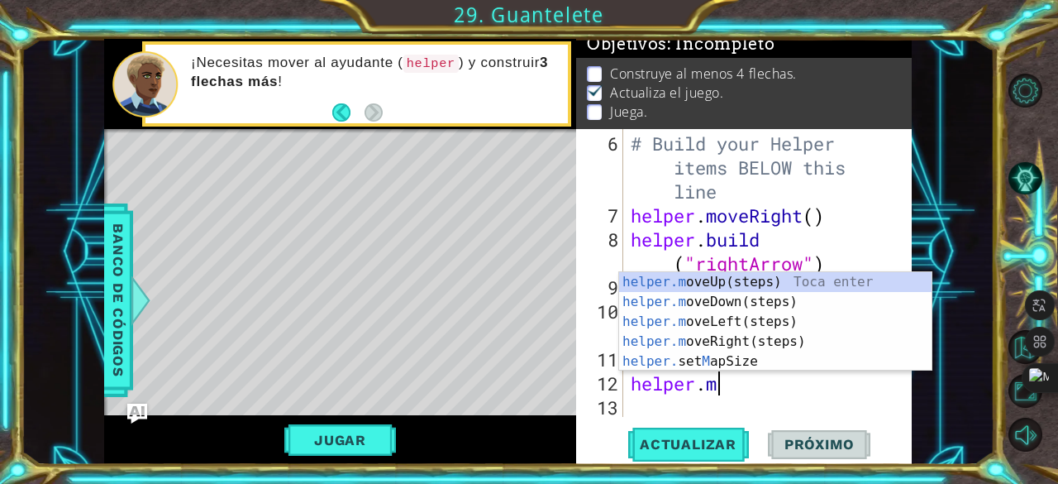
scroll to position [0, 4]
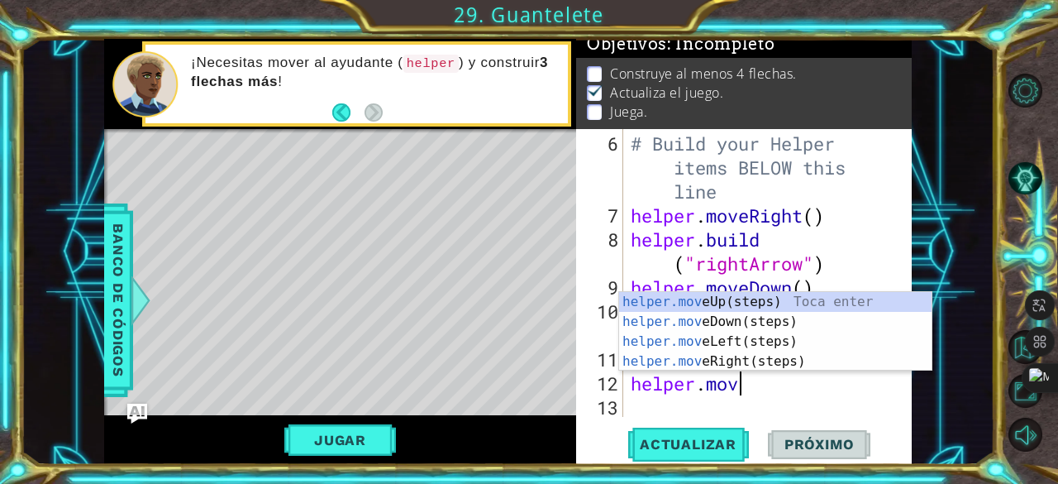
type textarea "helper.move"
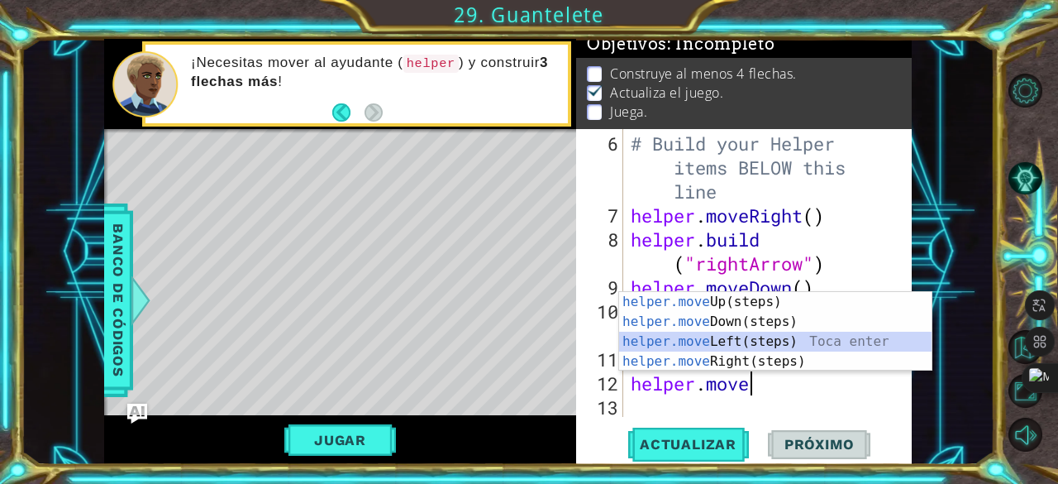
click at [733, 346] on div "helper.move Up(steps) Toca enter helper.move Down(steps) Toca enter helper.move…" at bounding box center [775, 351] width 313 height 119
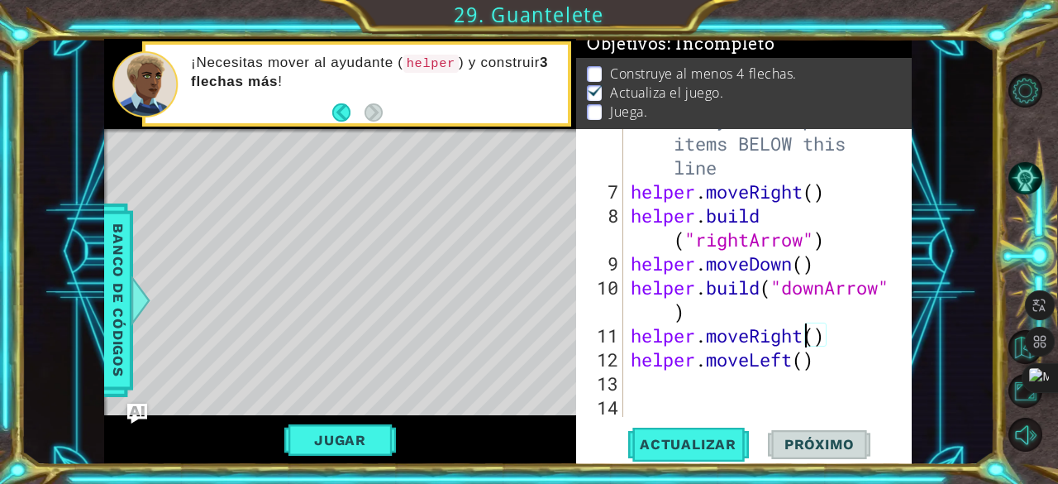
click at [803, 335] on div "# Build your Helper items BELOW this line helper . moveRight ( ) helper . build…" at bounding box center [766, 299] width 277 height 384
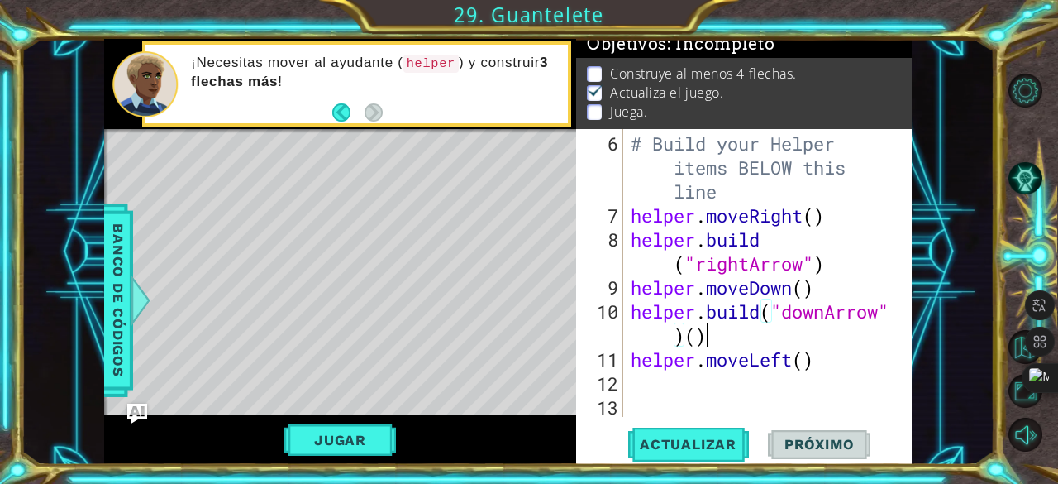
click at [751, 340] on div "# Build your Helper items BELOW this line helper . moveRight ( ) helper . build…" at bounding box center [766, 323] width 277 height 384
click at [807, 363] on div "# Build your Helper items BELOW this line helper . moveRight ( ) helper . build…" at bounding box center [766, 323] width 277 height 384
drag, startPoint x: 826, startPoint y: 362, endPoint x: 769, endPoint y: 364, distance: 57.1
click at [769, 364] on div "# Build your Helper items BELOW this line helper . moveRight ( ) helper . build…" at bounding box center [766, 323] width 277 height 384
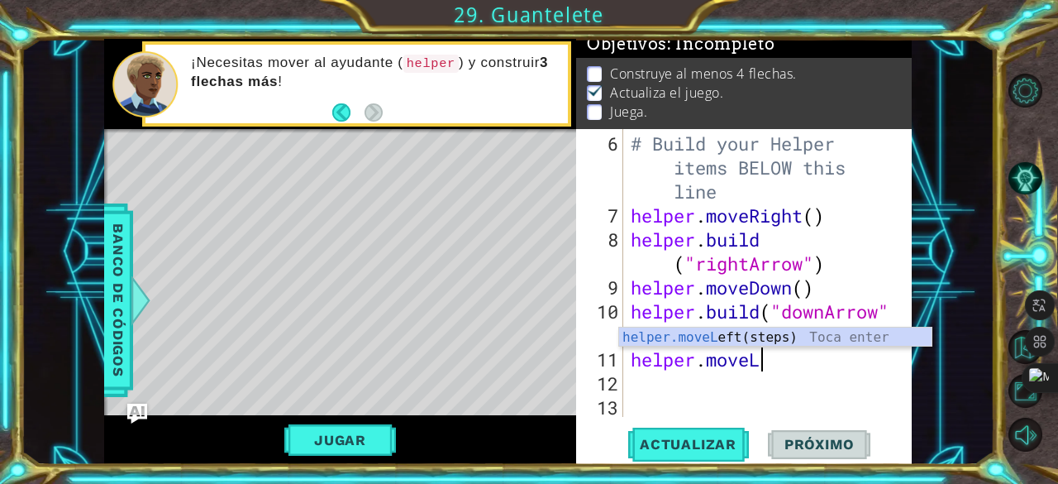
type textarea "helper.move"
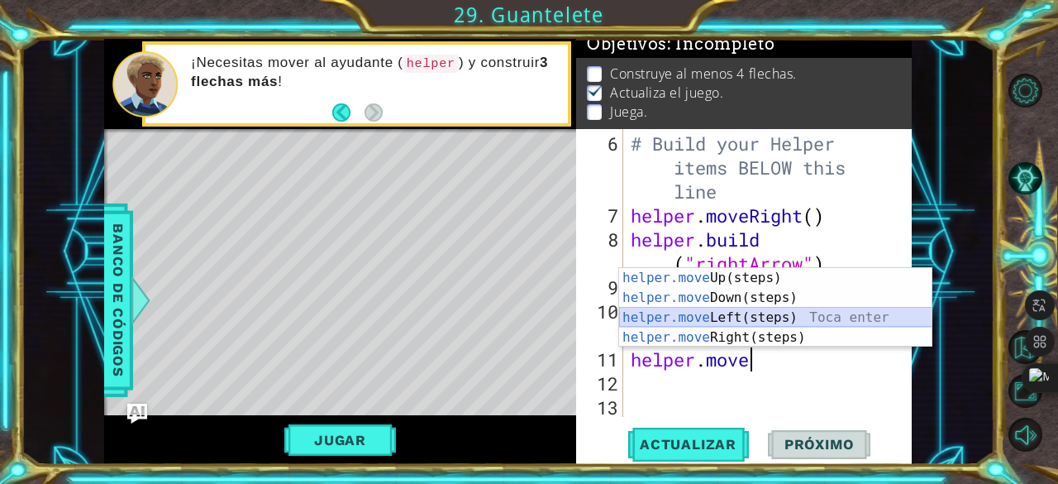
click at [719, 315] on div "helper.move Up(steps) Toca enter helper.move Down(steps) Toca enter helper.move…" at bounding box center [775, 327] width 313 height 119
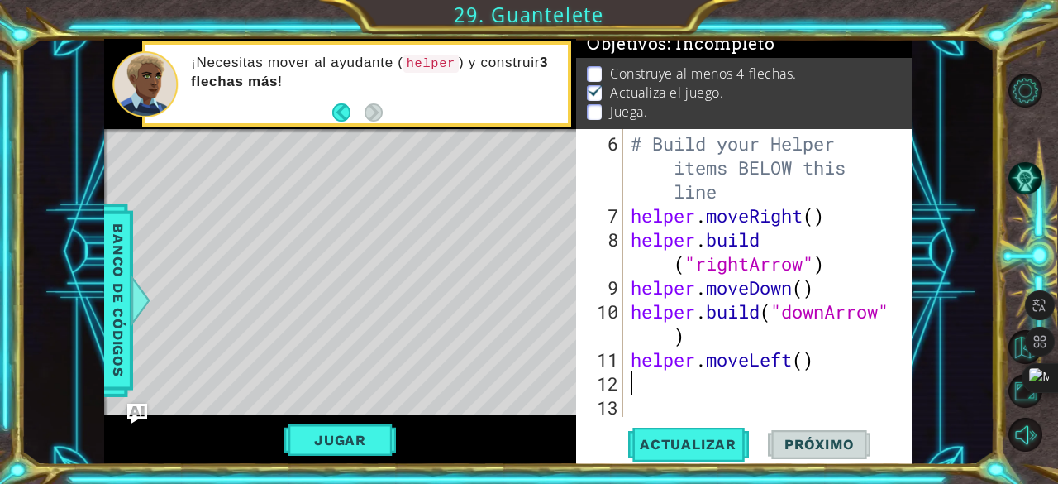
click at [805, 363] on div "# Build your Helper items BELOW this line helper . moveRight ( ) helper . build…" at bounding box center [766, 323] width 277 height 384
type textarea "helper.moveLeft(2)"
click at [718, 387] on div "# Build your Helper items BELOW this line helper . moveRight ( ) helper . build…" at bounding box center [766, 323] width 277 height 384
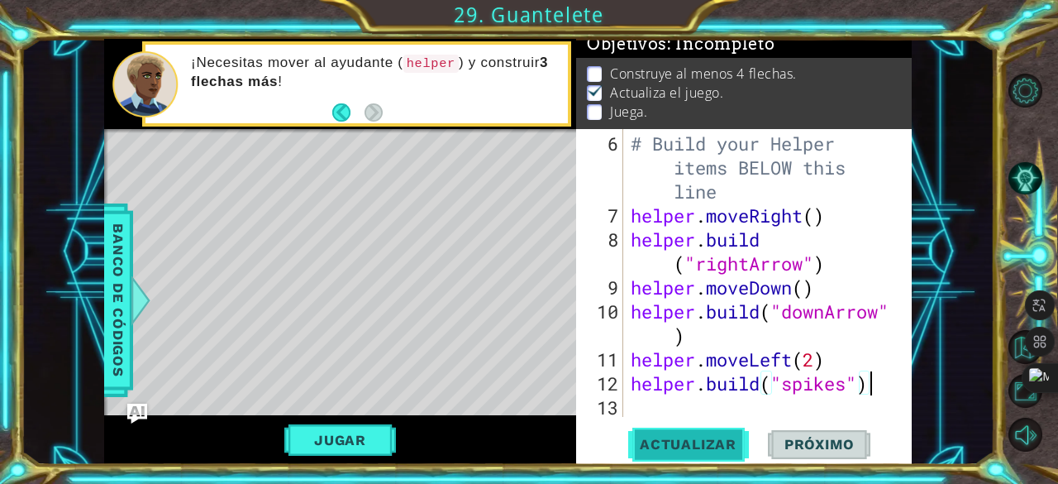
type textarea "[DOMAIN_NAME]("spikes")"
click at [706, 437] on span "Actualizar" at bounding box center [688, 444] width 130 height 17
click at [748, 399] on div "# Build your Helper items BELOW this line helper . moveRight ( ) helper . build…" at bounding box center [766, 323] width 277 height 384
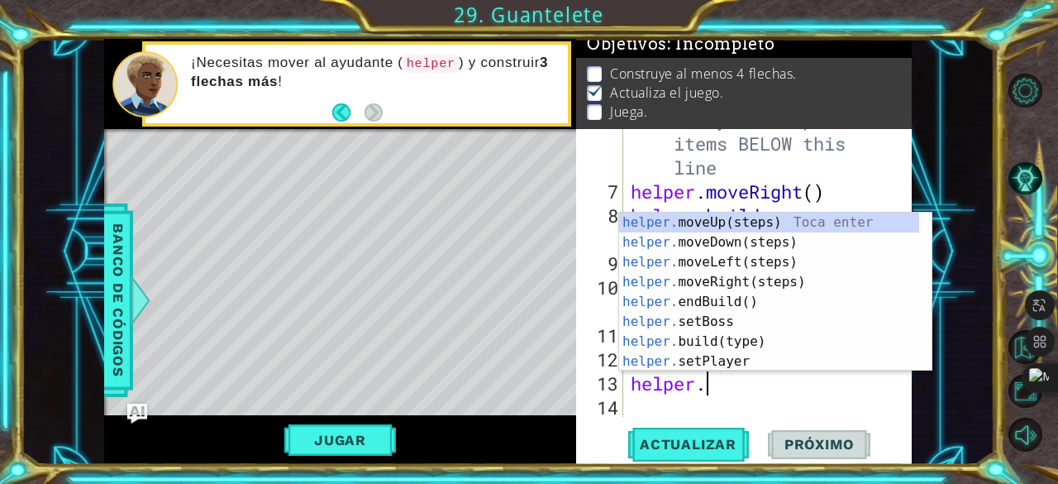
scroll to position [0, 3]
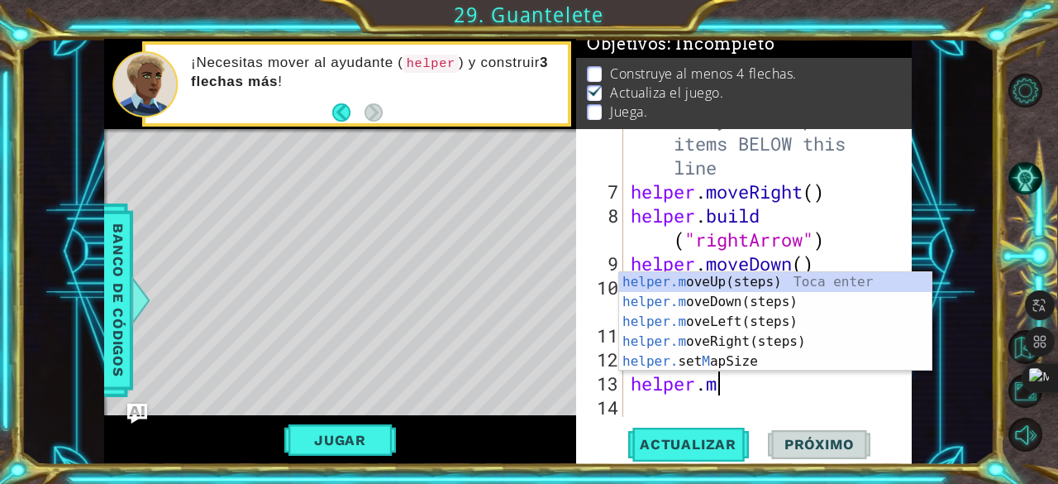
type textarea "[DOMAIN_NAME]"
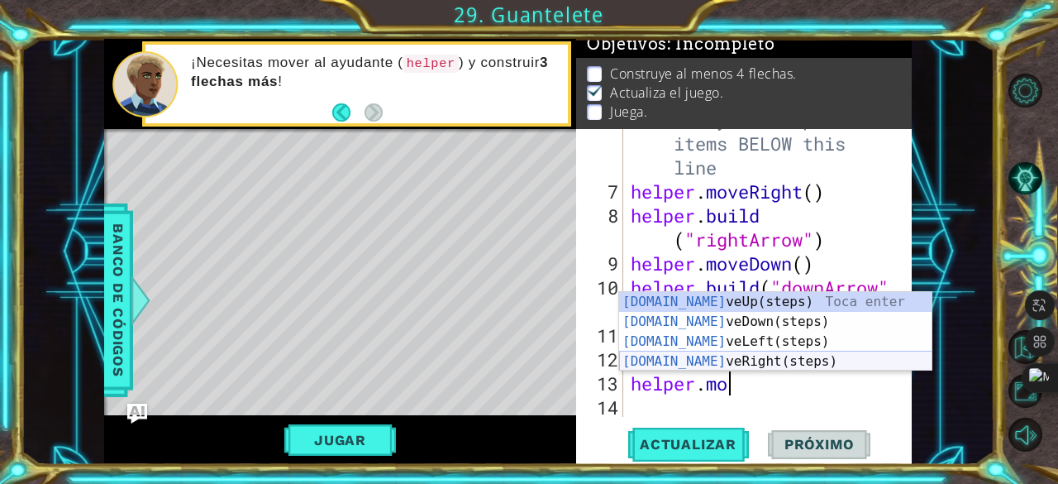
click at [741, 356] on div "[DOMAIN_NAME] veUp(steps) Toca enter [DOMAIN_NAME] veDown(steps) Toca enter [DO…" at bounding box center [775, 351] width 313 height 119
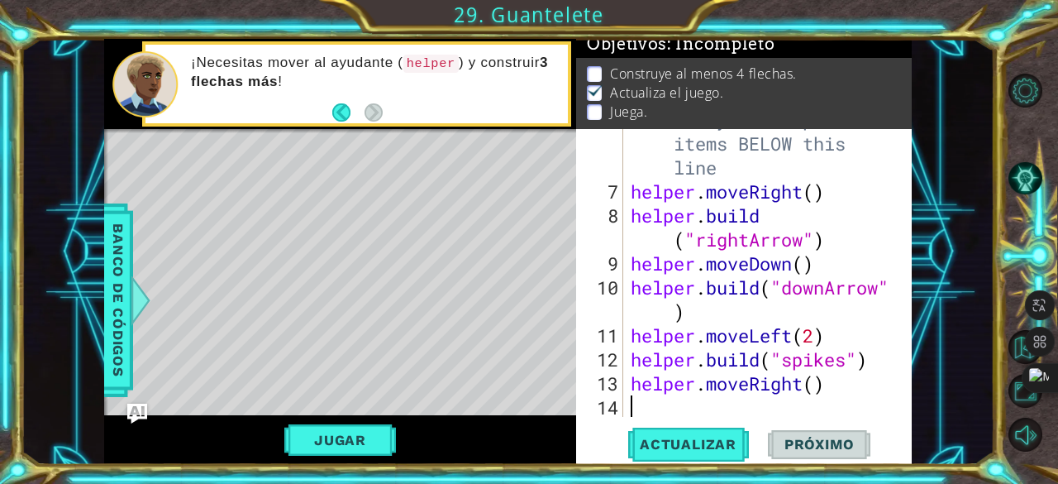
scroll to position [216, 0]
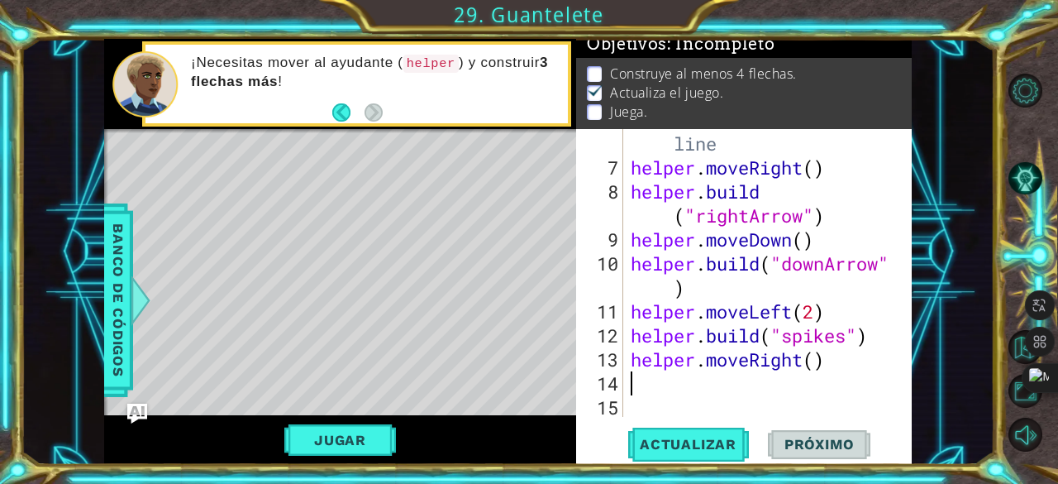
click at [819, 364] on div "# Build your Helper items BELOW this line helper . moveRight ( ) helper . build…" at bounding box center [766, 276] width 277 height 384
type textarea "helper.moveRight(2)"
click at [734, 385] on div "# Build your Helper items BELOW this line helper . moveRight ( ) helper . build…" at bounding box center [766, 276] width 277 height 384
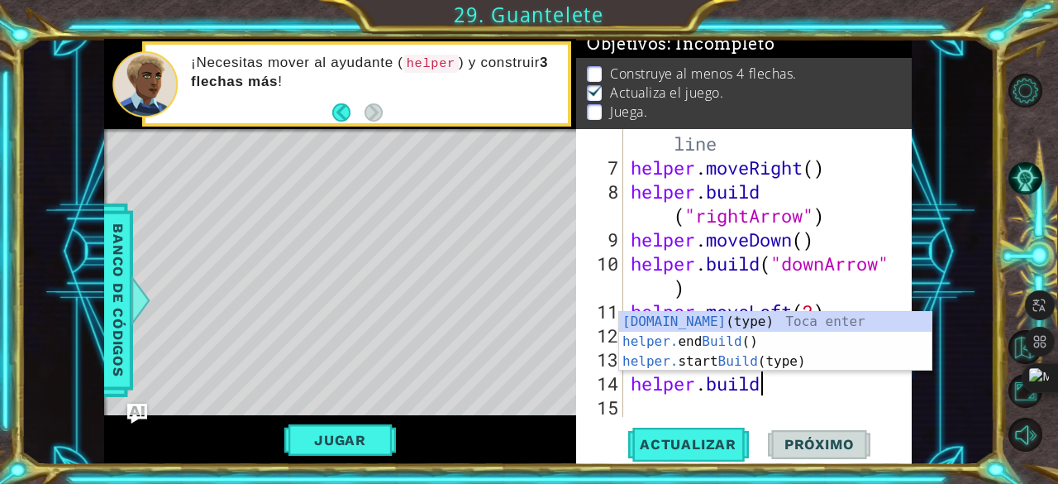
scroll to position [0, 4]
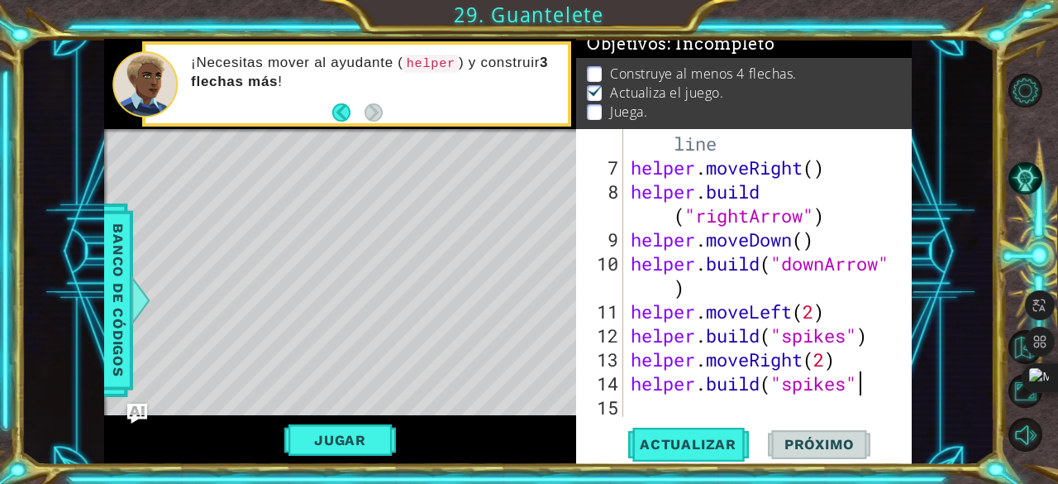
type textarea "[DOMAIN_NAME]("spikes")"
click at [719, 401] on div "# Build your Helper items BELOW this line helper . moveRight ( ) helper . build…" at bounding box center [766, 276] width 277 height 384
type textarea "j"
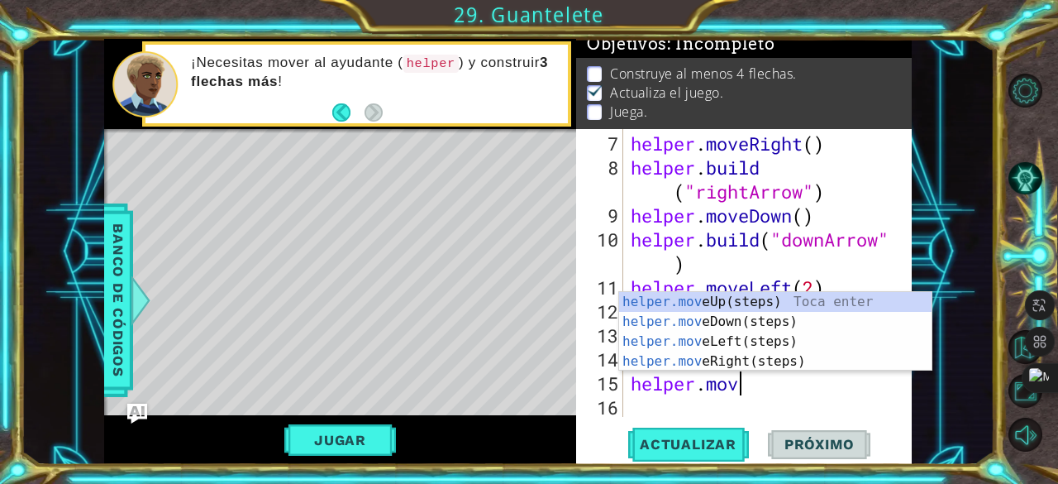
scroll to position [0, 4]
type textarea "helper.move"
click at [752, 361] on div "helper.move Up(steps) Toca enter helper.move Down(steps) Toca enter helper.move…" at bounding box center [775, 351] width 313 height 119
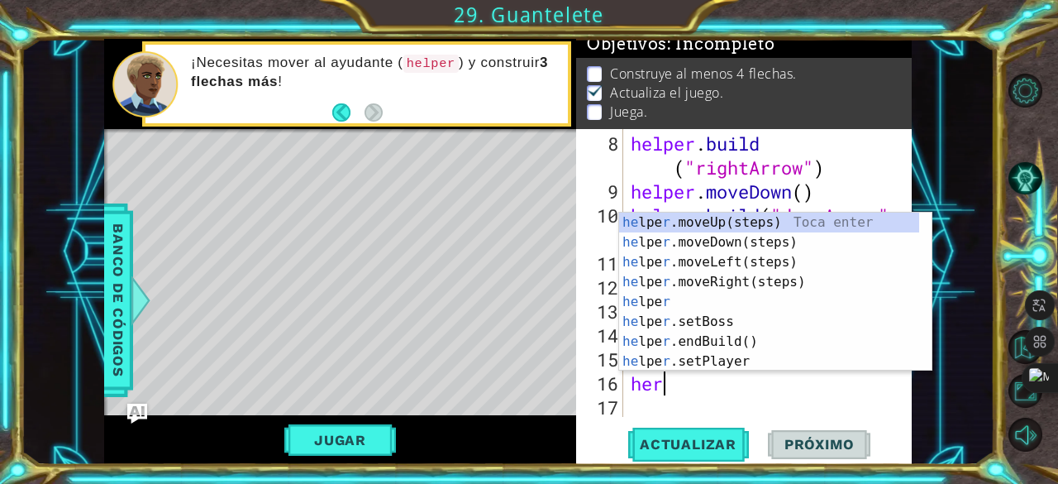
scroll to position [0, 1]
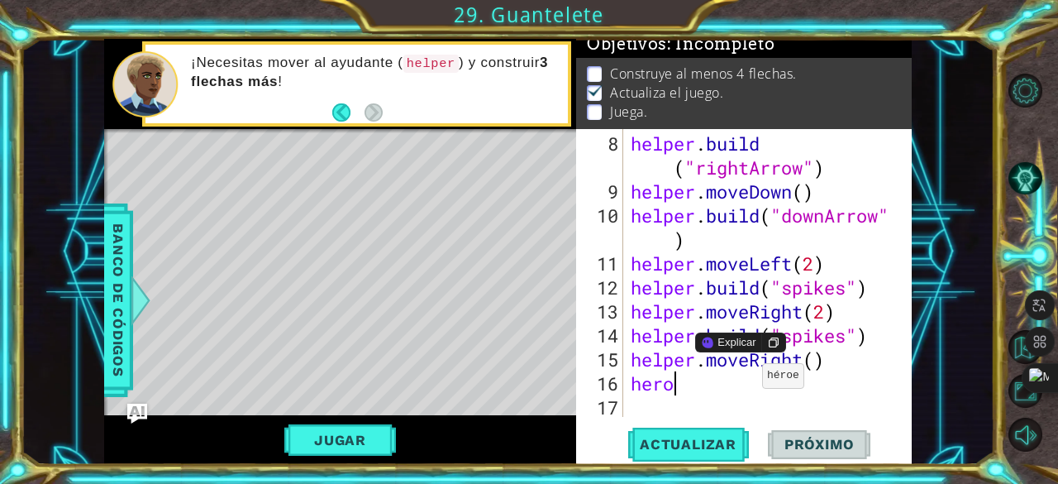
click at [748, 383] on div "helper . build ( "rightArrow" ) helper . moveDown ( ) helper . build ( "downArr…" at bounding box center [766, 311] width 277 height 360
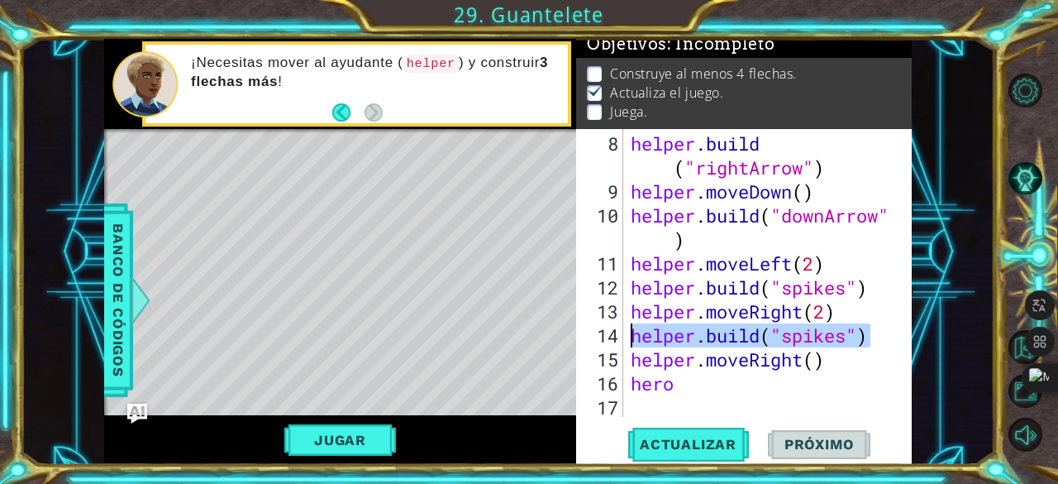
drag, startPoint x: 872, startPoint y: 335, endPoint x: 623, endPoint y: 337, distance: 248.9
click at [623, 337] on div "hero 8 9 10 11 12 13 14 15 16 17 helper . build ( "rightArrow" ) helper . moveD…" at bounding box center [742, 273] width 332 height 288
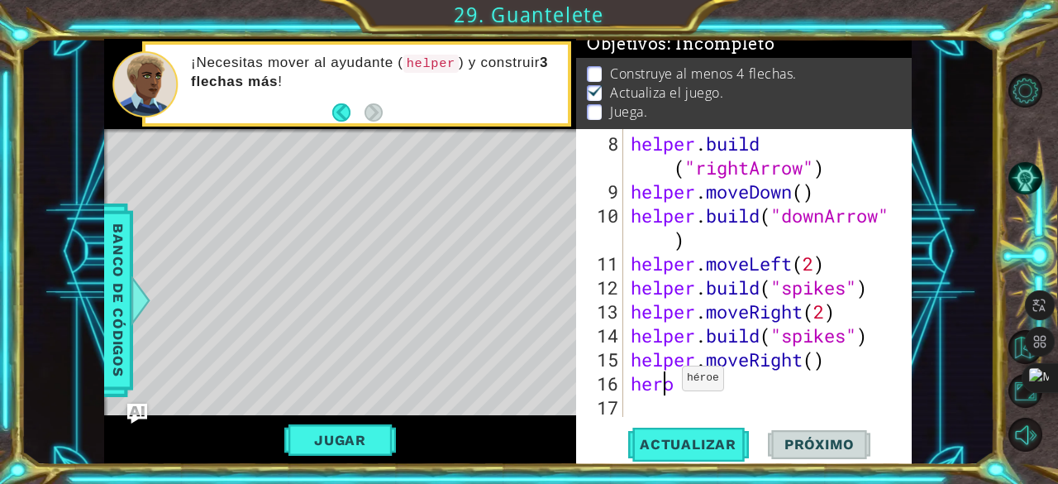
click at [667, 385] on div "helper . build ( "rightArrow" ) helper . moveDown ( ) helper . build ( "downArr…" at bounding box center [766, 311] width 277 height 360
click at [672, 385] on div "helper . build ( "rightArrow" ) helper . moveDown ( ) helper . build ( "downArr…" at bounding box center [766, 311] width 277 height 360
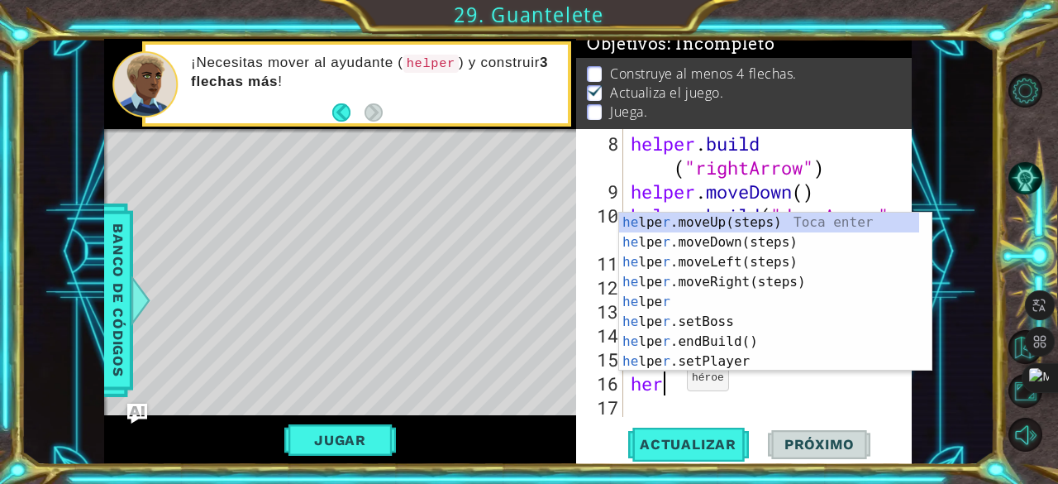
scroll to position [0, 0]
type textarea "h"
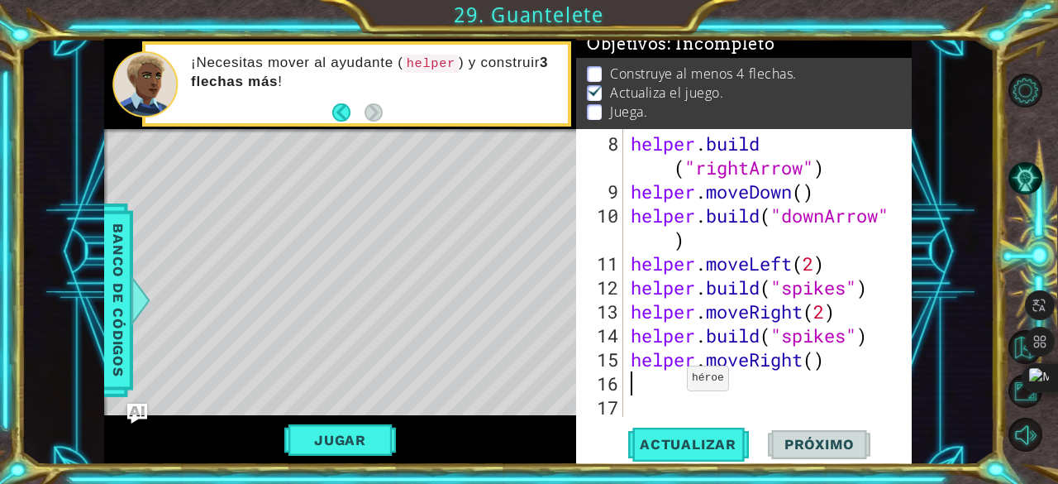
paste textarea "[DOMAIN_NAME]("spikes")"
type textarea "[DOMAIN_NAME]("spikes")"
click at [666, 403] on div "helper . build ( "rightArrow" ) helper . moveDown ( ) helper . build ( "downArr…" at bounding box center [766, 311] width 277 height 360
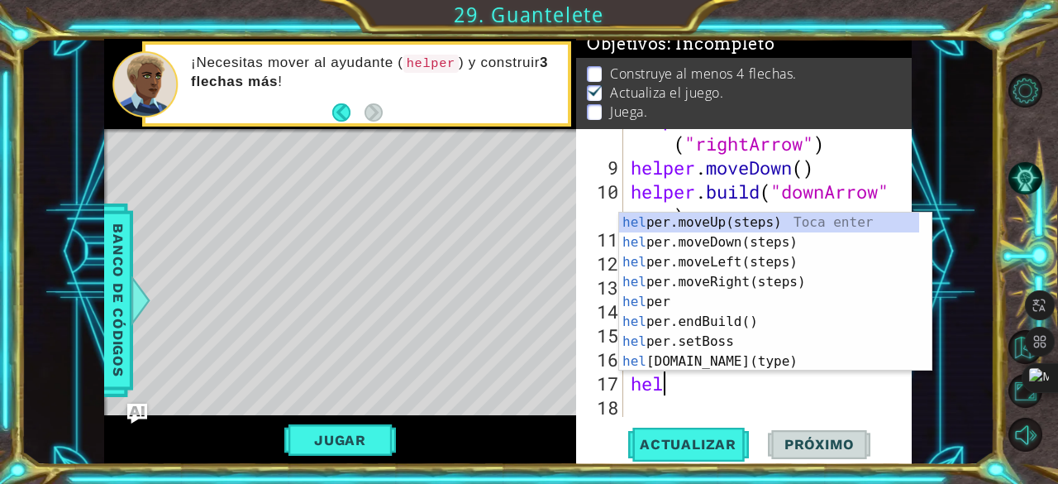
scroll to position [0, 2]
type textarea "helper"
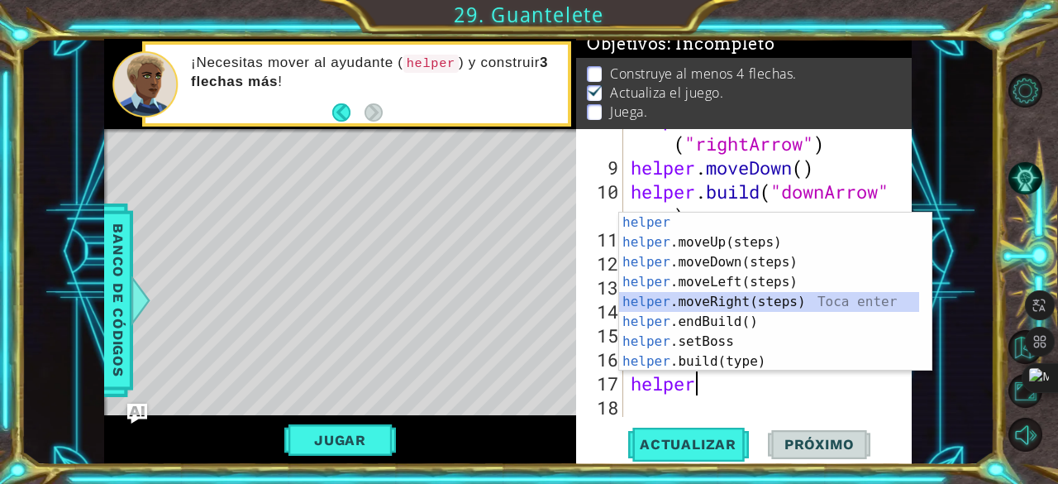
click at [752, 299] on div "helper Toca enter helper .moveUp(steps) Toca enter helper .moveDown(steps) Toca…" at bounding box center [769, 312] width 301 height 198
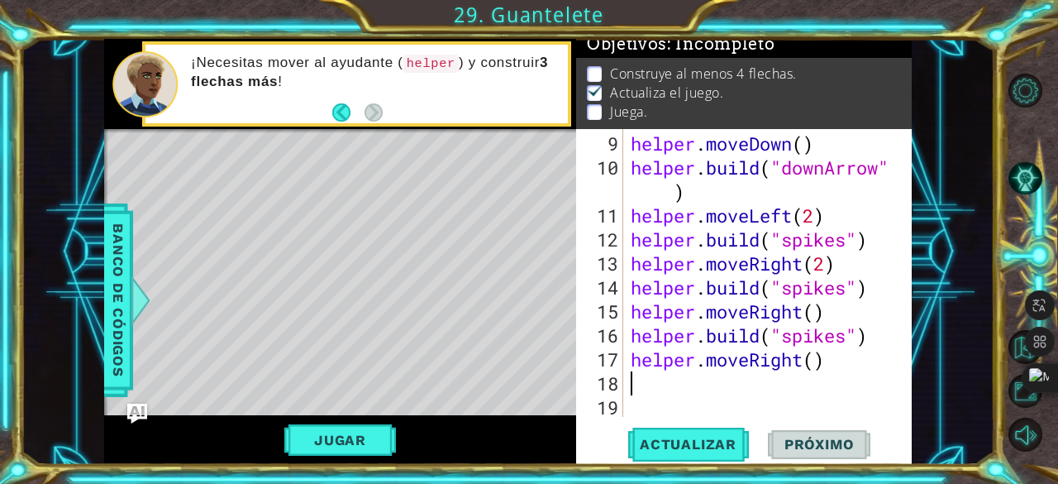
paste textarea "[DOMAIN_NAME]("spikes")"
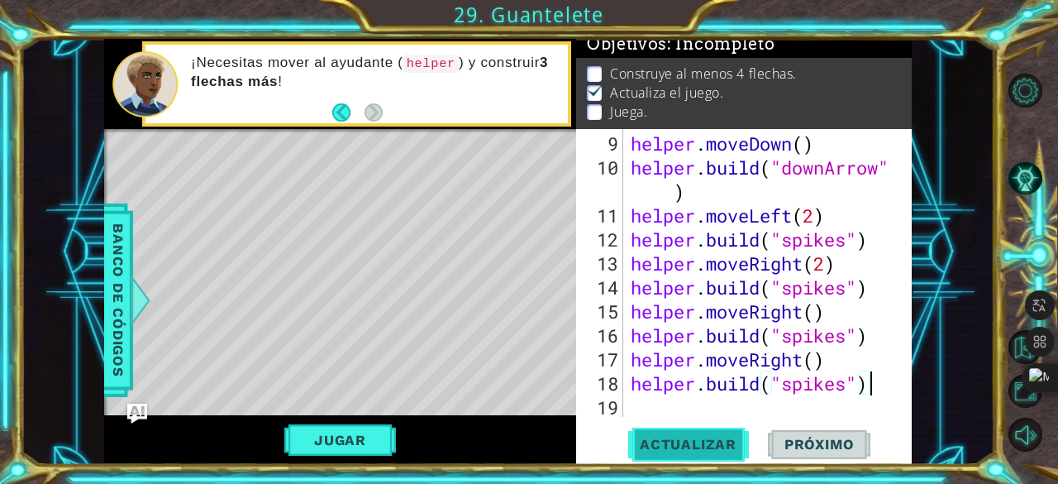
type textarea "[DOMAIN_NAME]("spikes")"
click at [693, 441] on span "Actualizar" at bounding box center [688, 444] width 130 height 17
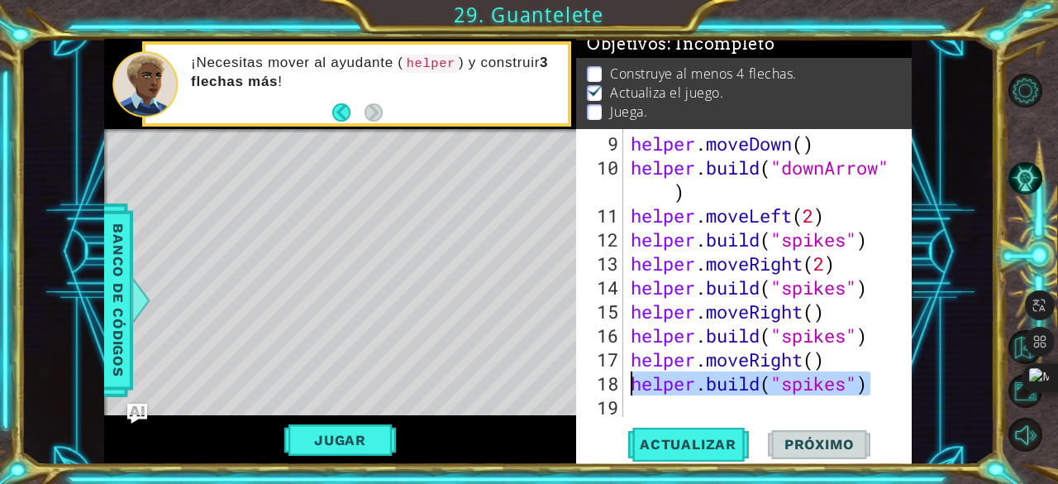
drag, startPoint x: 871, startPoint y: 383, endPoint x: 632, endPoint y: 385, distance: 239.0
click at [632, 385] on div "helper . moveDown ( ) helper . build ( "downArrow" ) helper . moveLeft ( 2 ) he…" at bounding box center [766, 299] width 277 height 336
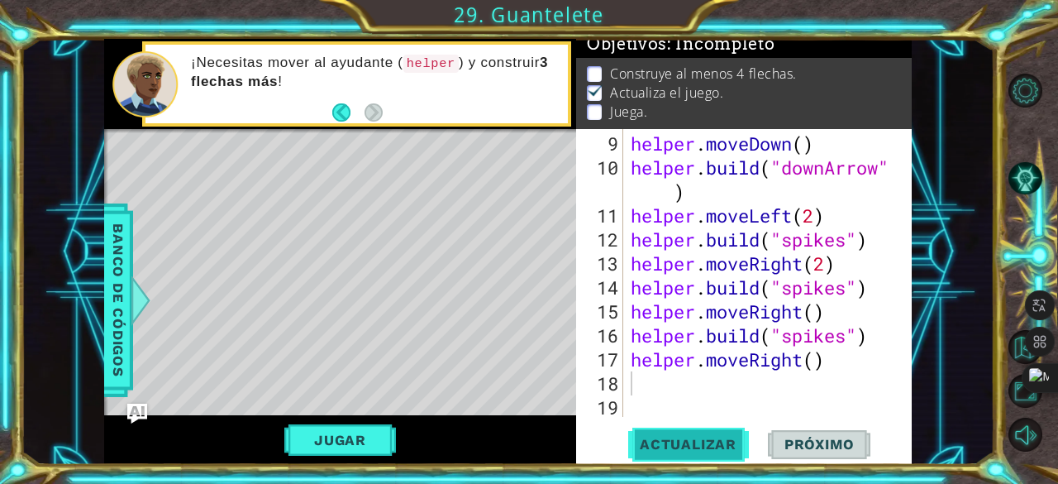
click at [690, 444] on span "Actualizar" at bounding box center [688, 444] width 130 height 17
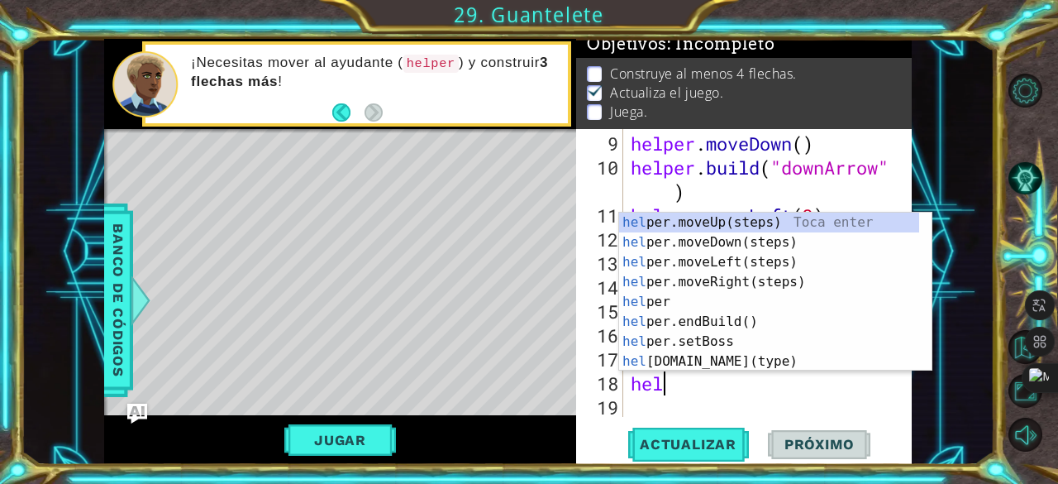
scroll to position [0, 2]
type textarea "helper"
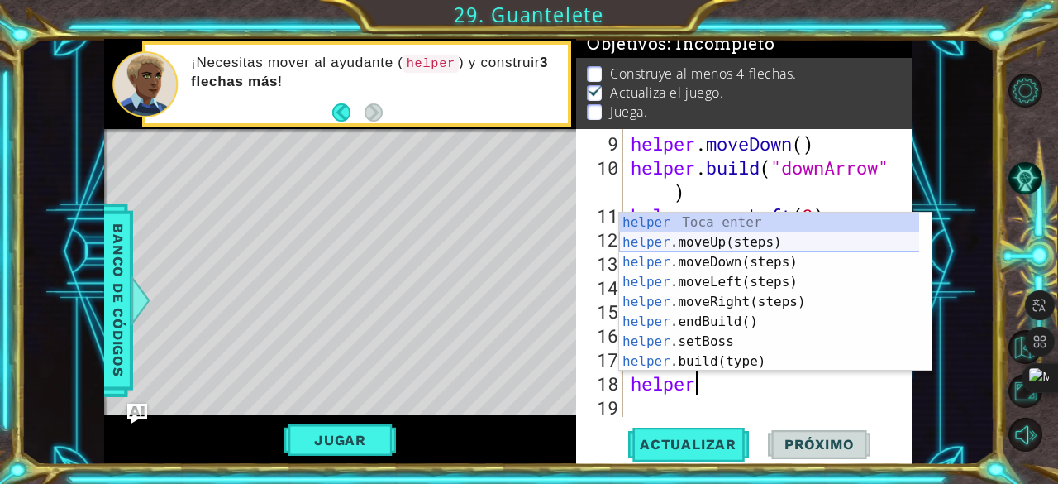
click at [743, 234] on div "helper Toca enter helper .moveUp(steps) Toca enter helper .moveDown(steps) Toca…" at bounding box center [769, 312] width 301 height 198
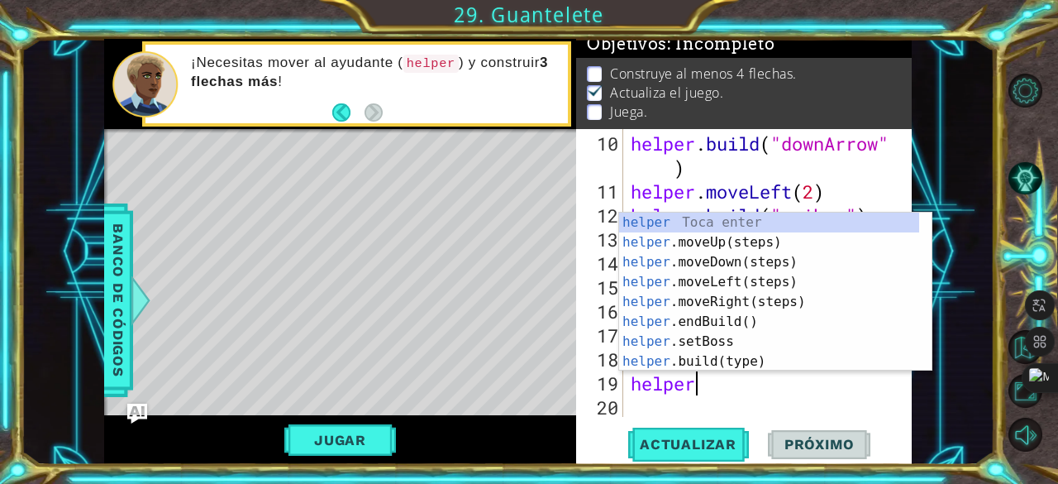
type textarea "helper."
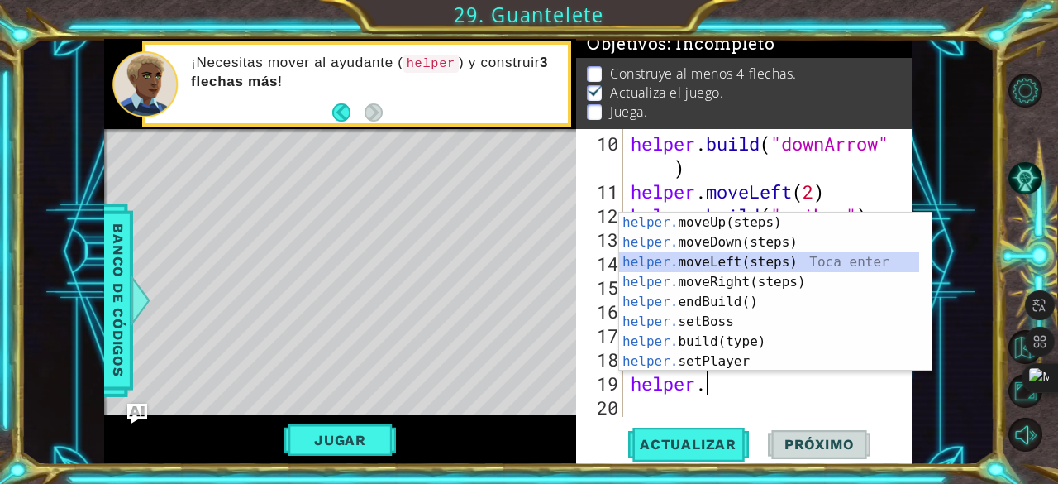
click at [730, 265] on div "helper. moveUp(steps) Toca enter helper. moveDown(steps) Toca enter helper. mov…" at bounding box center [769, 312] width 301 height 198
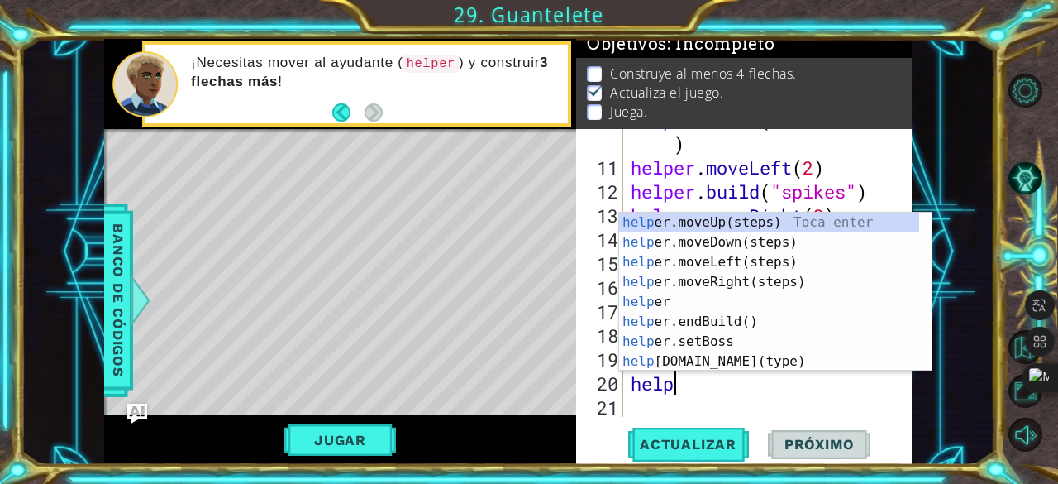
scroll to position [0, 0]
type textarea "h"
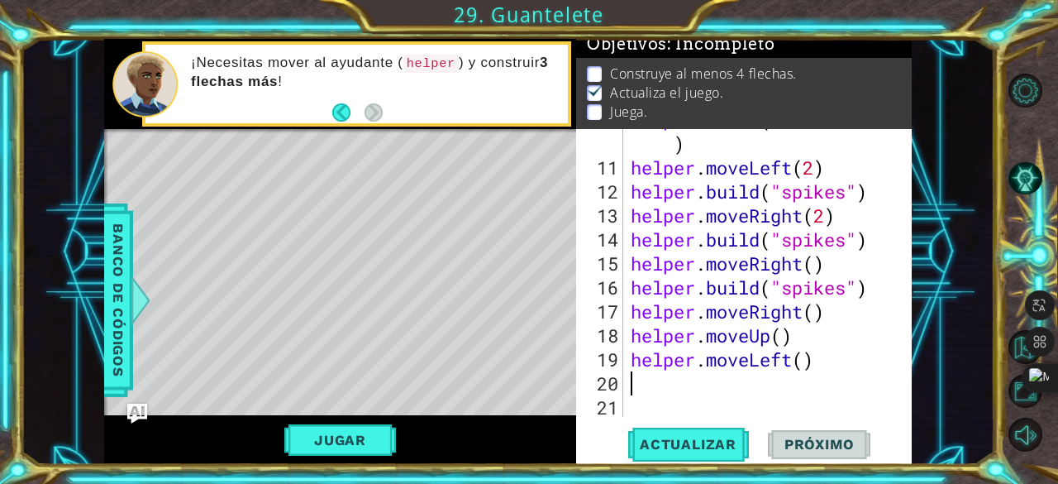
paste textarea "[DOMAIN_NAME]("spikes")"
type textarea "[DOMAIN_NAME]("spikes")"
click at [658, 408] on div "helper . build ( "downArrow" ) helper . moveLeft ( 2 ) helper . build ( "spikes…" at bounding box center [766, 287] width 277 height 360
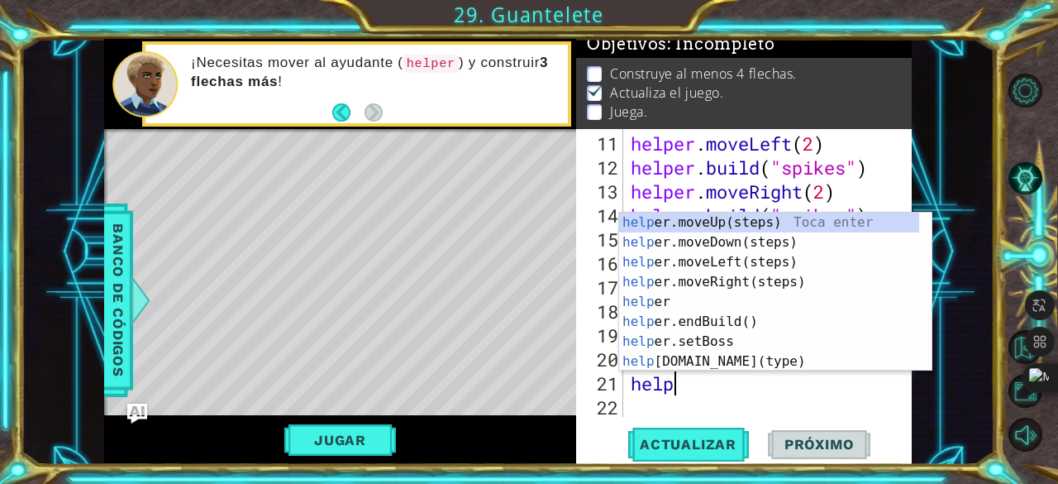
scroll to position [0, 2]
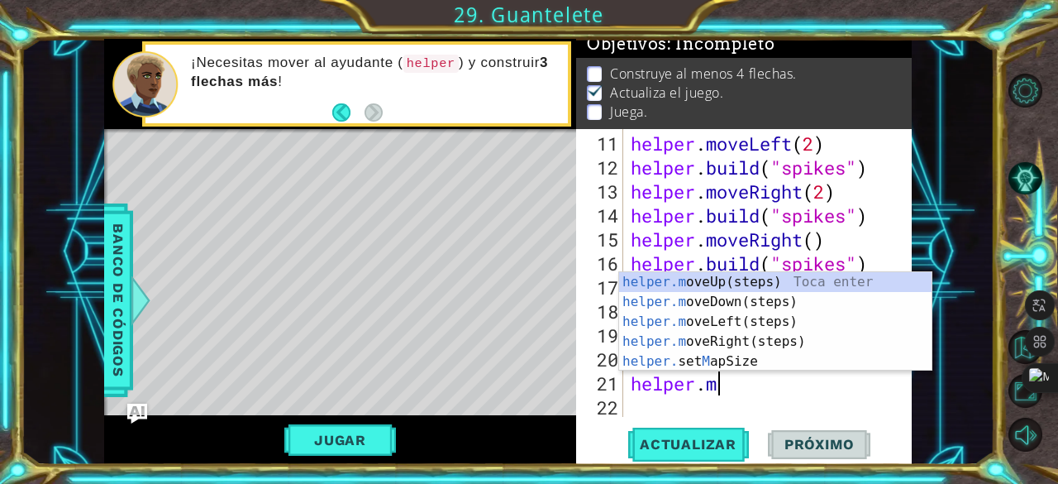
type textarea "helper.mov"
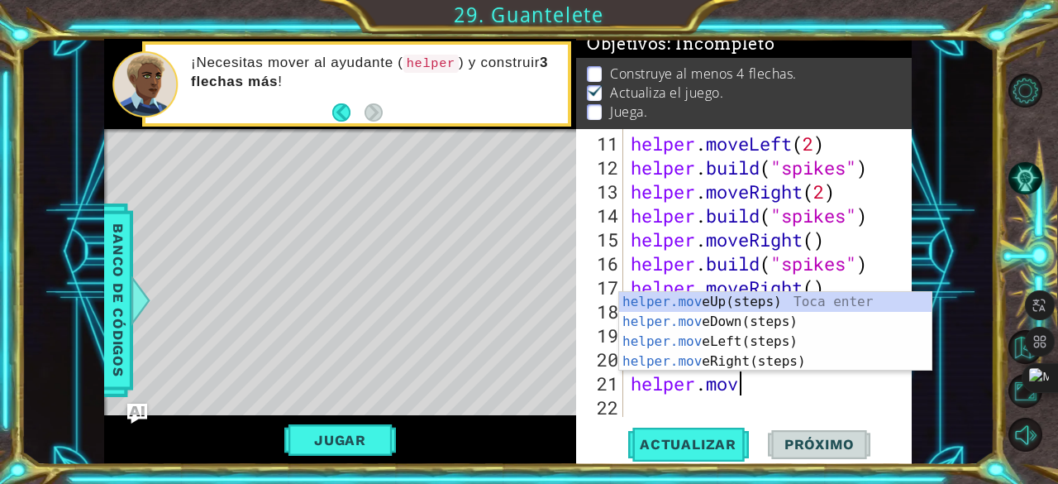
scroll to position [0, 4]
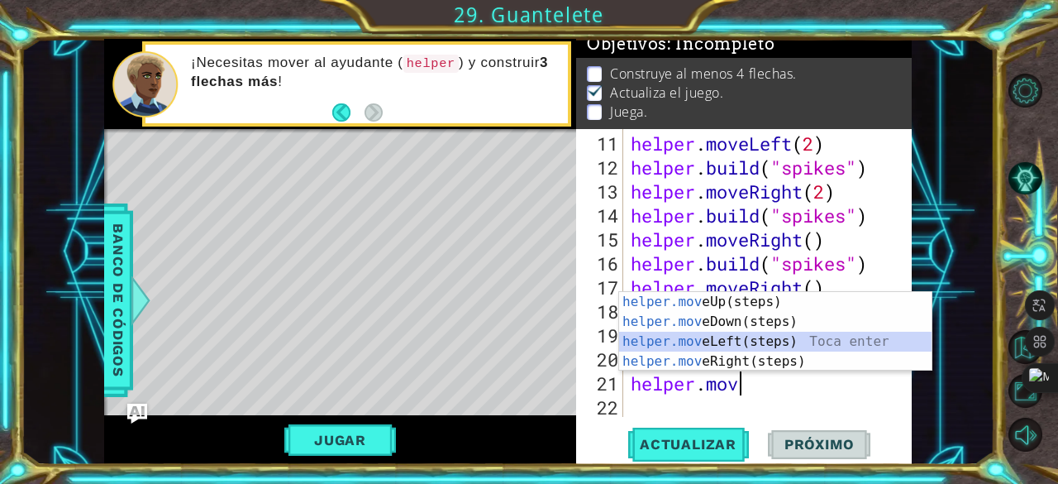
click at [747, 345] on div "helper.mov eUp(steps) Toca enter helper.mov eDown(steps) Toca enter helper.mov …" at bounding box center [775, 351] width 313 height 119
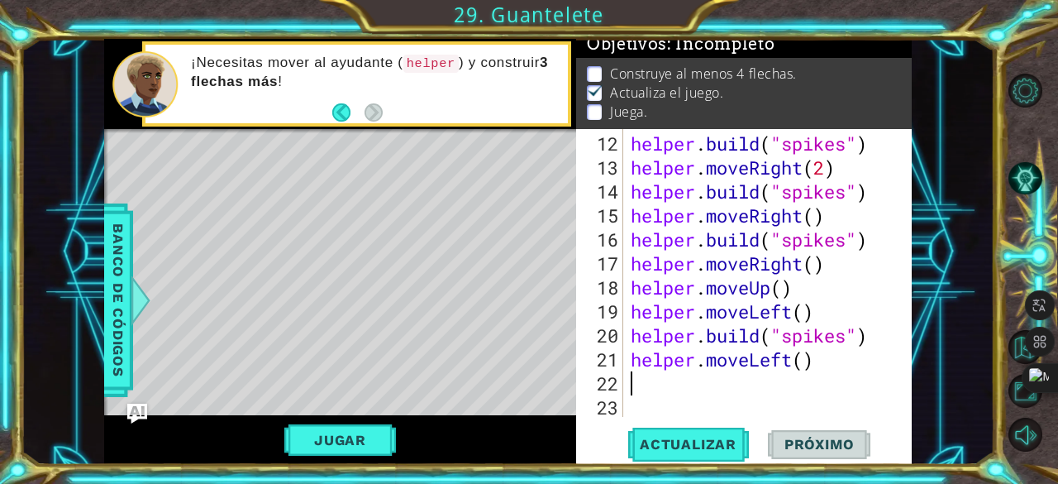
paste textarea "[DOMAIN_NAME]("spikes")"
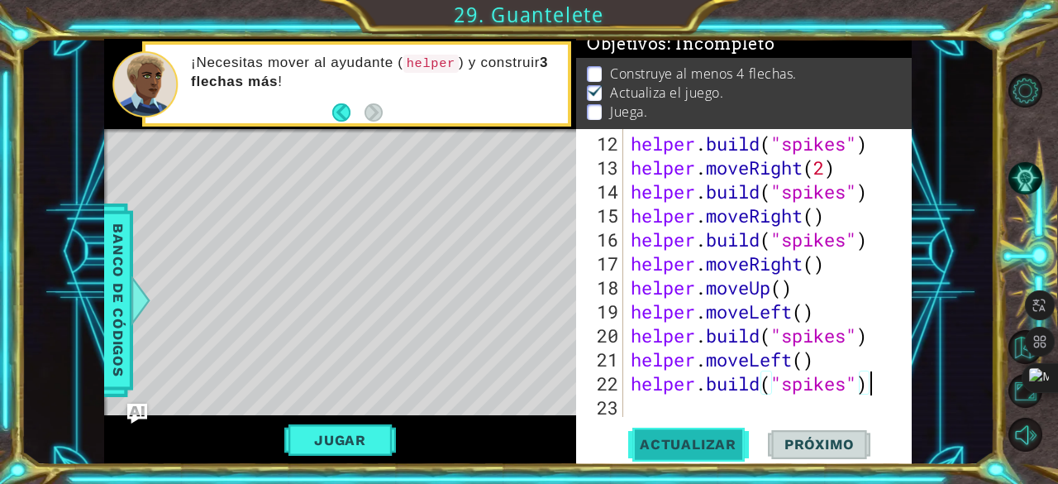
type textarea "[DOMAIN_NAME]("spikes")"
click at [686, 450] on span "Actualizar" at bounding box center [688, 444] width 130 height 17
click at [695, 407] on div "helper . build ( "spikes" ) helper . moveRight ( 2 ) helper . build ( "spikes" …" at bounding box center [766, 299] width 277 height 336
click at [693, 444] on span "Actualizar" at bounding box center [688, 444] width 130 height 17
click at [710, 400] on div "helper . build ( "spikes" ) helper . moveRight ( 2 ) helper . build ( "spikes" …" at bounding box center [766, 299] width 277 height 336
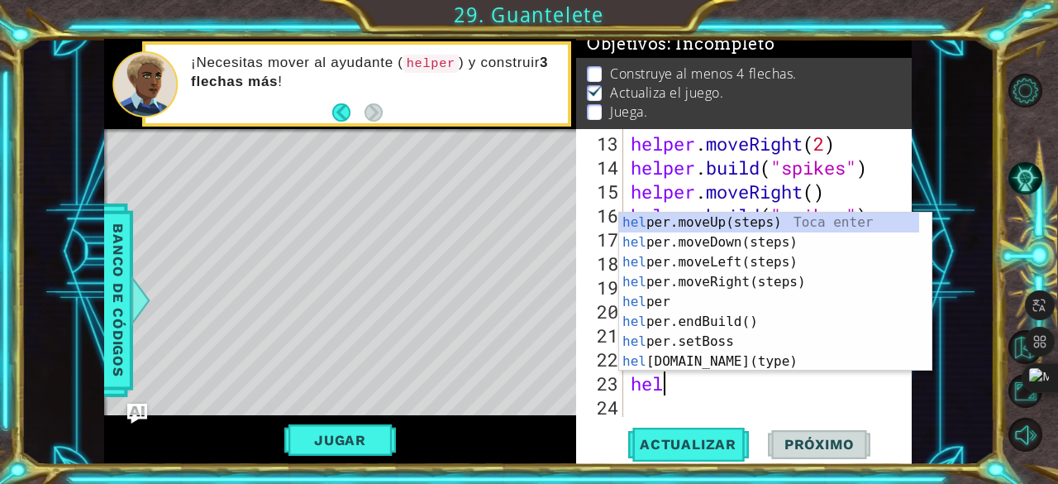
scroll to position [0, 2]
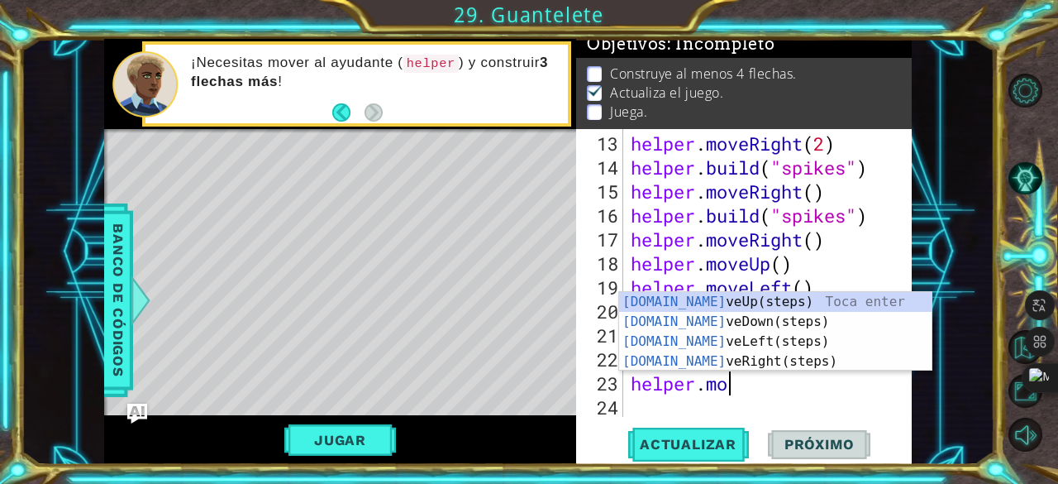
type textarea "helper.mov"
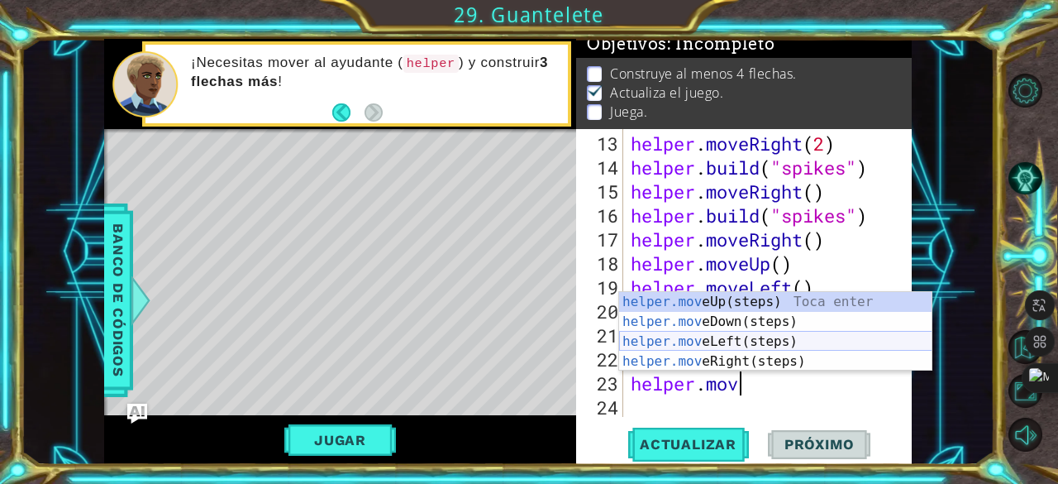
click at [698, 338] on div "helper.mov eUp(steps) Toca enter helper.mov eDown(steps) Toca enter helper.mov …" at bounding box center [775, 351] width 313 height 119
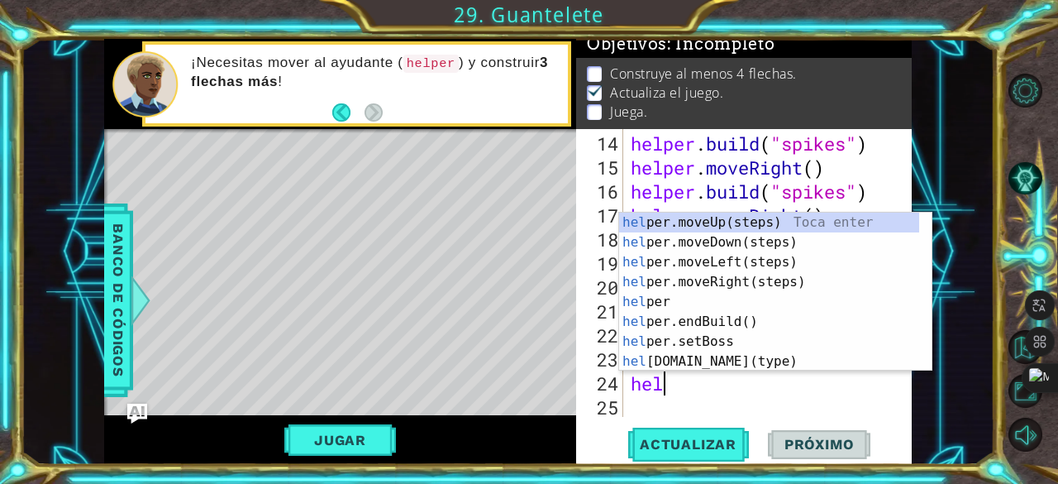
scroll to position [0, 2]
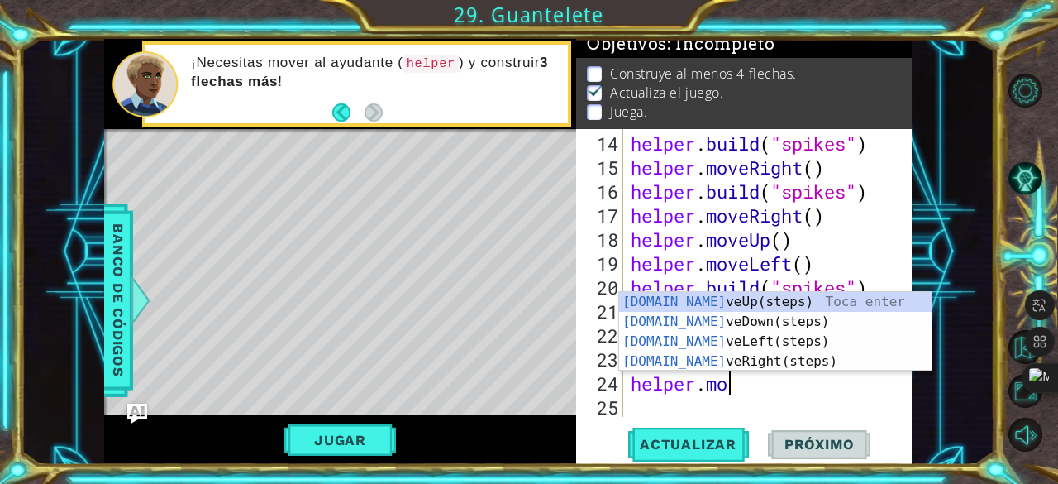
type textarea "helper.mov"
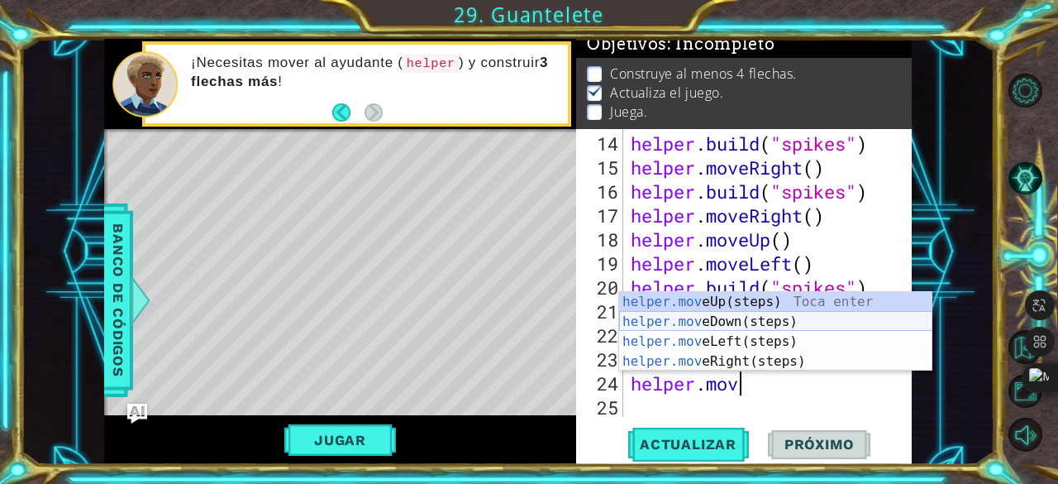
click at [714, 322] on div "helper.mov eUp(steps) Toca enter helper.mov eDown(steps) Toca enter helper.mov …" at bounding box center [775, 351] width 313 height 119
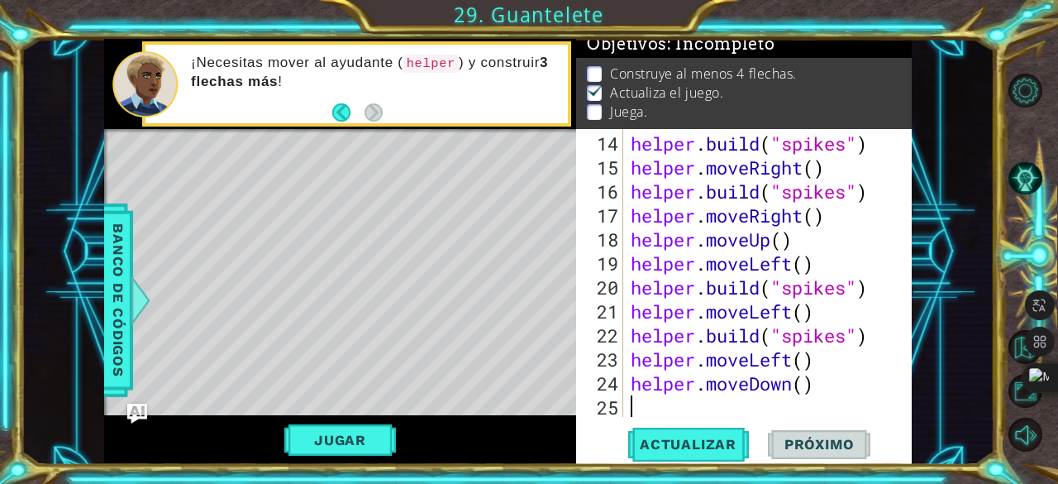
scroll to position [480, 0]
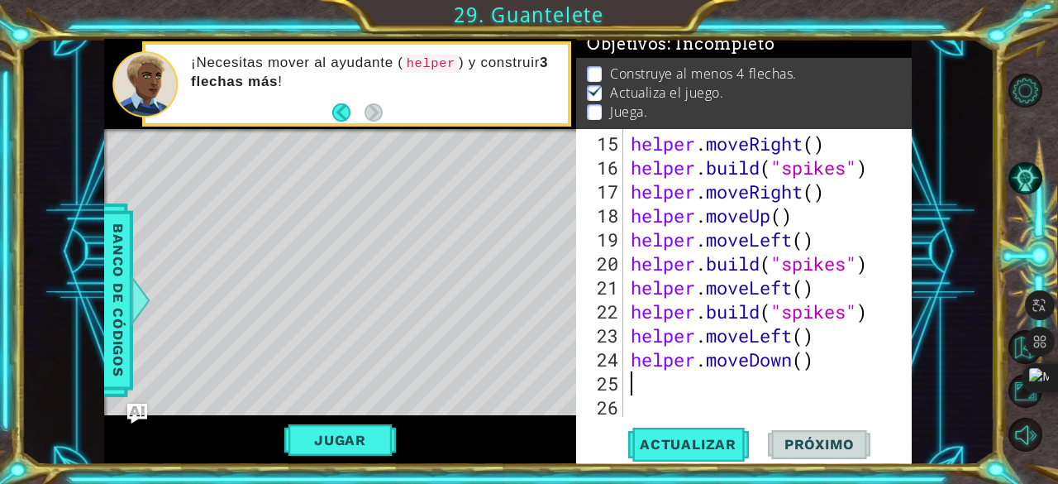
click at [806, 366] on div "helper . moveRight ( ) helper . build ( "spikes" ) helper . moveRight ( ) helpe…" at bounding box center [766, 299] width 277 height 336
type textarea "helper.moveDown(3)"
click at [690, 388] on div "helper . moveRight ( ) helper . build ( "spikes" ) helper . moveRight ( ) helpe…" at bounding box center [766, 299] width 277 height 336
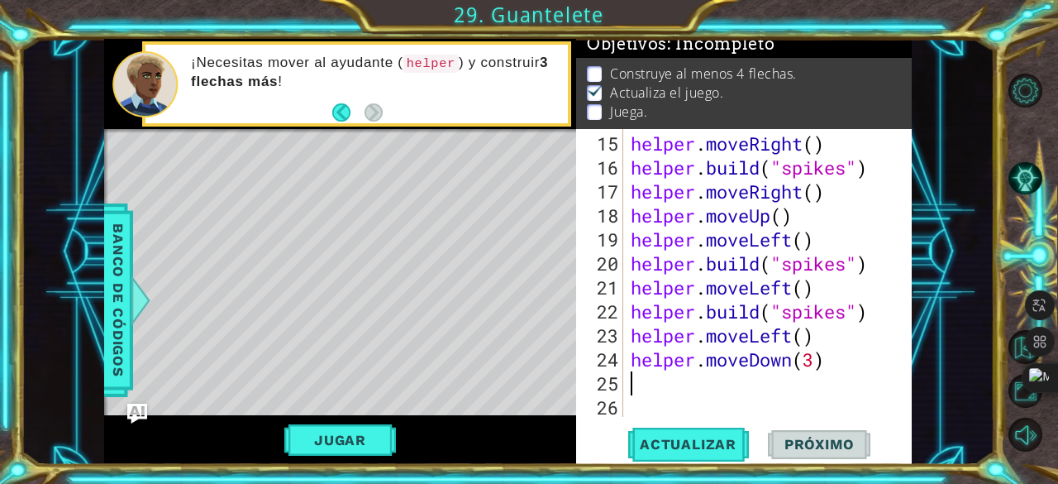
type textarea "j"
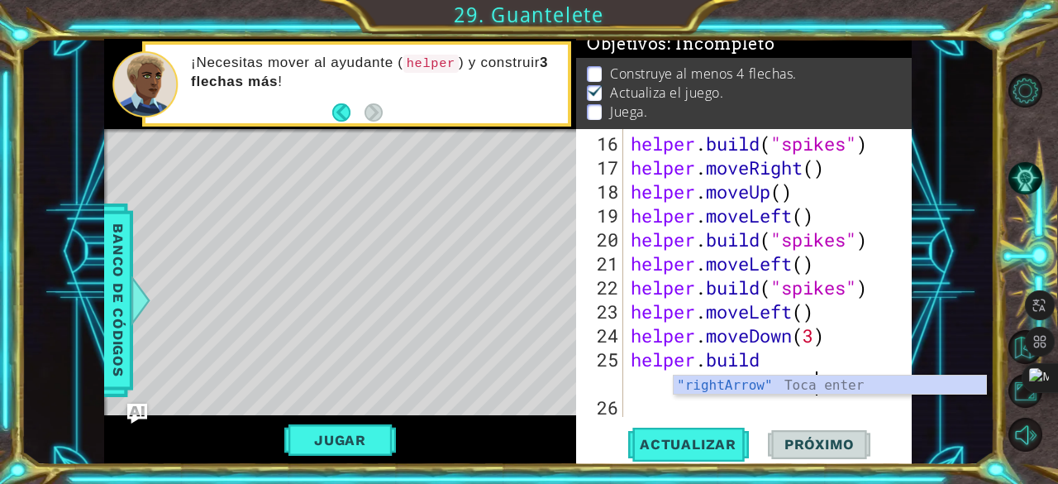
scroll to position [0, 12]
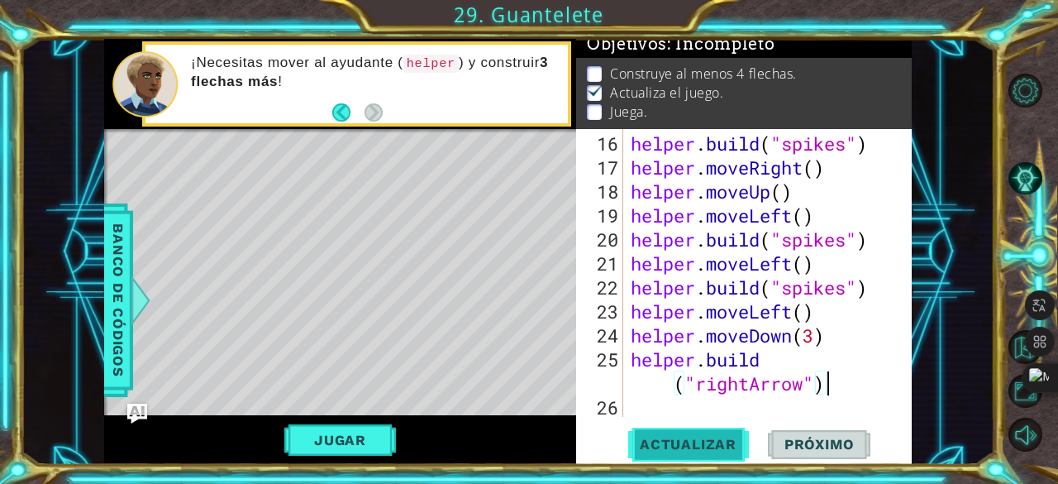
click at [705, 433] on button "Actualizar" at bounding box center [688, 445] width 130 height 34
click at [816, 338] on div "helper . build ( "spikes" ) helper . moveRight ( ) helper . moveUp ( ) helper .…" at bounding box center [766, 299] width 277 height 336
type textarea "helper.moveDown(2)"
click at [721, 447] on span "Actualizar" at bounding box center [688, 444] width 130 height 17
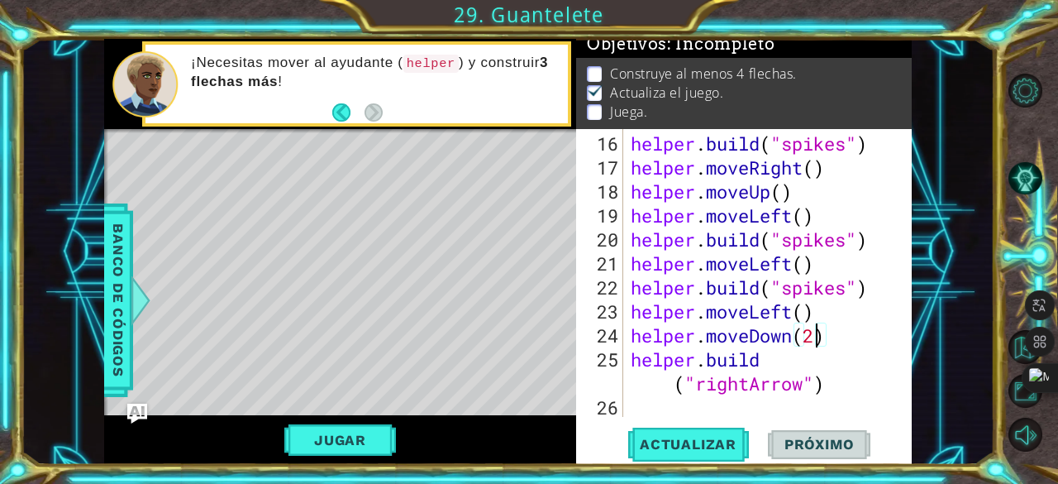
click at [693, 406] on div "helper . build ( "spikes" ) helper . moveRight ( ) helper . moveUp ( ) helper .…" at bounding box center [766, 299] width 277 height 336
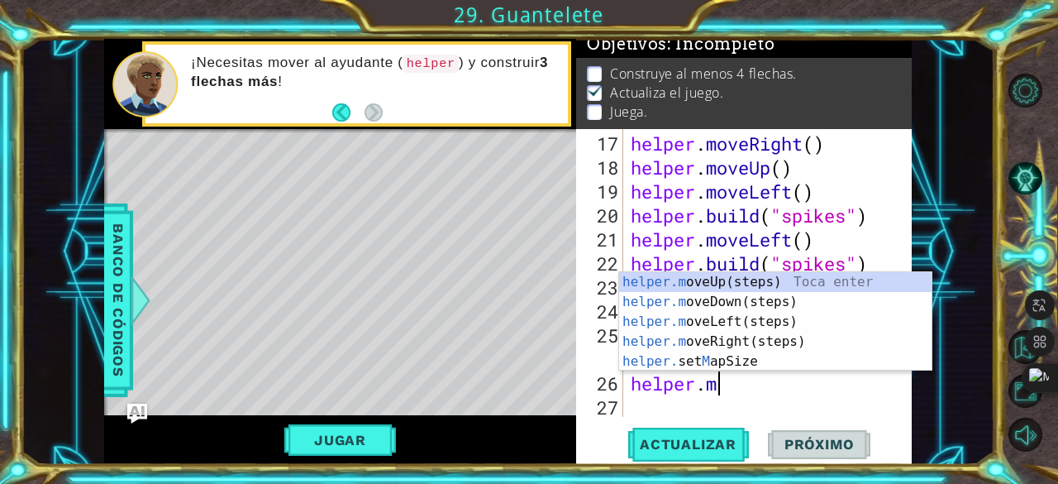
scroll to position [0, 4]
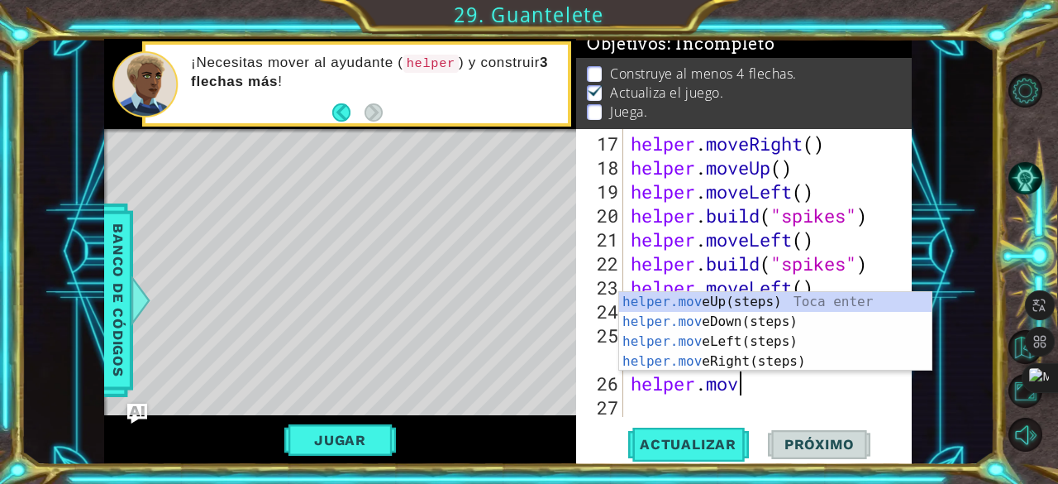
type textarea "helper.move"
click at [754, 353] on div "helper.move Up(steps) Toca enter helper.move Down(steps) Toca enter helper.move…" at bounding box center [775, 351] width 313 height 119
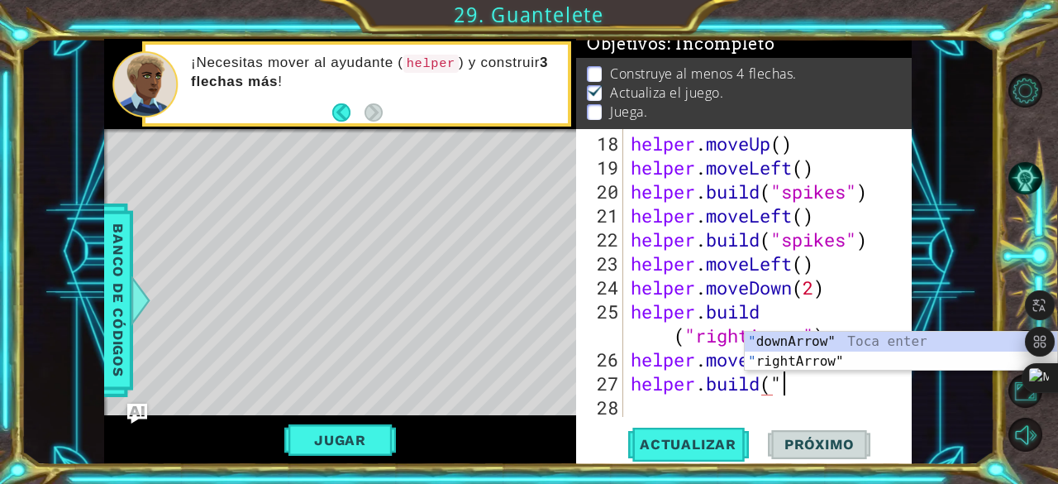
scroll to position [0, 6]
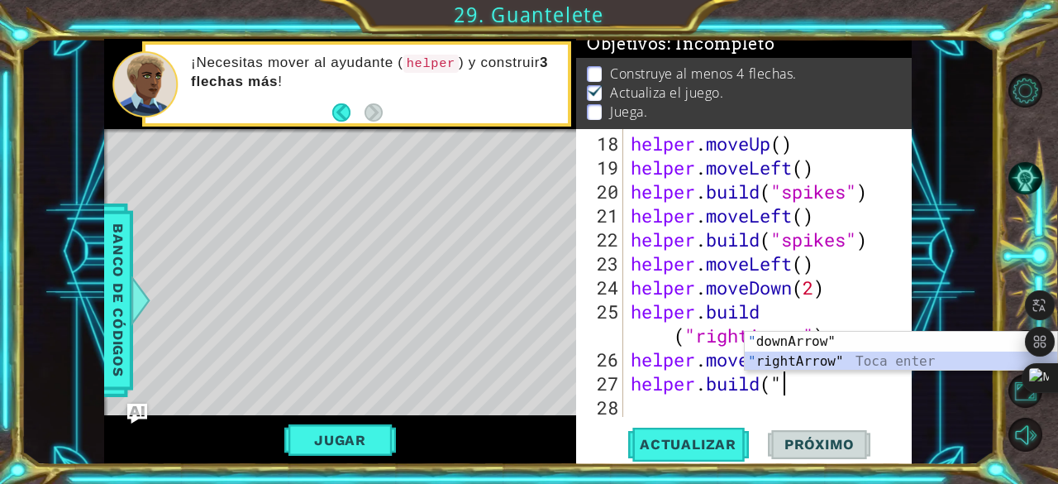
click at [802, 361] on div "" downArrow" Toca enter " rightArrow" Toca enter" at bounding box center [901, 371] width 313 height 79
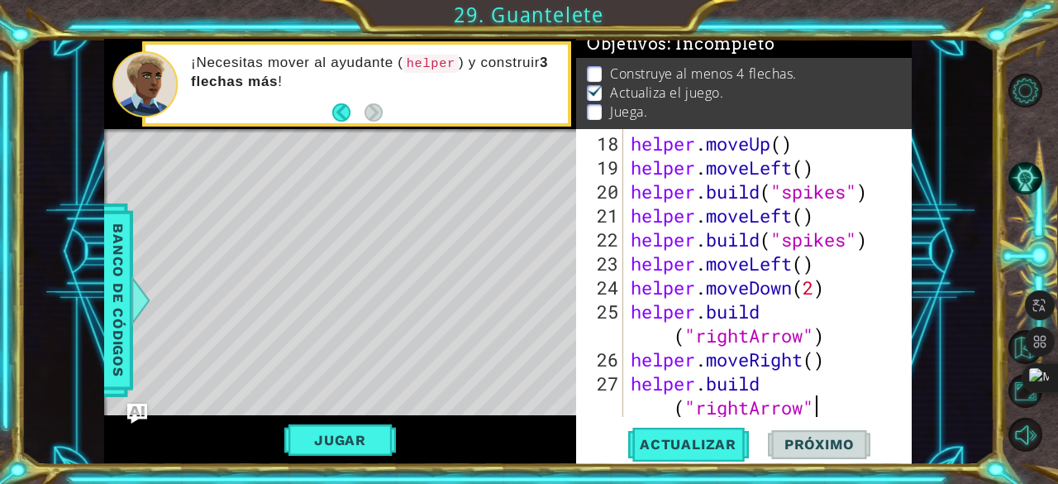
scroll to position [576, 0]
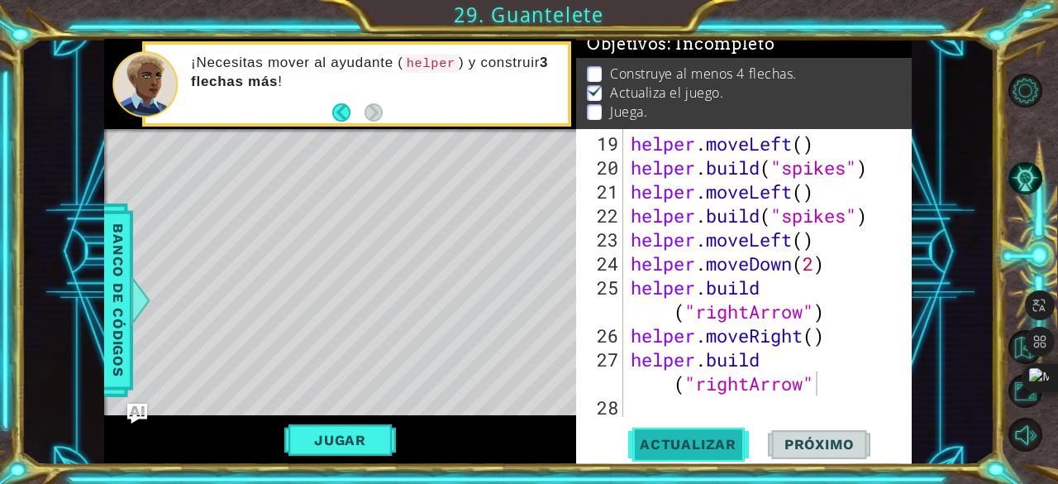
click at [709, 442] on span "Actualizar" at bounding box center [688, 444] width 130 height 17
type textarea "[DOMAIN_NAME]("rightArrow")"
click at [685, 438] on span "Actualizar" at bounding box center [688, 444] width 130 height 17
click at [675, 398] on div "helper . moveLeft ( ) helper . build ( "spikes" ) helper . moveLeft ( ) helper …" at bounding box center [766, 299] width 277 height 336
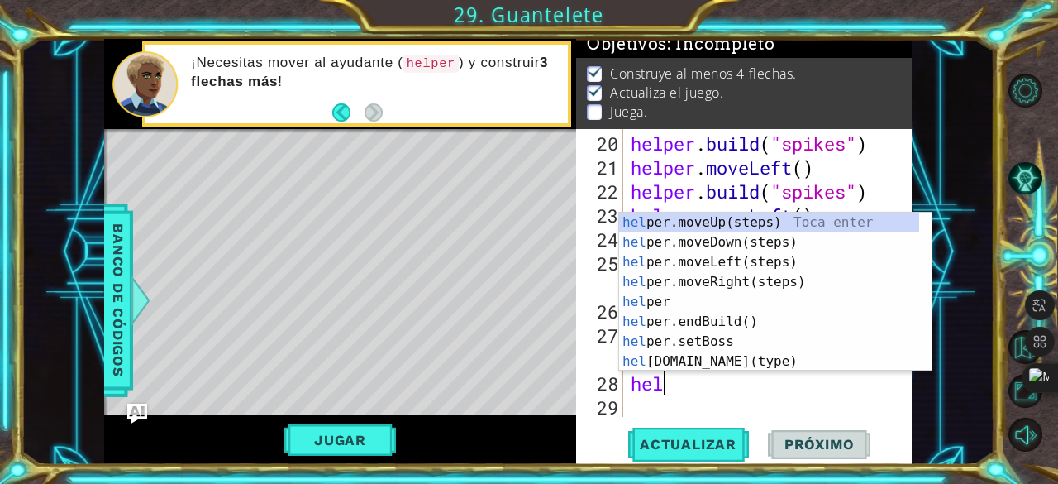
scroll to position [0, 2]
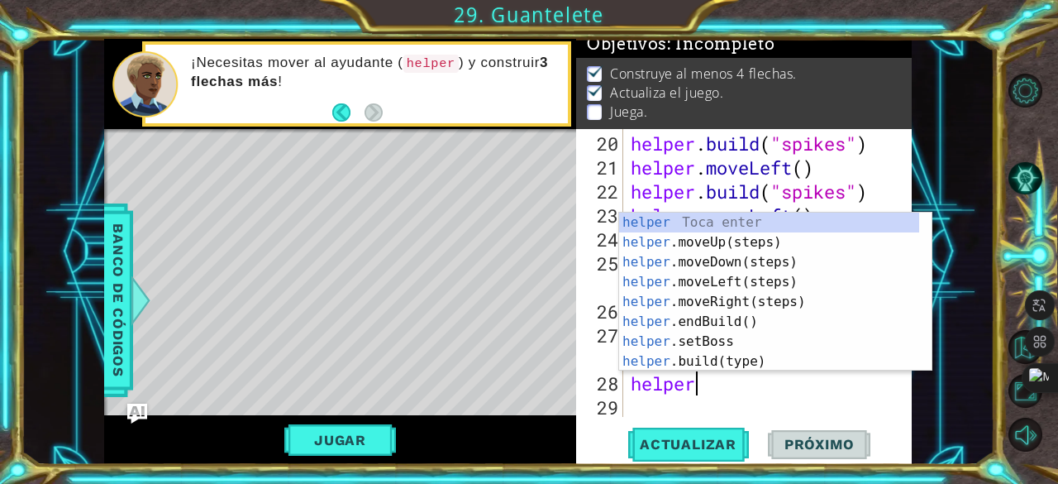
type textarea "helper."
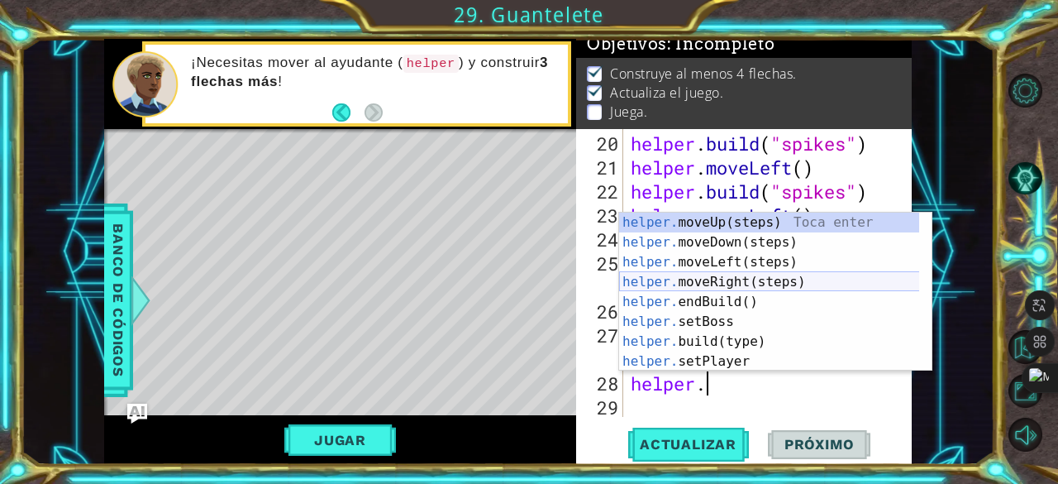
click at [731, 285] on div "helper. moveUp(steps) Toca enter helper. moveDown(steps) Toca enter helper. mov…" at bounding box center [769, 312] width 301 height 198
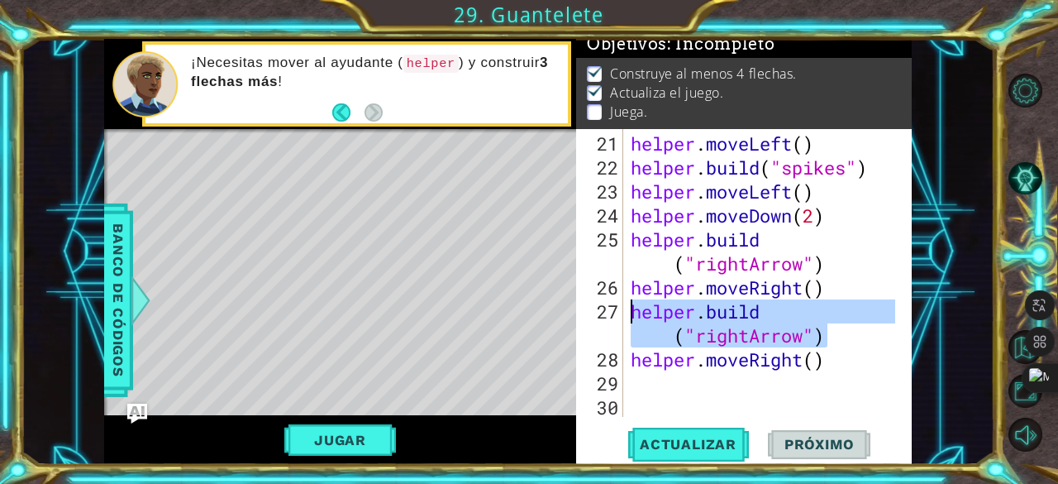
drag, startPoint x: 832, startPoint y: 337, endPoint x: 621, endPoint y: 302, distance: 213.7
click at [621, 302] on div "21 22 23 24 25 26 27 28 29 30 helper . moveLeft ( ) helper . build ( "spikes" )…" at bounding box center [742, 273] width 332 height 288
type textarea "[DOMAIN_NAME]("rightArrow")"
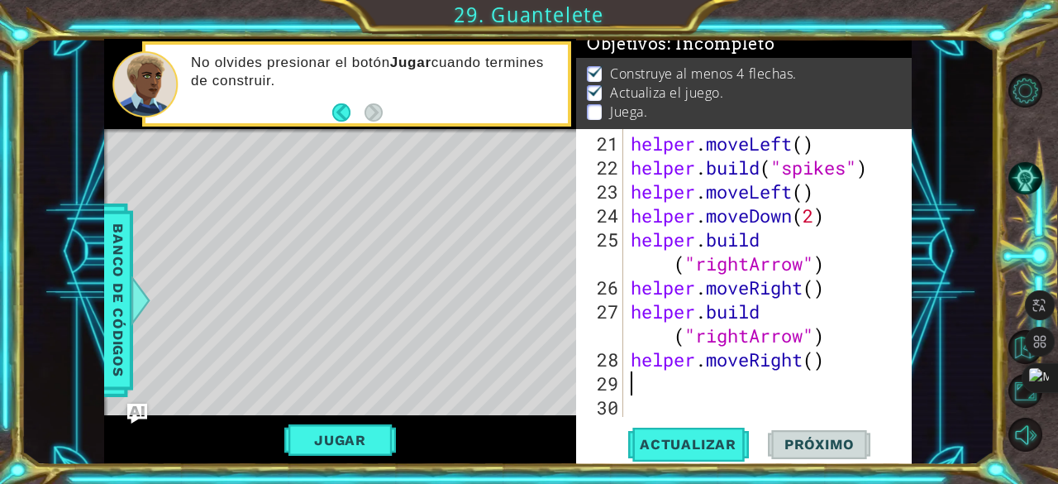
click at [726, 389] on div "helper . moveLeft ( ) helper . build ( "spikes" ) helper . moveLeft ( ) helper …" at bounding box center [766, 299] width 277 height 336
paste textarea "[DOMAIN_NAME]("rightArrow")"
type textarea "[DOMAIN_NAME]("rightArrow")"
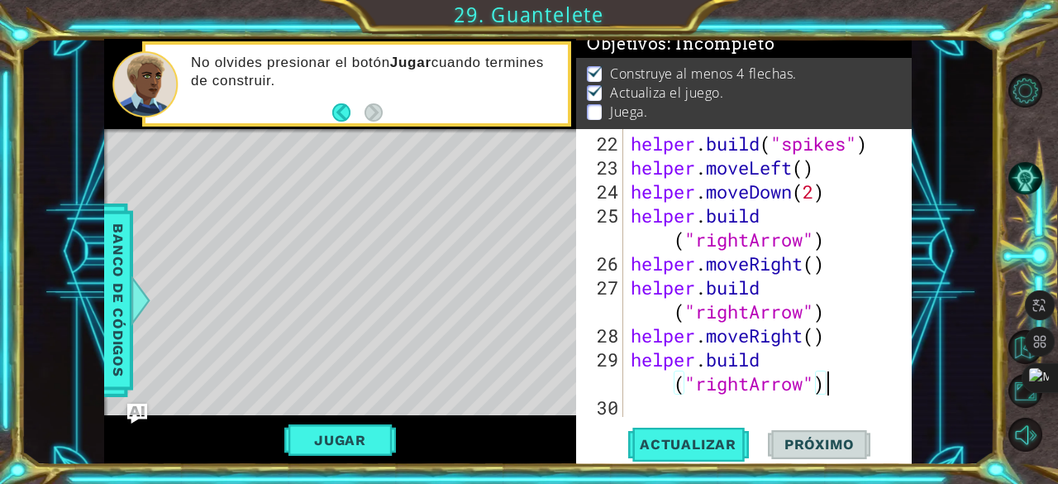
scroll to position [647, 0]
click at [646, 439] on span "Actualizar" at bounding box center [688, 444] width 130 height 17
click at [678, 437] on span "Actualizar" at bounding box center [688, 444] width 130 height 17
click at [647, 403] on div "helper . build ( "spikes" ) helper . moveLeft ( ) helper . moveDown ( 2 ) helpe…" at bounding box center [766, 299] width 277 height 336
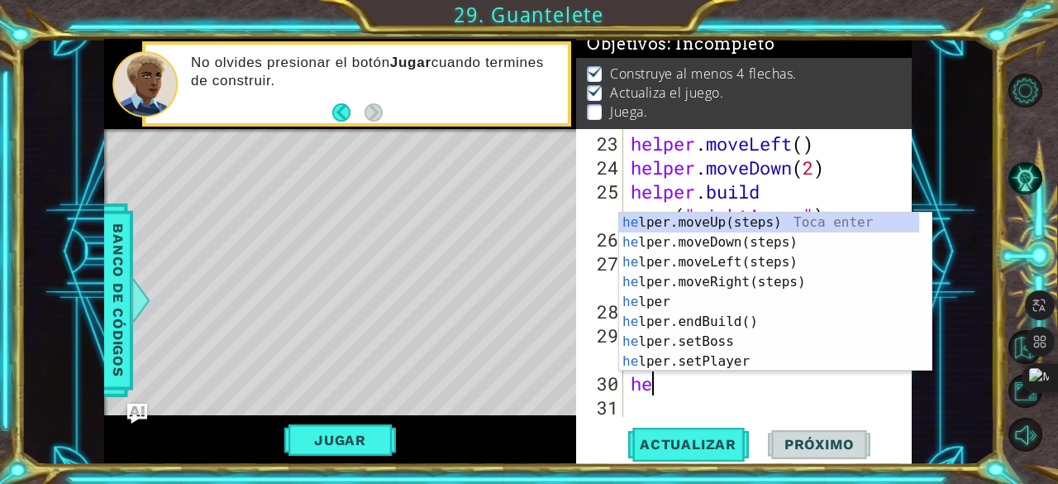
scroll to position [0, 0]
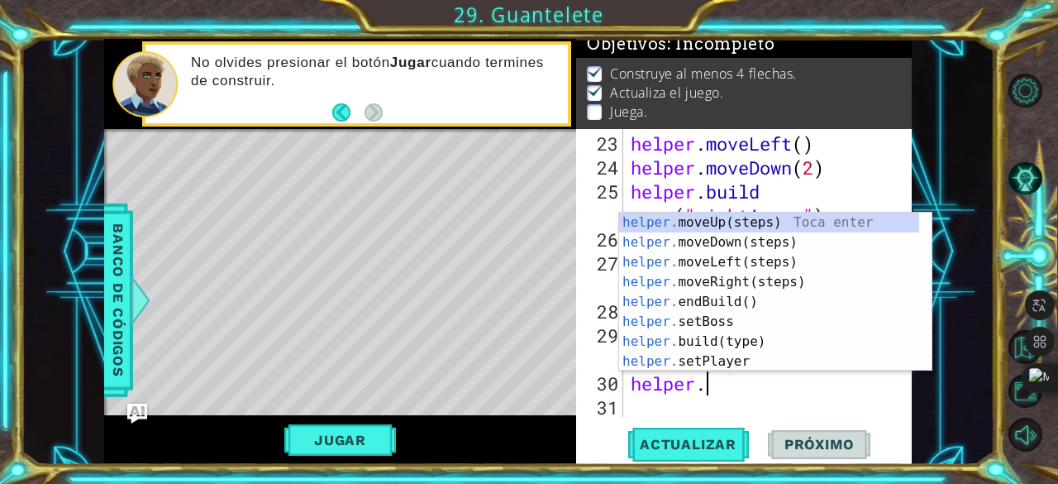
type textarea "helper.mov"
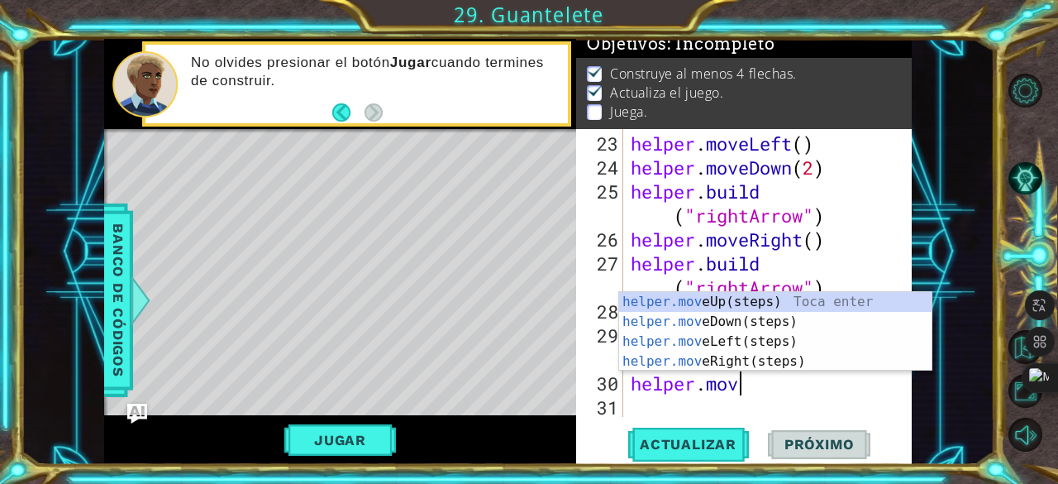
scroll to position [0, 4]
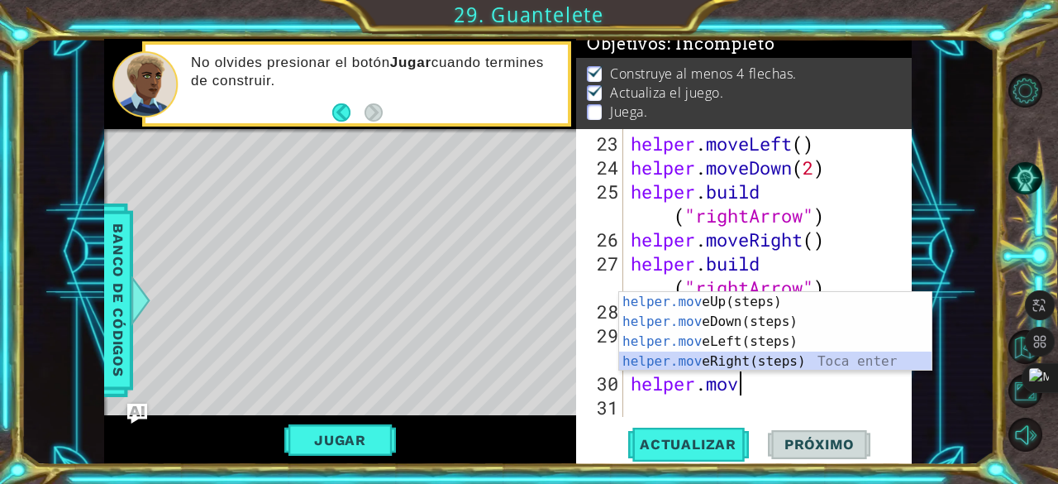
click at [723, 367] on div "helper.mov eUp(steps) Toca enter helper.mov eDown(steps) Toca enter helper.mov …" at bounding box center [775, 351] width 313 height 119
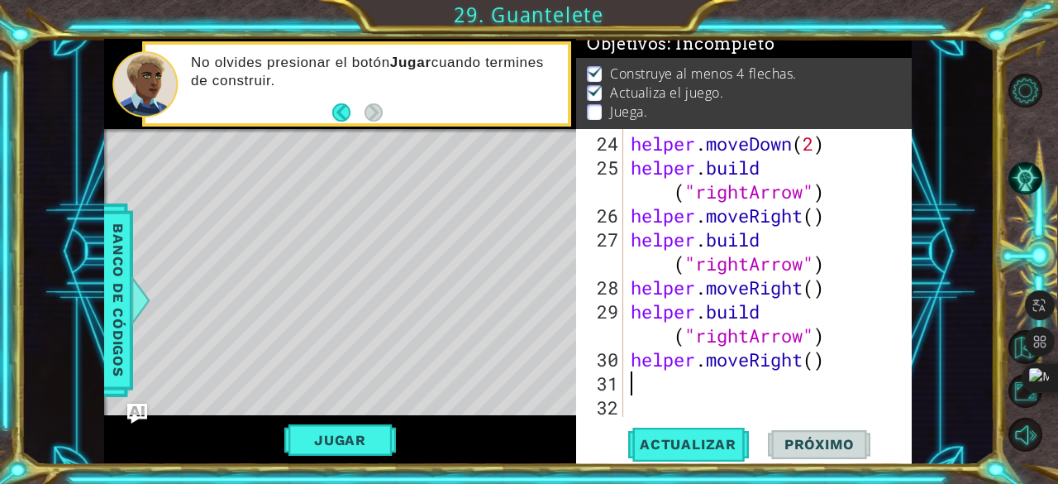
paste textarea "[DOMAIN_NAME]("rightArrow")"
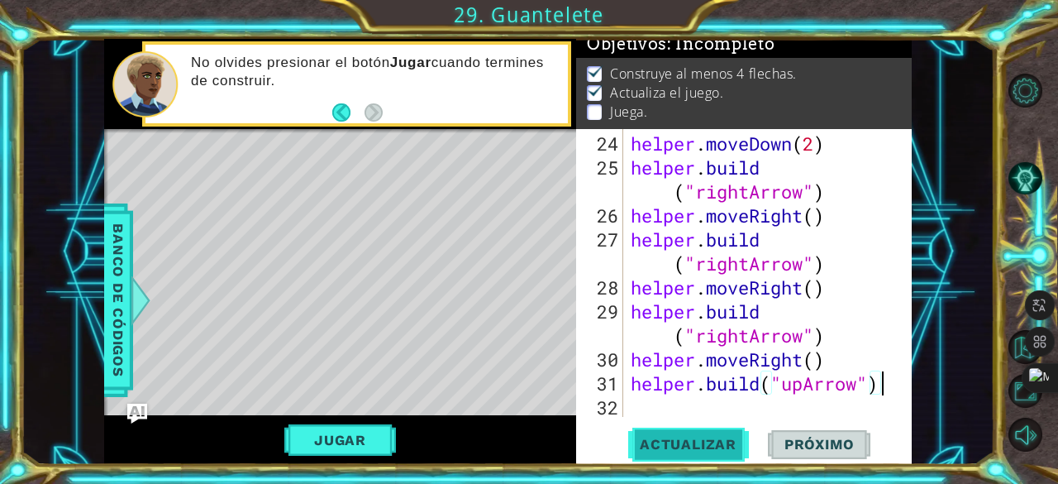
type textarea "[DOMAIN_NAME]("upArrow")"
click at [683, 444] on span "Actualizar" at bounding box center [688, 444] width 130 height 17
click at [676, 406] on div "helper . moveDown ( 2 ) helper . build ( "rightArrow" ) helper . moveRight ( ) …" at bounding box center [766, 299] width 277 height 336
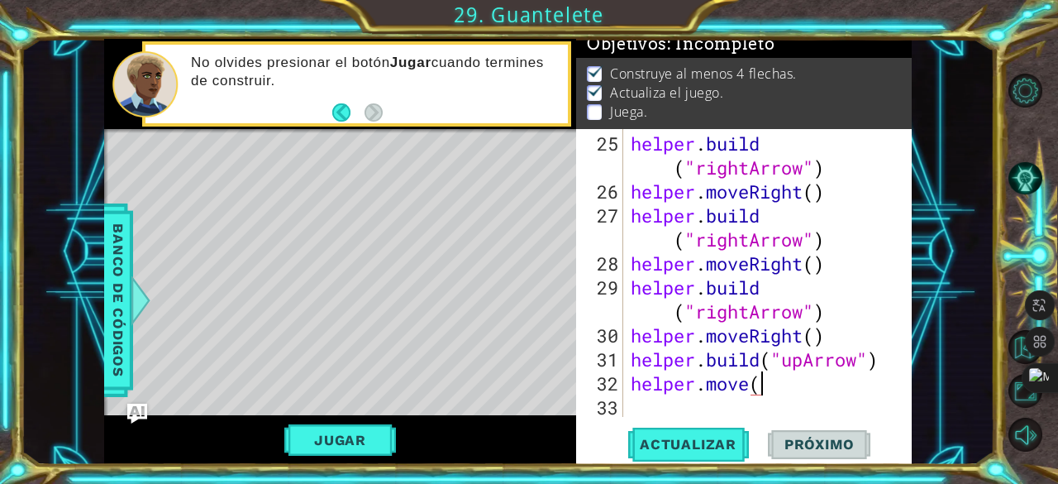
type textarea "helper.move"
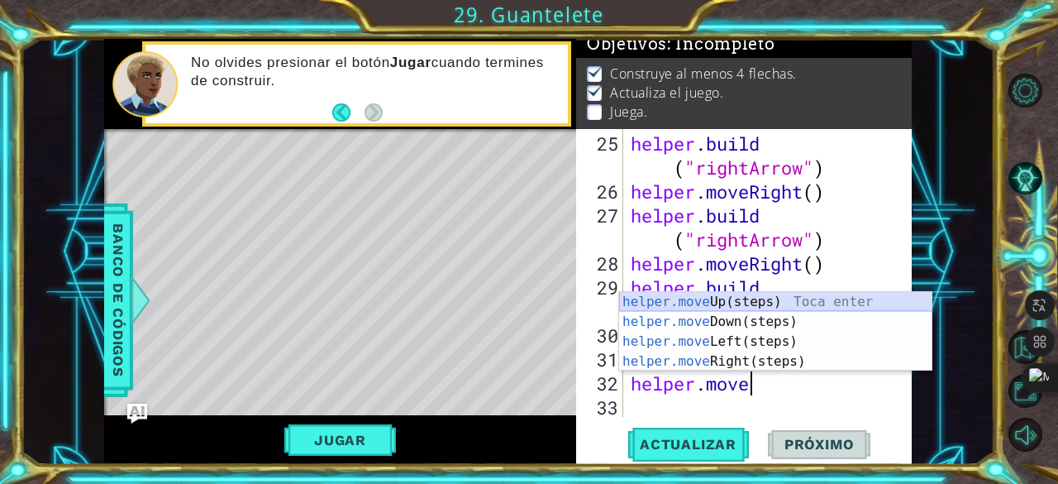
drag, startPoint x: 753, startPoint y: 295, endPoint x: 748, endPoint y: 309, distance: 14.9
click at [752, 297] on div "helper.move Up(steps) Toca enter helper.move Down(steps) Toca enter helper.move…" at bounding box center [775, 351] width 313 height 119
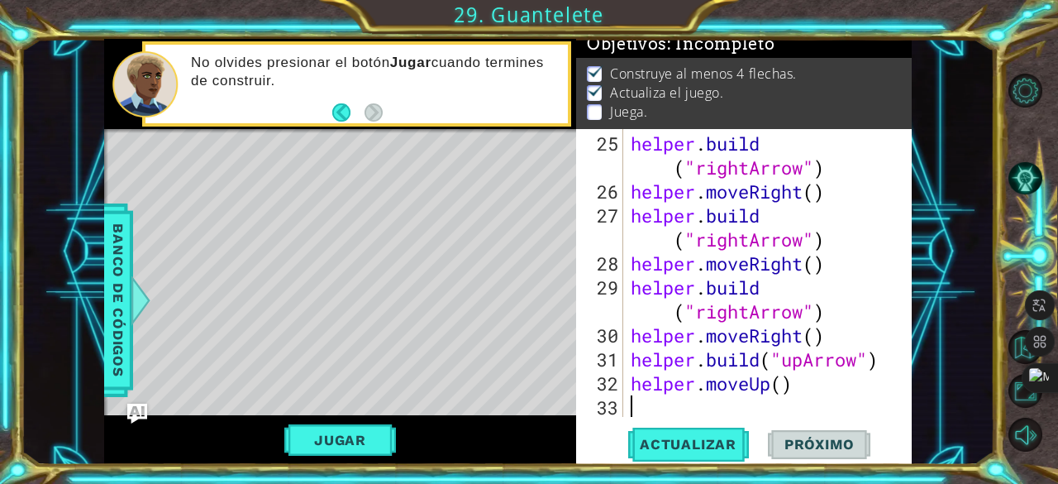
scroll to position [743, 0]
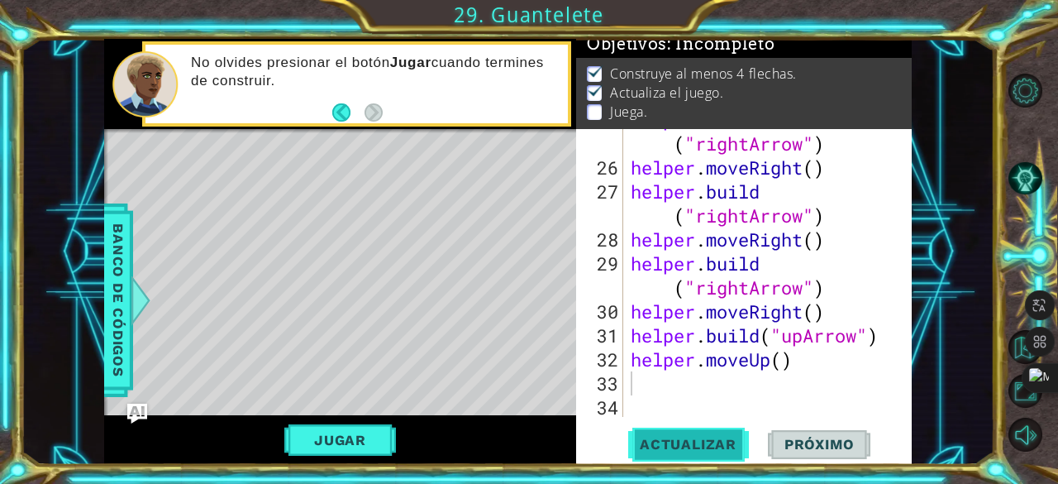
click at [679, 439] on span "Actualizar" at bounding box center [688, 444] width 130 height 17
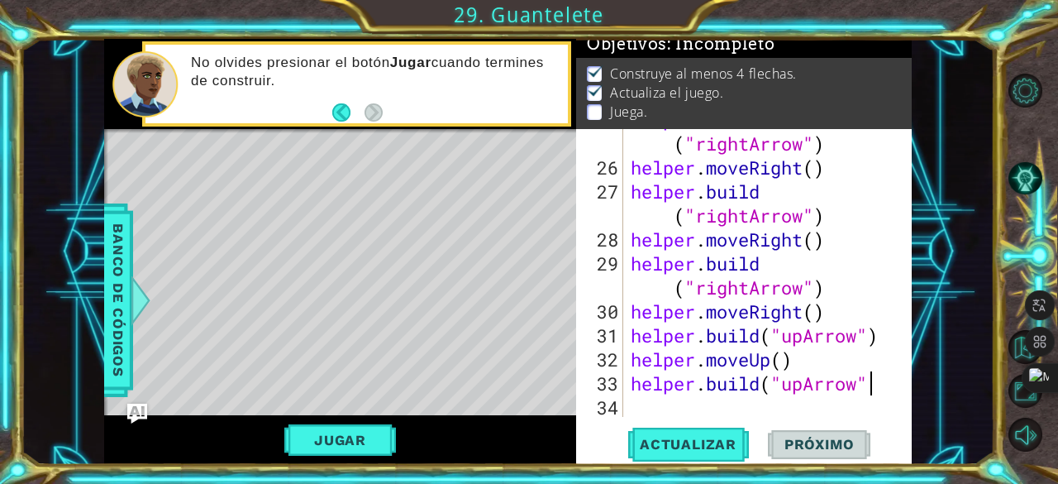
scroll to position [0, 10]
type textarea "[DOMAIN_NAME]("upArrow")"
click at [684, 437] on span "Actualizar" at bounding box center [688, 444] width 130 height 17
click at [686, 411] on div "helper . build ( "rightArrow" ) helper . moveRight ( ) helper . build ( "rightA…" at bounding box center [766, 287] width 277 height 360
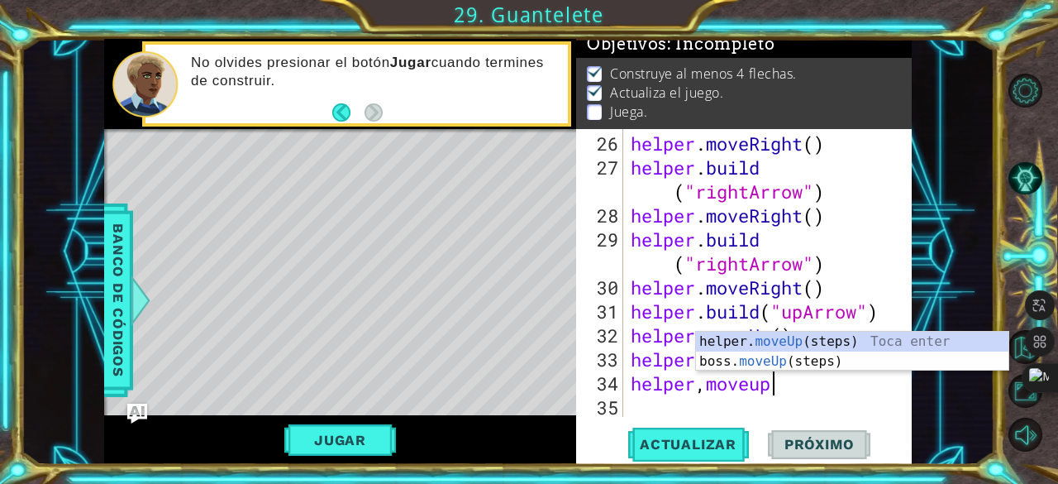
scroll to position [0, 5]
type textarea "helper,moveup"
click at [703, 441] on span "Actualizar" at bounding box center [688, 444] width 130 height 17
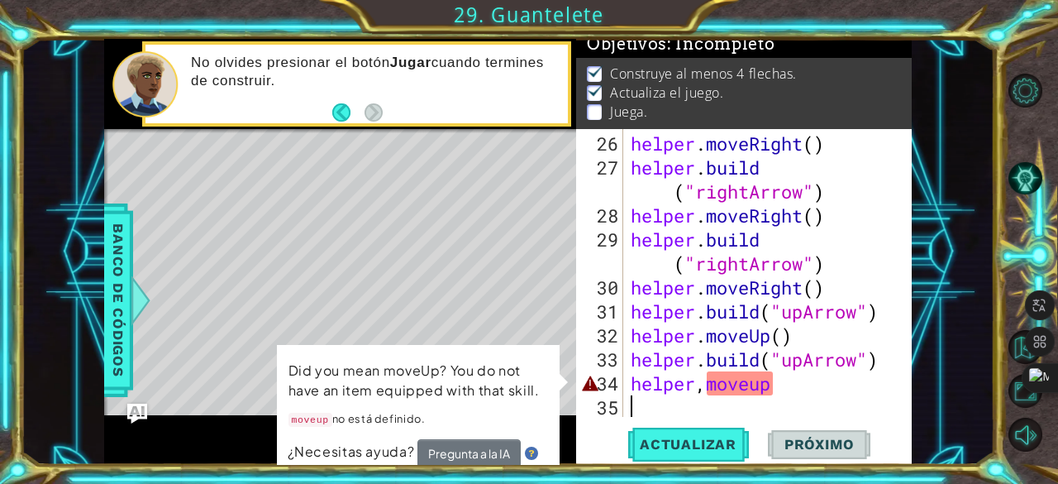
click at [706, 394] on div "helper . moveRight ( ) helper . build ( "rightArrow" ) helper . moveRight ( ) h…" at bounding box center [766, 299] width 277 height 336
click at [703, 390] on div "helper . moveRight ( ) helper . build ( "rightArrow" ) helper . moveRight ( ) h…" at bounding box center [766, 299] width 277 height 336
click at [786, 380] on div "helper . moveRight ( ) helper . build ( "rightArrow" ) helper . moveRight ( ) h…" at bounding box center [766, 299] width 277 height 336
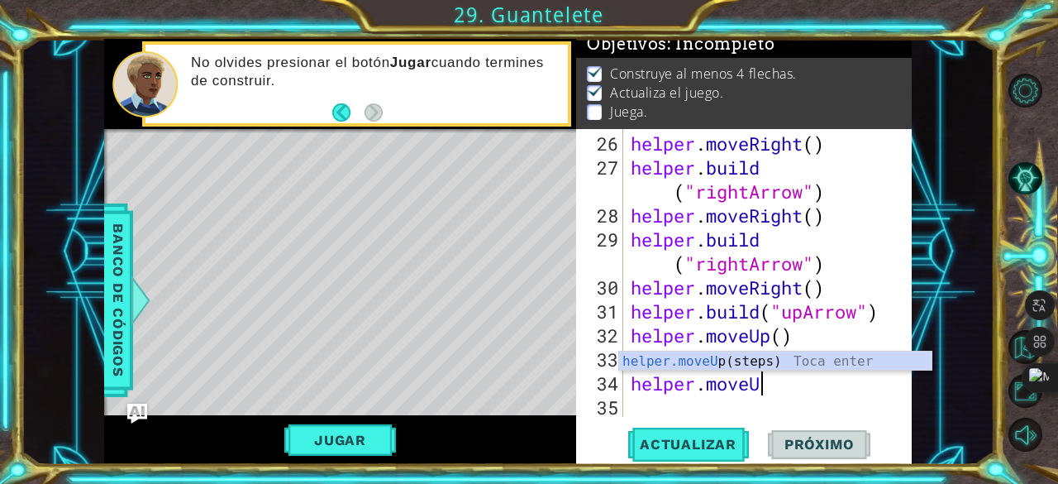
type textarea "helper.moveUp"
click at [731, 404] on div "helper . moveRight ( ) helper . build ( "rightArrow" ) helper . moveRight ( ) h…" at bounding box center [766, 299] width 277 height 336
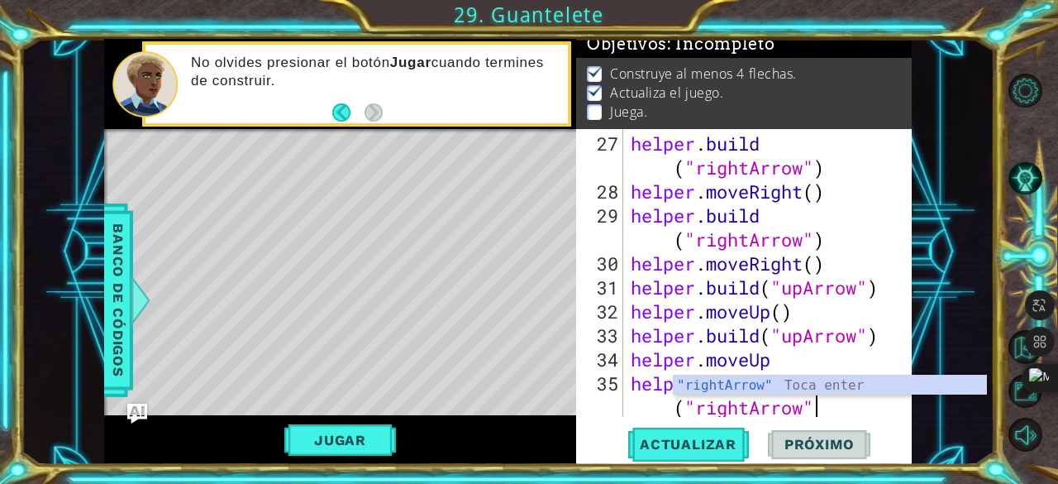
scroll to position [815, 0]
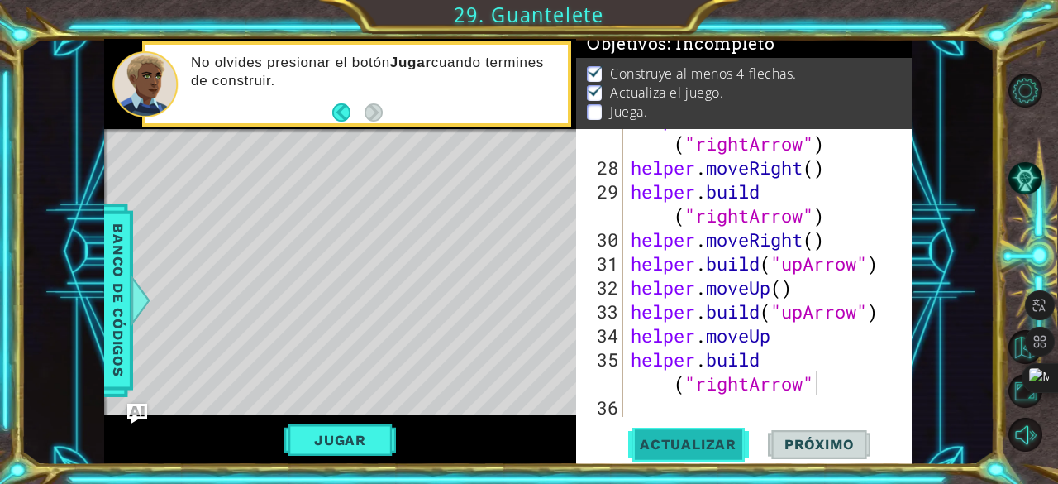
click at [707, 432] on button "Actualizar" at bounding box center [688, 445] width 130 height 34
click at [695, 426] on div "[DOMAIN_NAME]("rightArrow") 27 28 29 30 31 32 33 34 35 36 helper . build ( "rig…" at bounding box center [744, 296] width 336 height 335
click at [697, 434] on button "Actualizar" at bounding box center [688, 445] width 130 height 34
click at [802, 386] on div "helper . build ( "rightArrow" ) helper . moveRight ( ) helper . build ( "rightA…" at bounding box center [766, 287] width 277 height 360
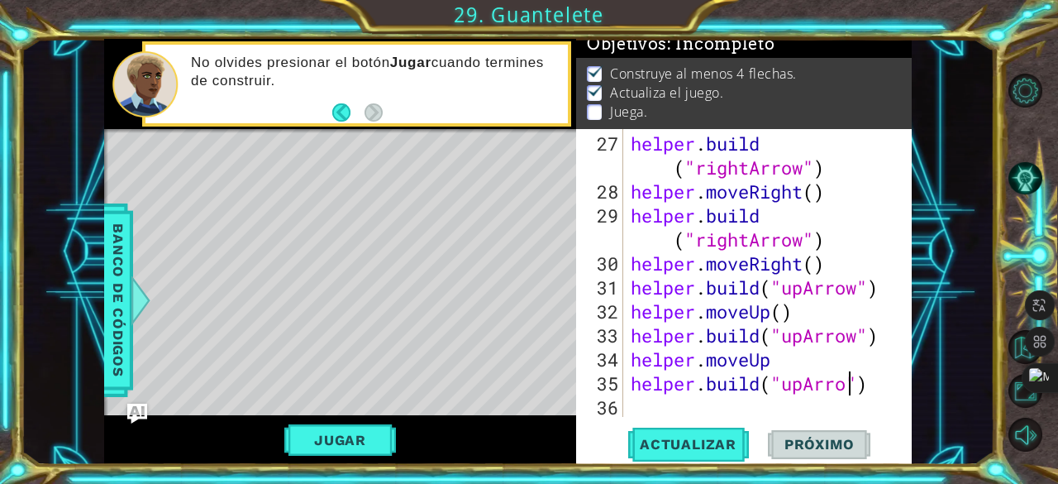
scroll to position [0, 10]
type textarea "[DOMAIN_NAME]("upArrow")"
click at [707, 437] on span "Actualizar" at bounding box center [688, 444] width 130 height 17
click at [705, 406] on div "helper . build ( "rightArrow" ) helper . moveRight ( ) helper . build ( "rightA…" at bounding box center [766, 311] width 277 height 360
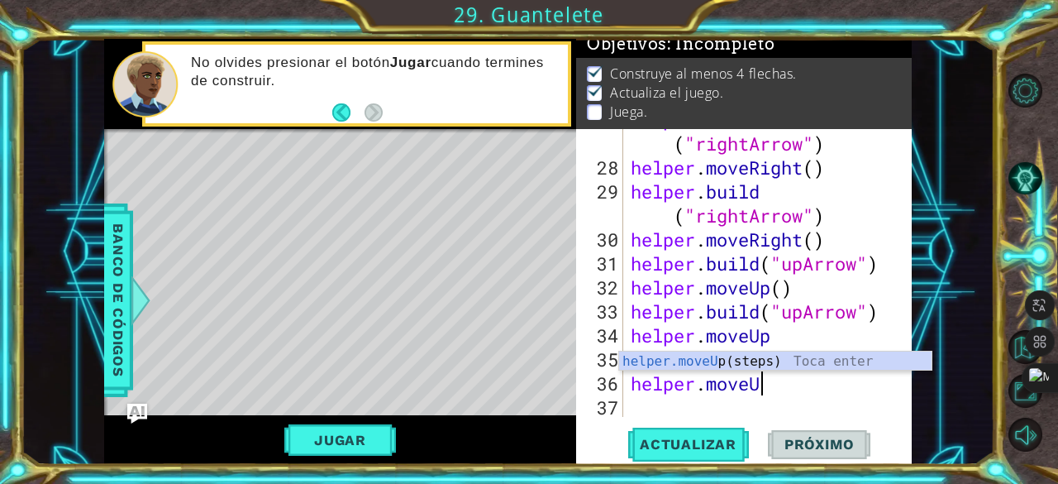
type textarea "helper.moveUp"
click at [723, 408] on div "helper . build ( "rightArrow" ) helper . moveRight ( ) helper . build ( "rightA…" at bounding box center [766, 287] width 277 height 360
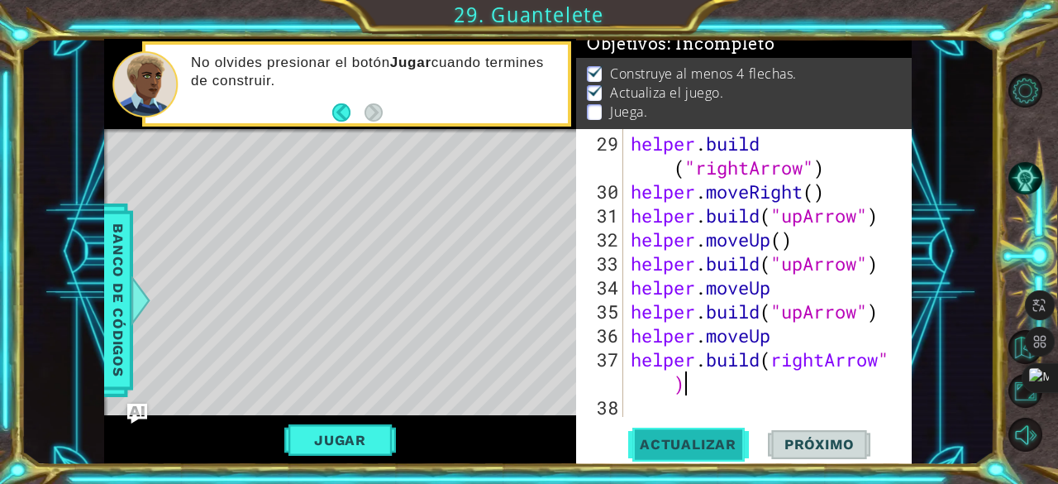
scroll to position [863, 0]
click at [706, 428] on button "Actualizar" at bounding box center [688, 445] width 130 height 34
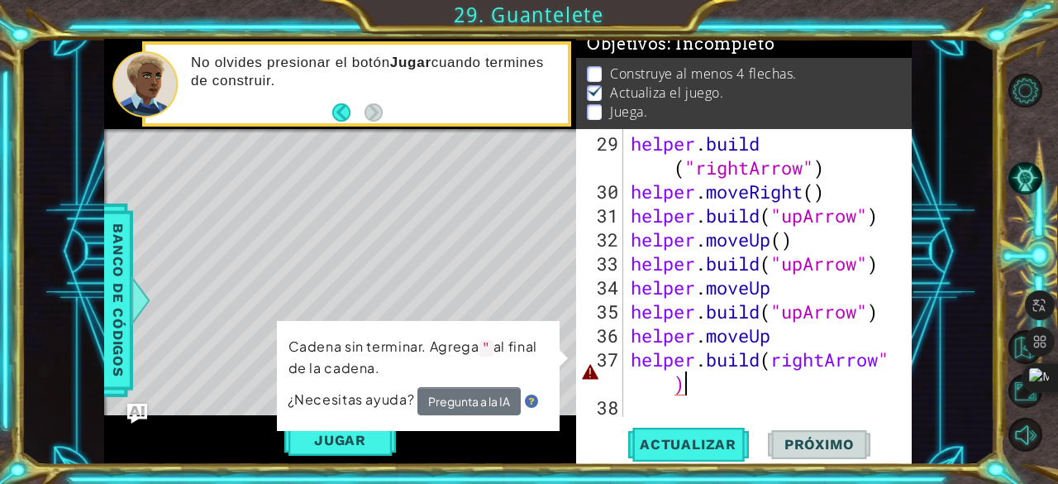
click at [772, 361] on div "helper . build ( "rightArrow" ) helper . moveRight ( ) helper . build ( "upArro…" at bounding box center [766, 311] width 277 height 360
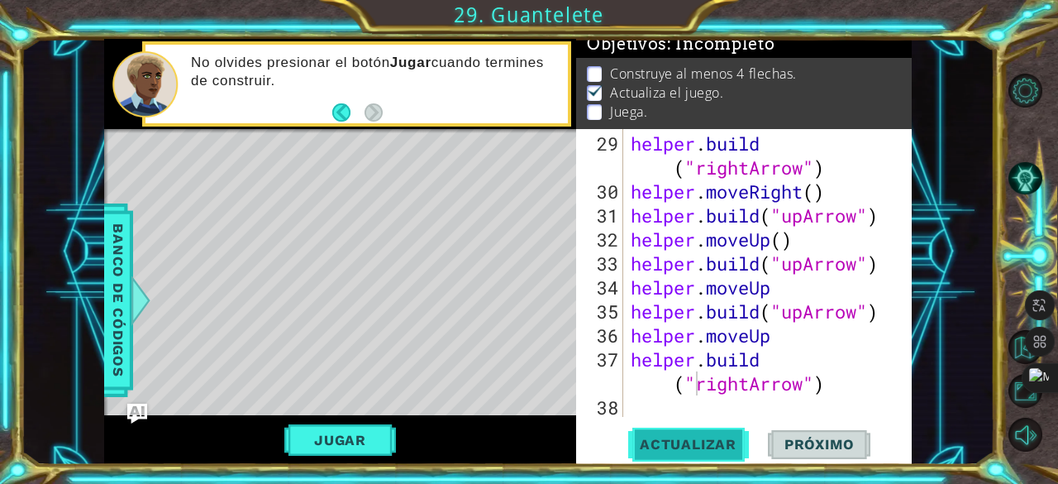
click at [698, 439] on span "Actualizar" at bounding box center [688, 444] width 130 height 17
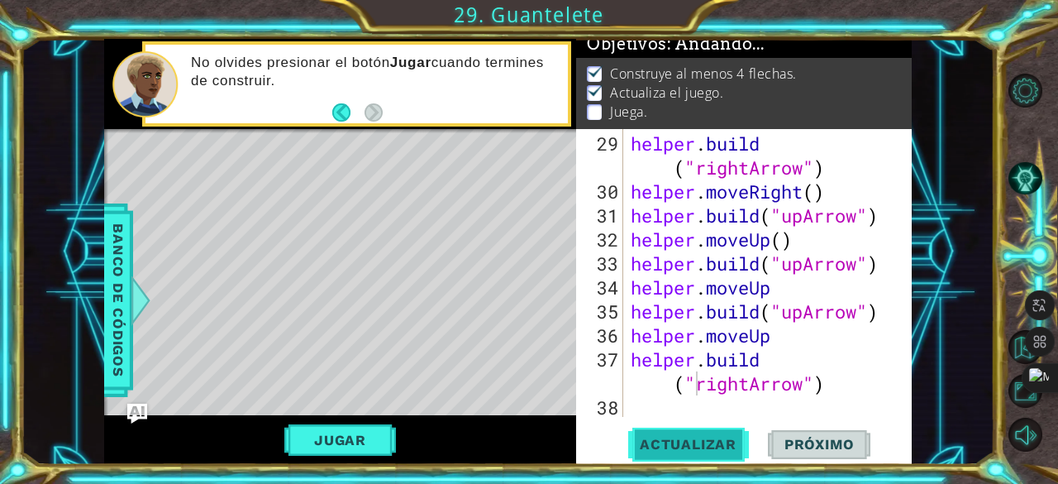
click at [698, 439] on span "Actualizar" at bounding box center [688, 444] width 130 height 17
click at [351, 434] on button "Jugar" at bounding box center [340, 439] width 112 height 31
click at [709, 440] on span "Actualizar" at bounding box center [688, 444] width 130 height 17
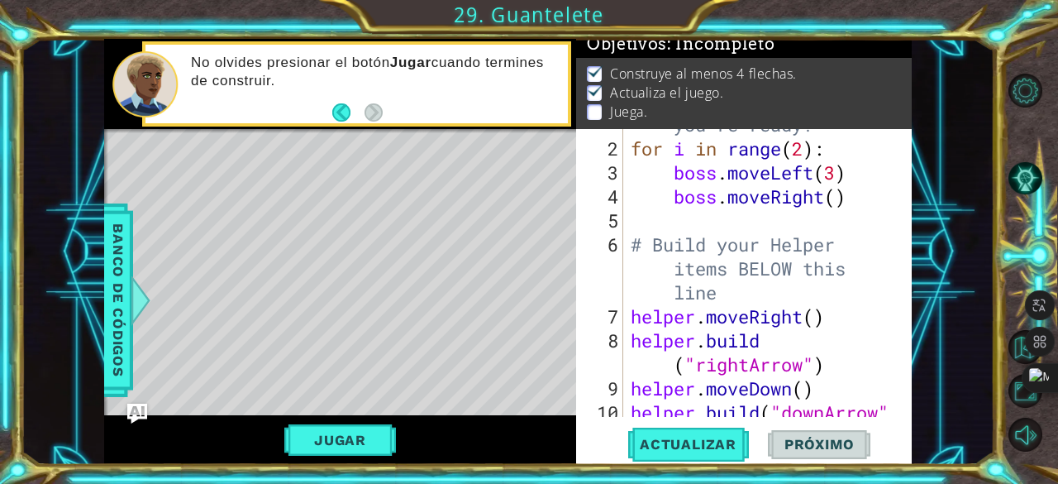
scroll to position [0, 0]
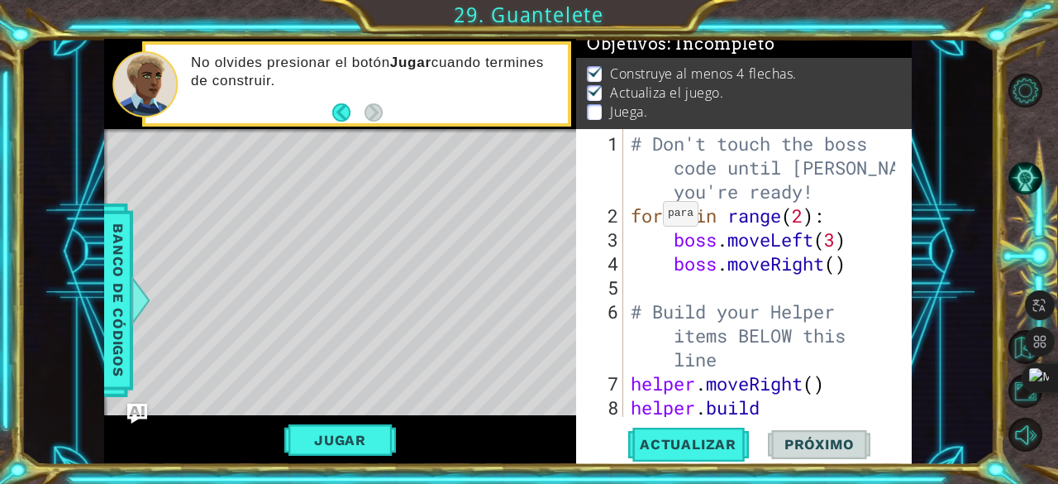
click at [633, 158] on div "# Don't touch the boss code until [PERSON_NAME] says you're ready! for i in ran…" at bounding box center [766, 335] width 277 height 408
click at [661, 436] on span "Actualizar" at bounding box center [688, 444] width 130 height 17
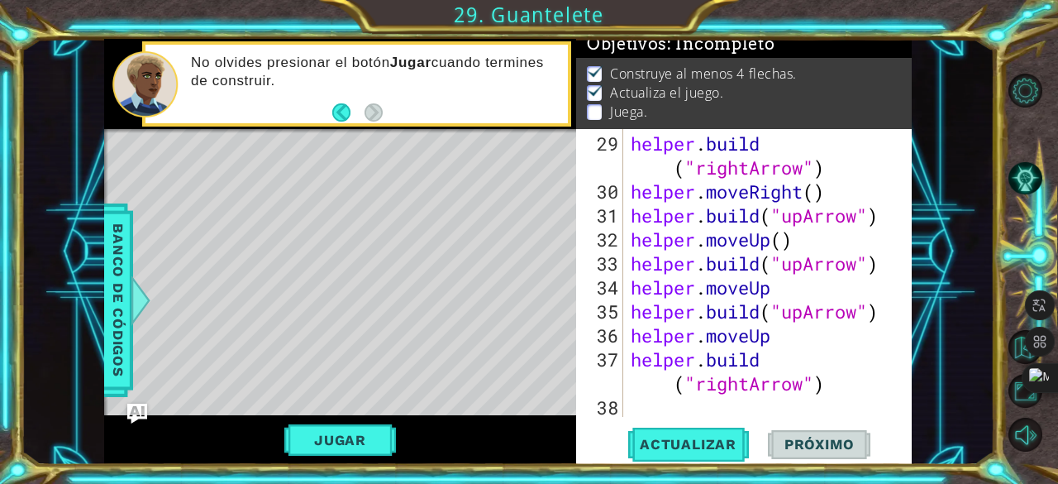
scroll to position [863, 0]
click at [695, 446] on span "Actualizar" at bounding box center [688, 444] width 130 height 17
click at [796, 445] on span "Próximo" at bounding box center [819, 445] width 103 height 17
click at [810, 389] on div "helper . build ( "rightArrow" ) helper . moveRight ( ) helper . build ( "upArro…" at bounding box center [766, 311] width 277 height 360
type textarea "[DOMAIN_NAME]("rightArrow")"
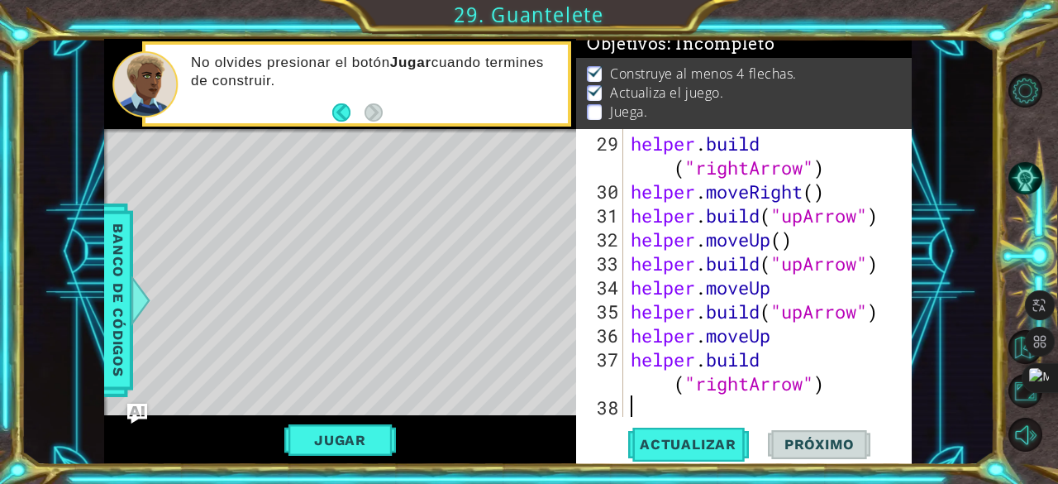
click at [714, 403] on div "helper . build ( "rightArrow" ) helper . moveRight ( ) helper . build ( "upArro…" at bounding box center [766, 311] width 277 height 360
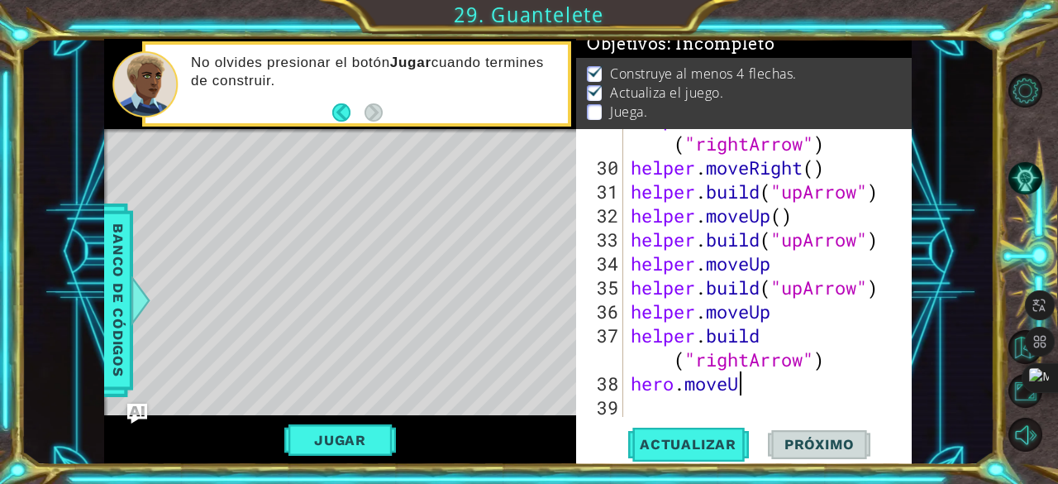
scroll to position [0, 4]
click at [701, 441] on span "Actualizar" at bounding box center [688, 444] width 130 height 17
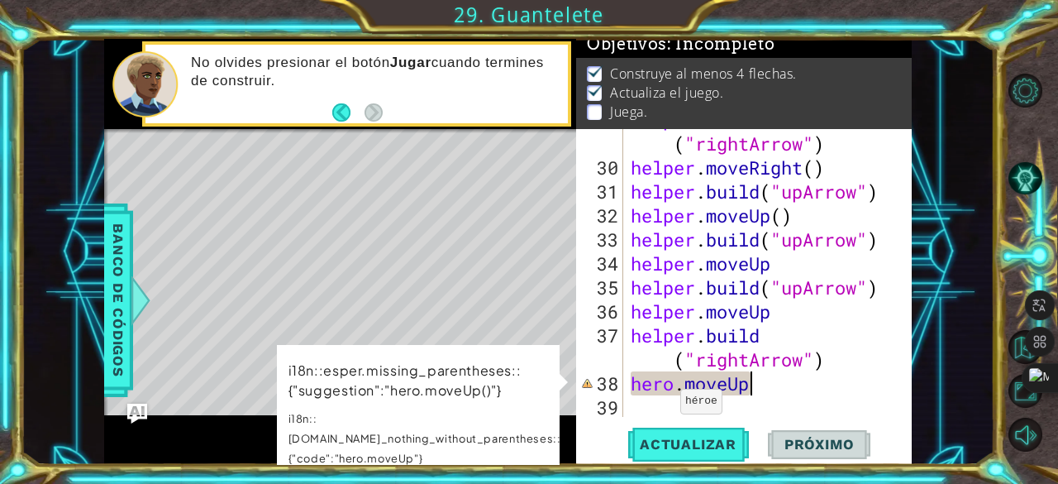
click at [671, 384] on div "helper . build ( "rightArrow" ) helper . moveRight ( ) helper . build ( "upArro…" at bounding box center [766, 287] width 277 height 360
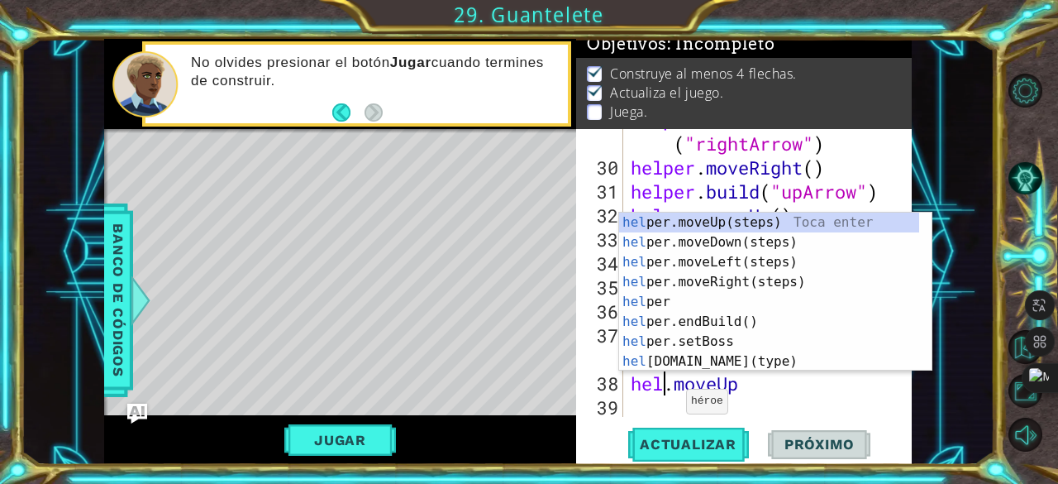
scroll to position [0, 2]
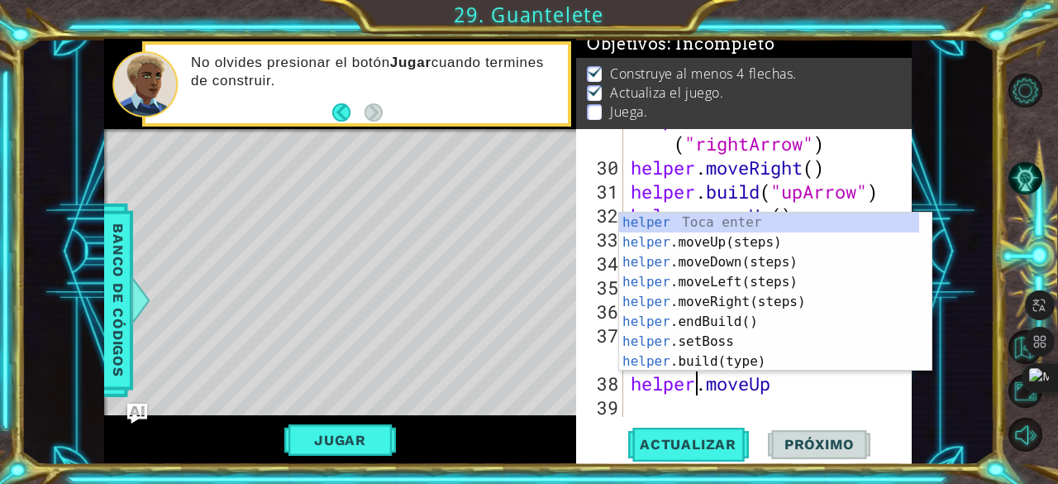
type textarea "helper.moveUp"
drag, startPoint x: 671, startPoint y: 467, endPoint x: 675, endPoint y: 454, distance: 13.6
click at [673, 460] on div "1 ההההההההההההההההההההההההההההההההההההההההההההההההההההההההההההההההההההההההההההה…" at bounding box center [529, 242] width 1058 height 484
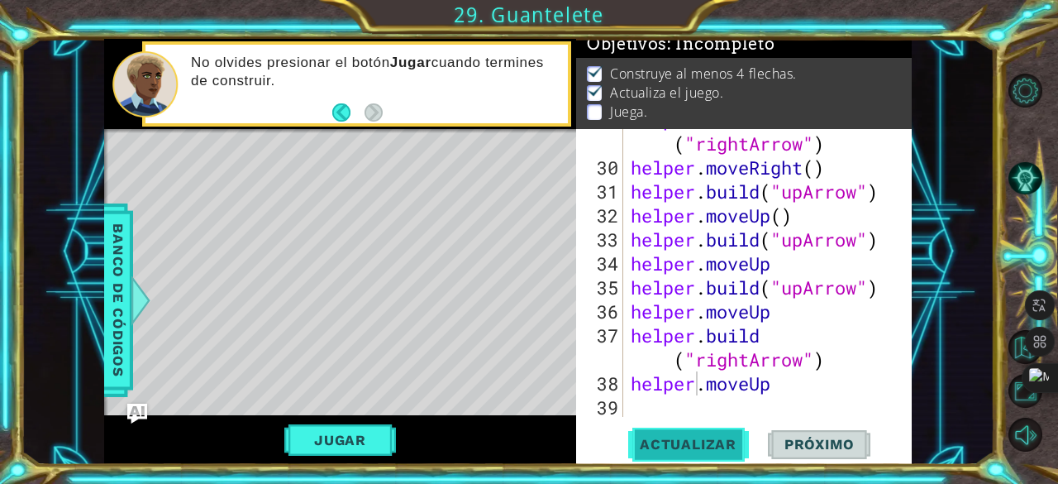
click at [675, 451] on span "Actualizar" at bounding box center [688, 444] width 130 height 17
click at [695, 437] on span "Actualizar" at bounding box center [688, 444] width 130 height 17
click at [706, 440] on span "Actualizar" at bounding box center [688, 444] width 130 height 17
drag, startPoint x: 814, startPoint y: 401, endPoint x: 774, endPoint y: 420, distance: 44.0
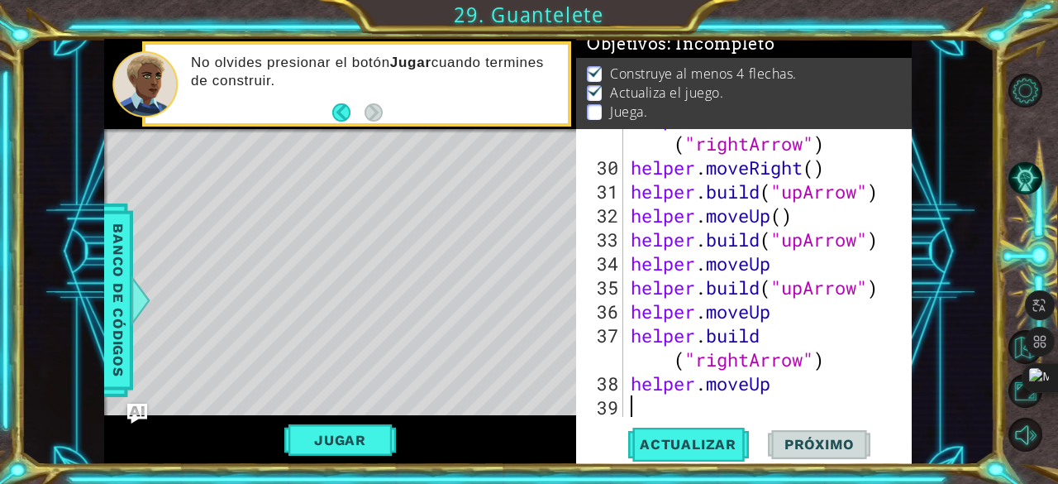
click at [813, 401] on div "helper . build ( "rightArrow" ) helper . moveRight ( ) helper . build ( "upArro…" at bounding box center [766, 287] width 277 height 360
click at [713, 440] on span "Actualizar" at bounding box center [688, 444] width 130 height 17
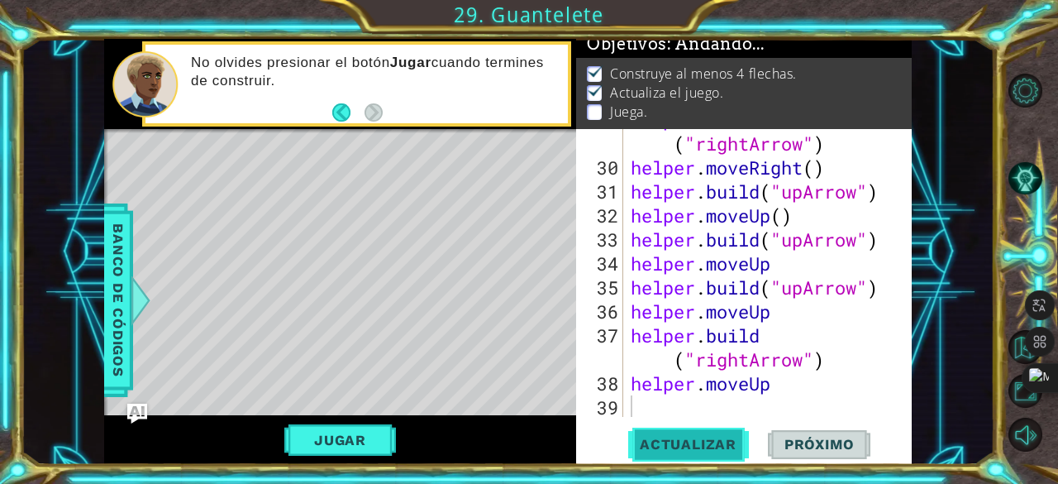
click at [713, 440] on span "Actualizar" at bounding box center [688, 444] width 130 height 17
drag, startPoint x: 713, startPoint y: 440, endPoint x: 510, endPoint y: 447, distance: 202.7
click at [634, 446] on span "Actualizar" at bounding box center [688, 444] width 130 height 17
click at [725, 446] on span "Actualizar" at bounding box center [688, 444] width 130 height 17
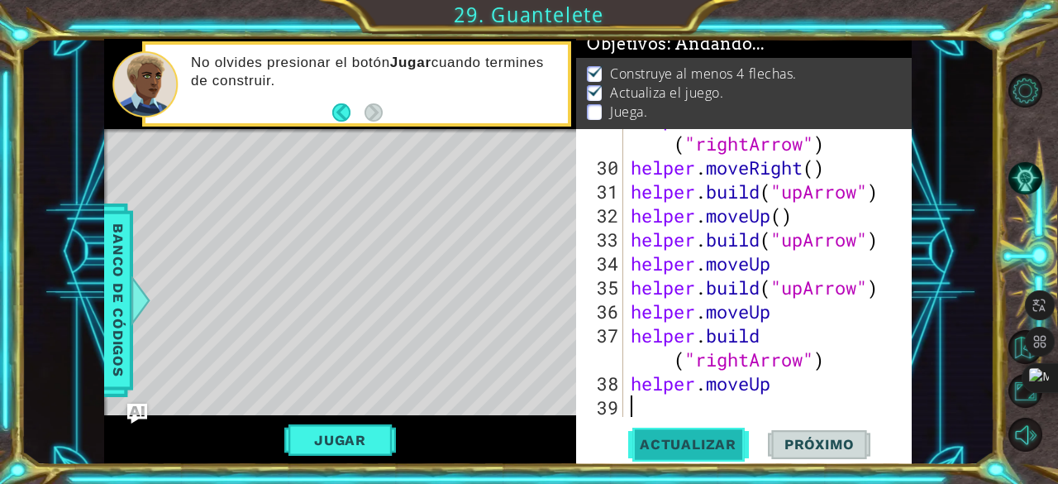
click at [725, 446] on span "Actualizar" at bounding box center [688, 444] width 130 height 17
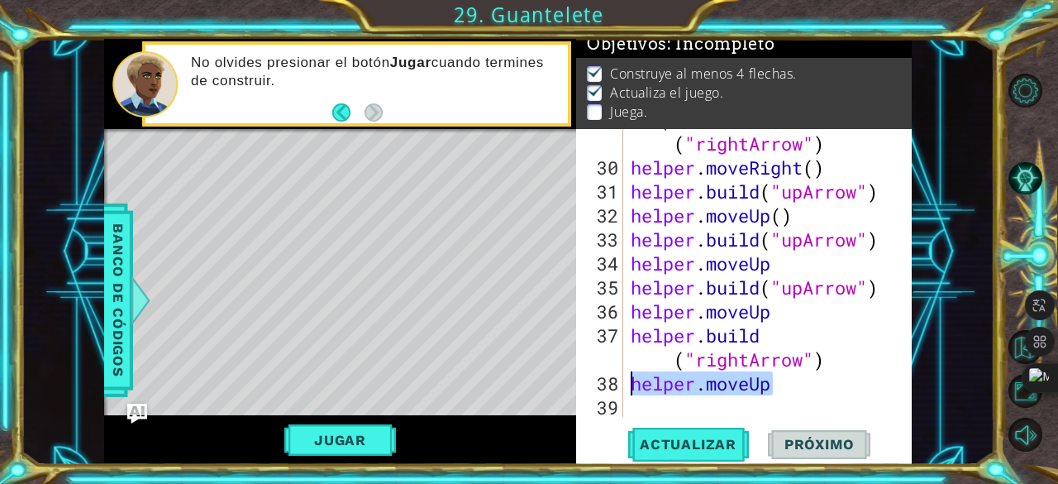
drag, startPoint x: 778, startPoint y: 387, endPoint x: 623, endPoint y: 375, distance: 155.9
click at [623, 375] on div "29 30 31 32 33 34 35 36 37 38 39 helper . build ( "rightArrow" ) helper . moveR…" at bounding box center [742, 273] width 332 height 288
type textarea "helper.moveUp"
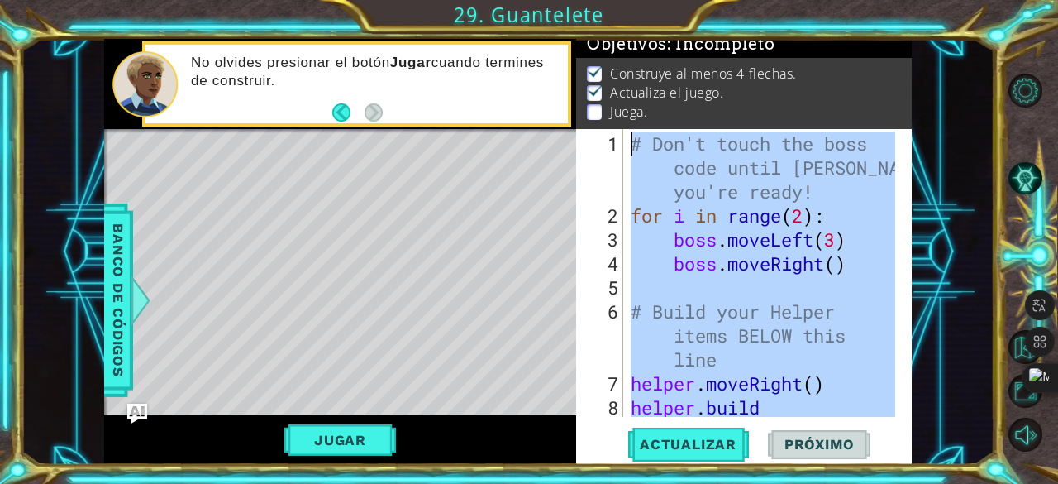
type textarea "# Don't touch the boss code until [PERSON_NAME] says you're ready! for i in ran…"
drag, startPoint x: 640, startPoint y: 310, endPoint x: 76, endPoint y: -21, distance: 653.8
click at [76, 0] on html "1 ההההההההההההההההההההההההההההההההההההההההההההההההההההההההההההההההההההההההההההה…" at bounding box center [529, 242] width 1058 height 484
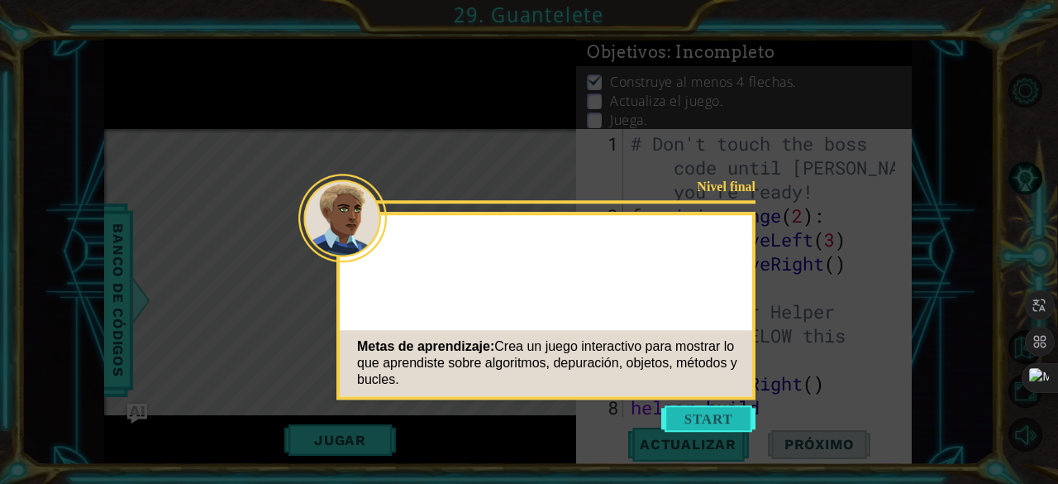
click at [721, 409] on button "Start" at bounding box center [709, 418] width 94 height 26
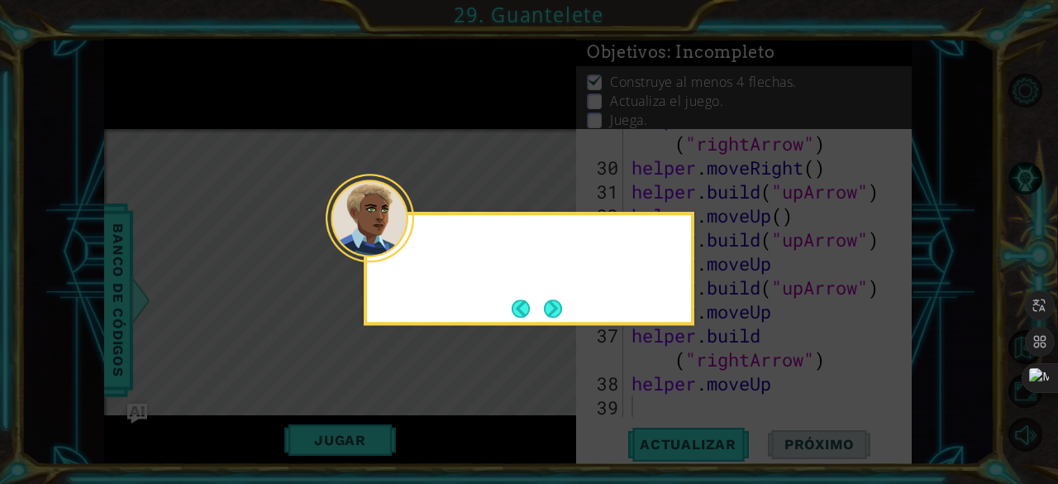
scroll to position [887, 0]
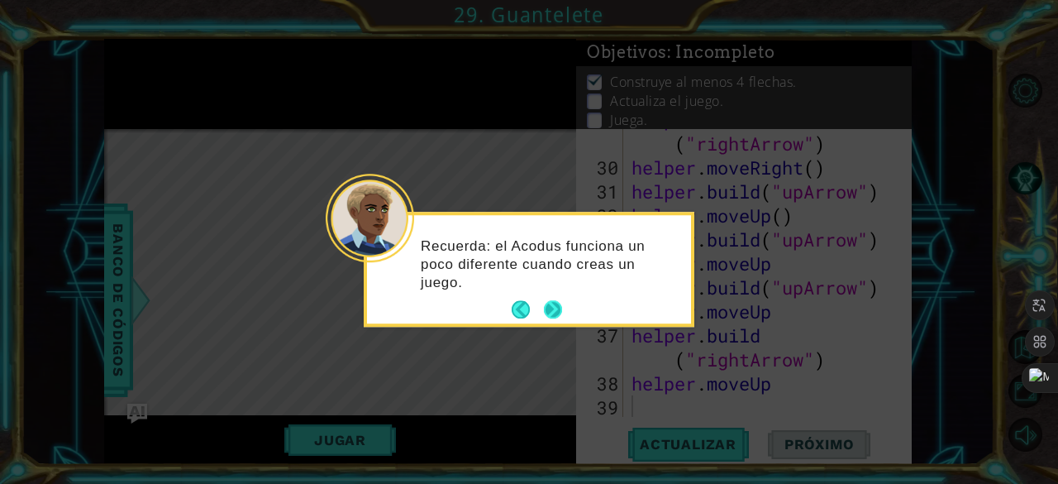
click at [550, 301] on button "Next" at bounding box center [553, 310] width 18 height 18
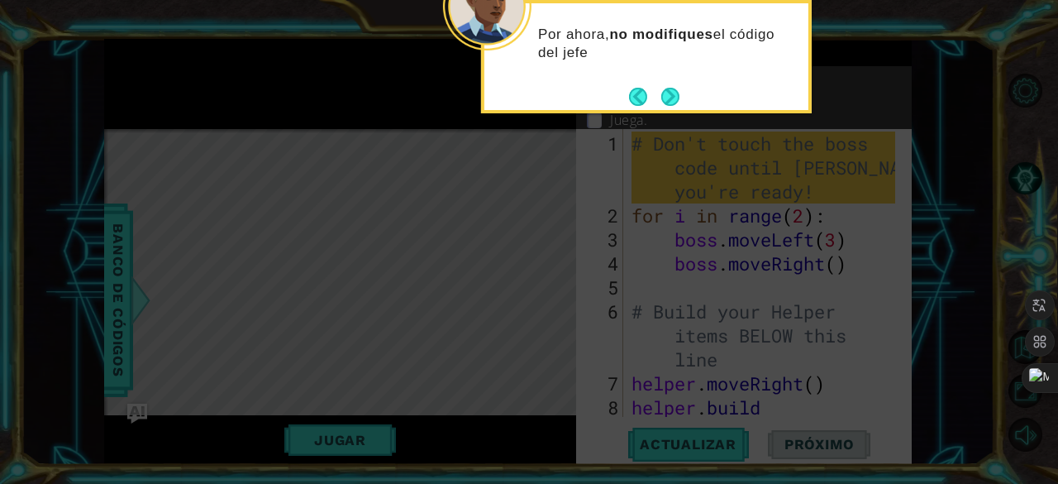
click at [643, 197] on icon at bounding box center [529, 72] width 1058 height 823
click at [664, 88] on button "Next" at bounding box center [671, 97] width 18 height 18
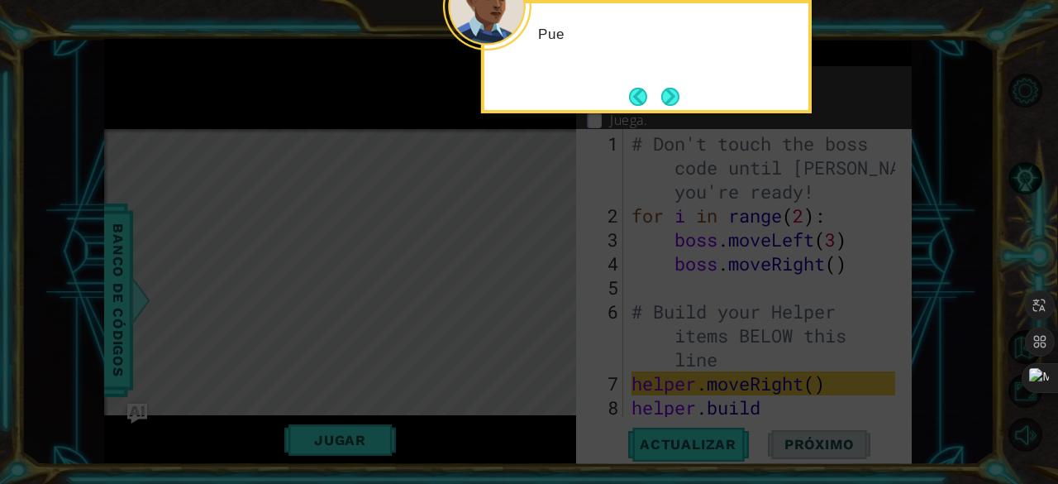
click at [715, 164] on icon at bounding box center [529, 72] width 1058 height 823
click at [662, 88] on button "Next" at bounding box center [671, 97] width 18 height 18
click at [663, 87] on icon at bounding box center [529, 72] width 1058 height 823
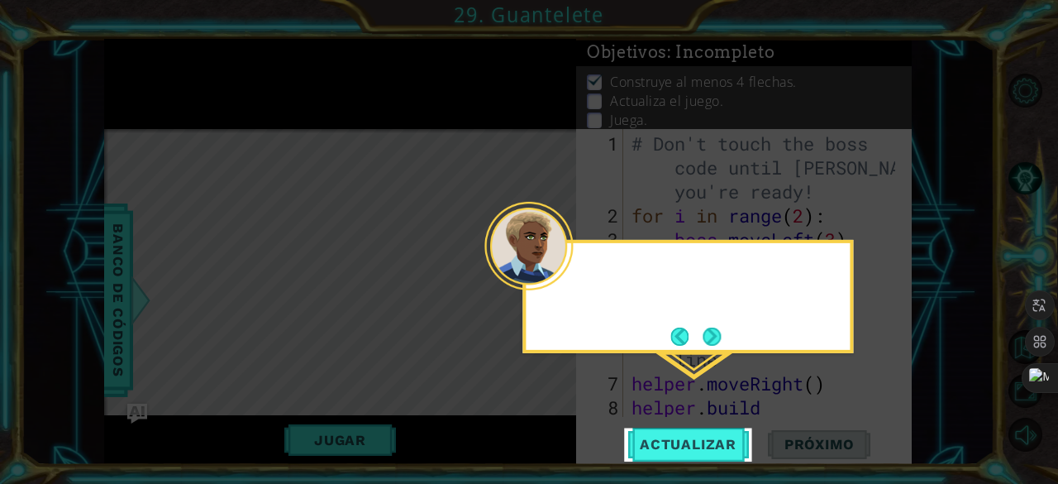
click at [669, 88] on icon at bounding box center [529, 242] width 1058 height 484
click at [709, 255] on div "De" at bounding box center [688, 279] width 324 height 72
click at [709, 259] on div "Después d" at bounding box center [688, 281] width 324 height 65
click at [721, 335] on button "Next" at bounding box center [712, 336] width 18 height 18
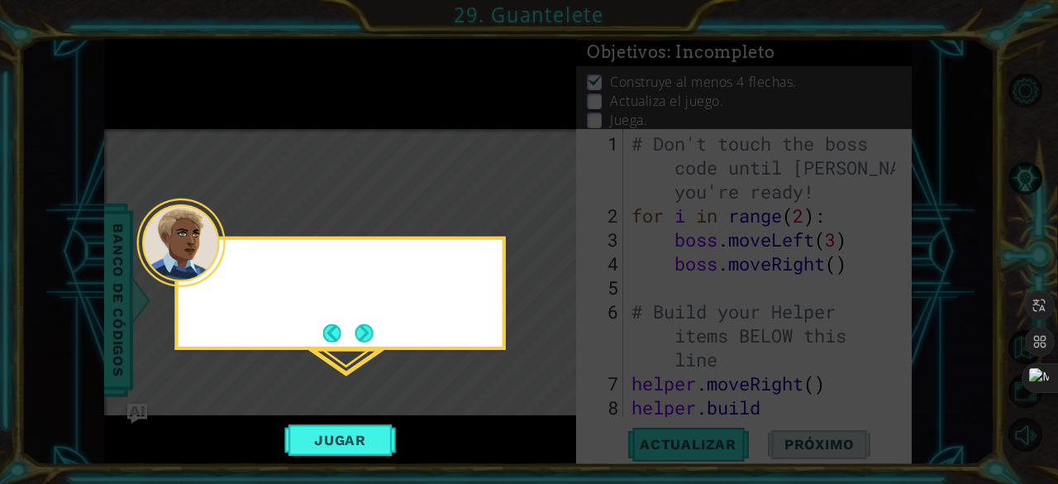
click at [721, 335] on icon at bounding box center [529, 242] width 1058 height 484
click at [389, 357] on icon at bounding box center [529, 242] width 1058 height 484
click at [347, 348] on body "1 ההההההההההההההההההההההההההההההההההההההההההההההההההההההההההההההההההההההההההההה…" at bounding box center [529, 242] width 1058 height 484
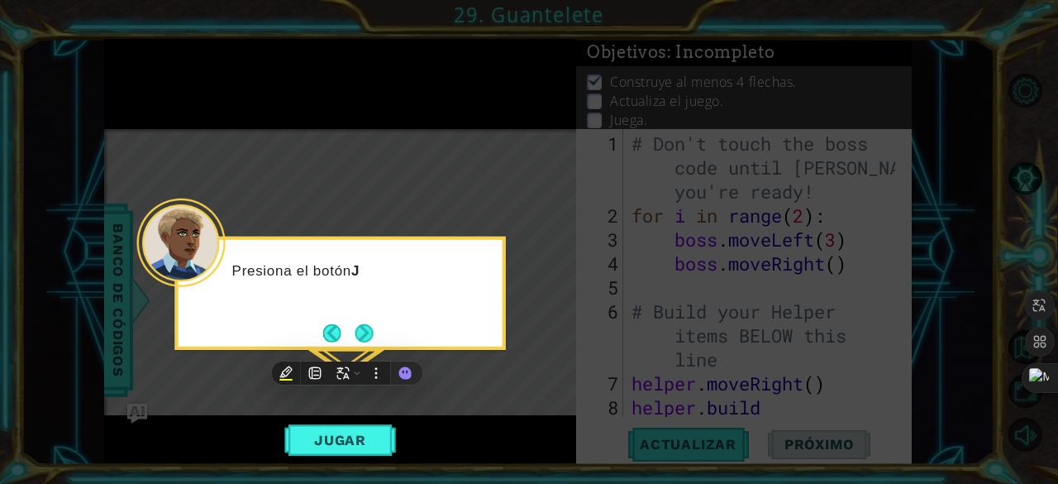
click at [368, 337] on button "Next" at bounding box center [365, 333] width 18 height 18
